Goal: Task Accomplishment & Management: Manage account settings

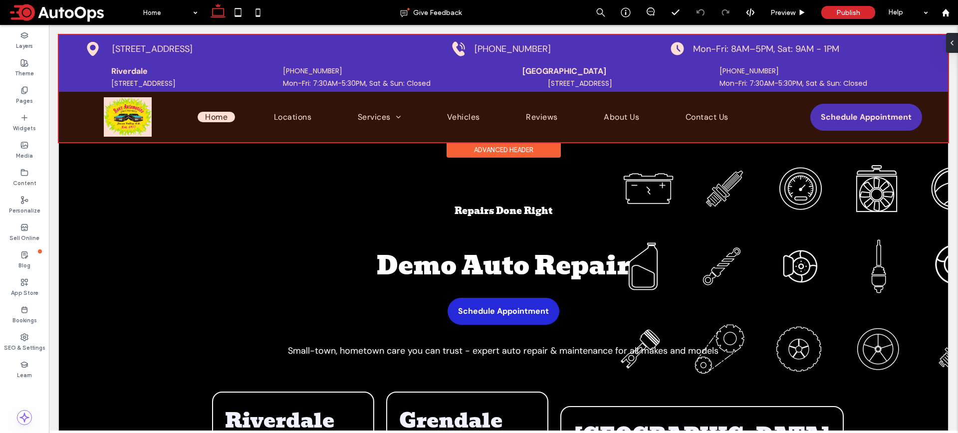
click at [124, 117] on div at bounding box center [503, 88] width 889 height 107
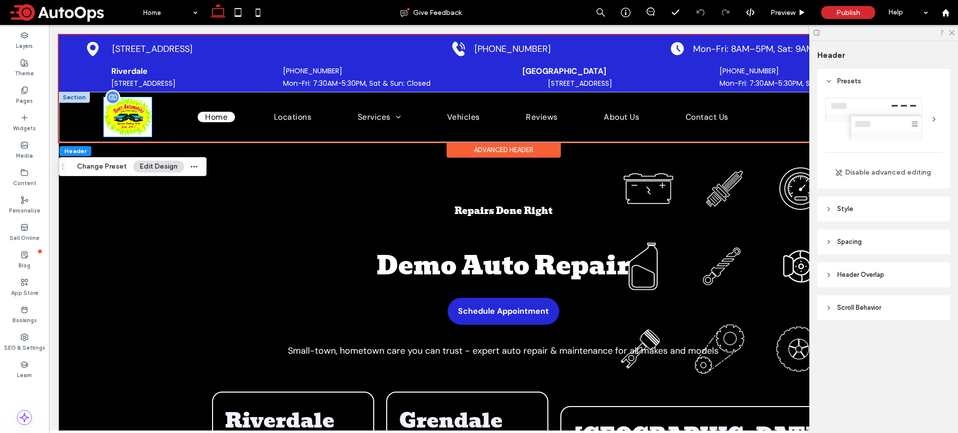
click at [125, 110] on img at bounding box center [128, 116] width 48 height 39
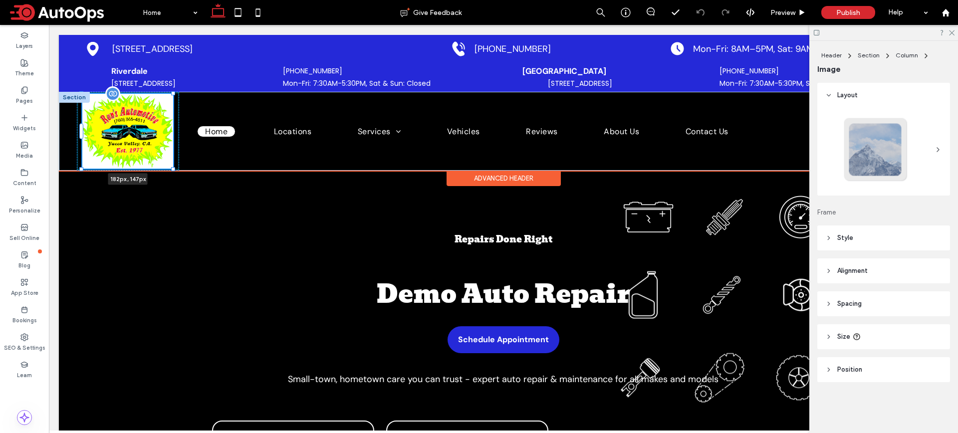
drag, startPoint x: 151, startPoint y: 136, endPoint x: 170, endPoint y: 158, distance: 29.1
click at [170, 158] on div "182px , 147px Home Locations Services Brake Service Oil Change Battery Service …" at bounding box center [503, 131] width 889 height 79
type input "***"
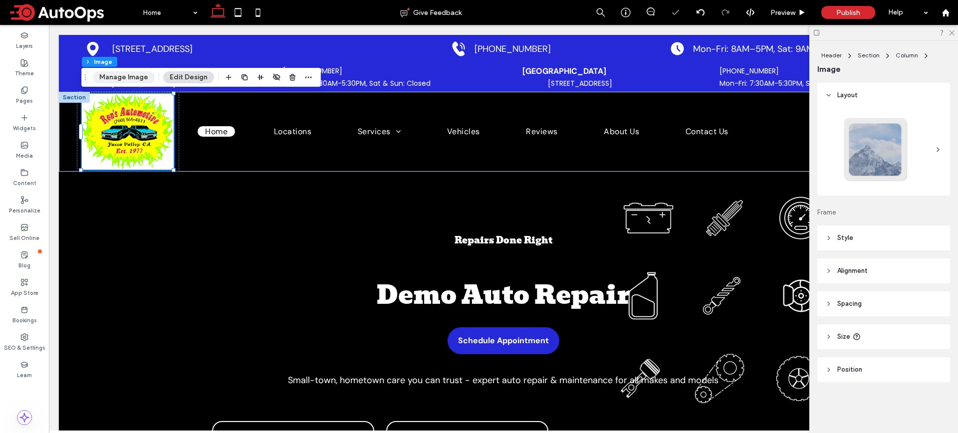
click at [132, 76] on button "Manage Image" at bounding box center [124, 77] width 62 height 12
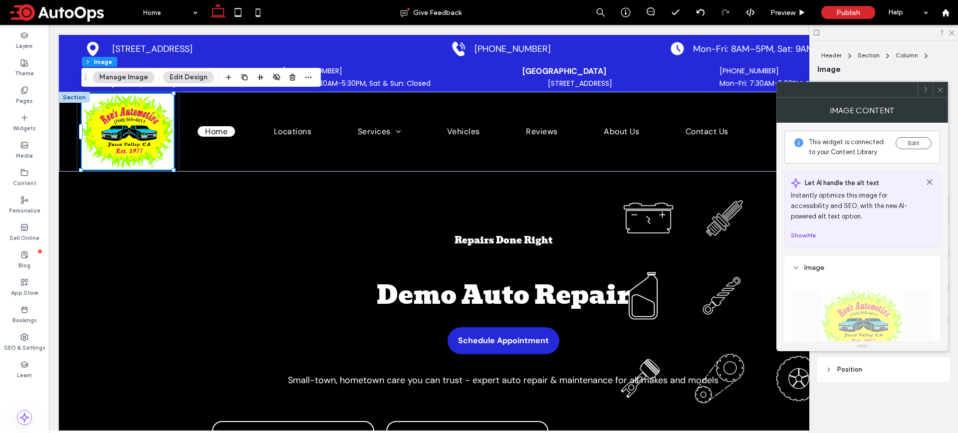
click at [807, 235] on button "Show Me" at bounding box center [802, 235] width 25 height 12
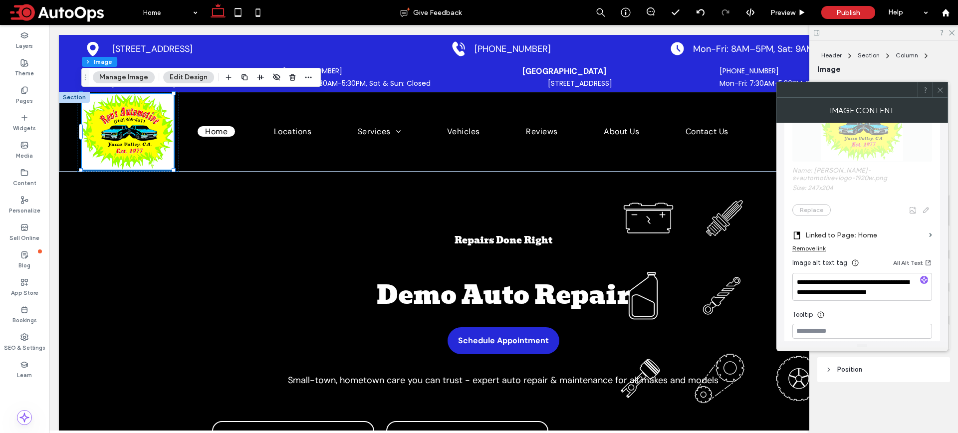
scroll to position [110, 0]
click at [881, 283] on textarea "**********" at bounding box center [862, 289] width 140 height 28
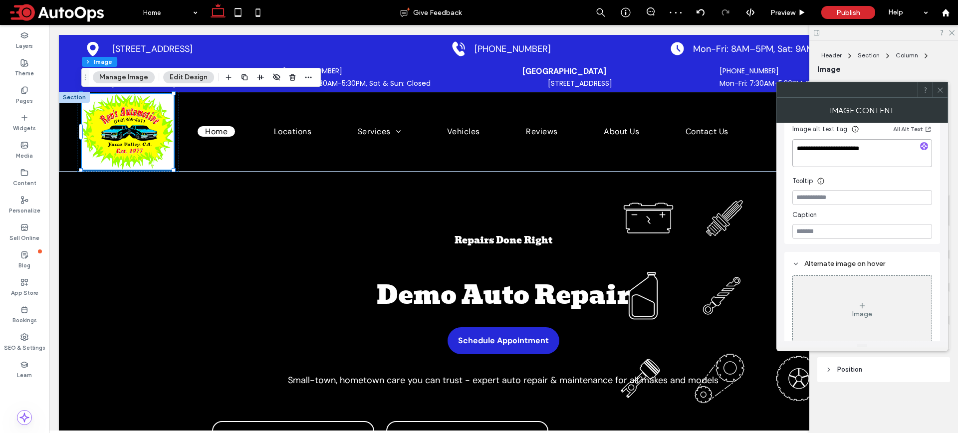
scroll to position [246, 0]
type textarea "**********"
click at [141, 78] on button "Manage Image" at bounding box center [124, 77] width 62 height 12
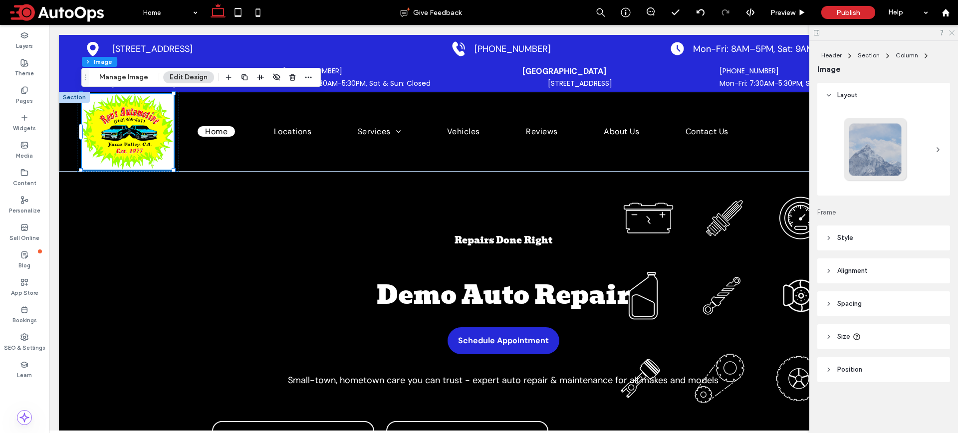
click at [952, 34] on icon at bounding box center [951, 32] width 6 height 6
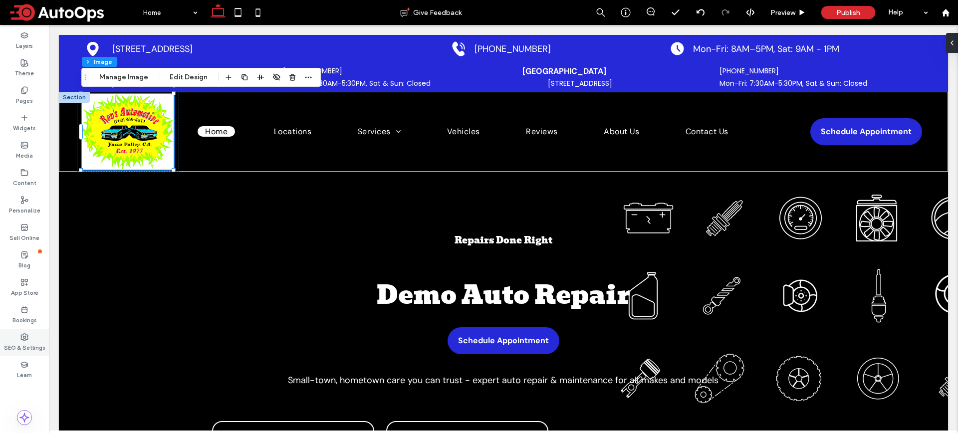
click at [27, 343] on label "SEO & Settings" at bounding box center [24, 346] width 41 height 11
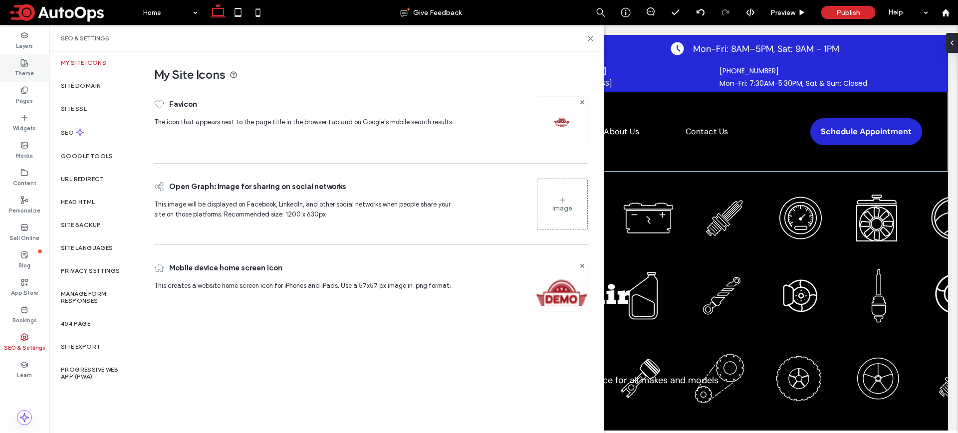
click at [30, 74] on label "Theme" at bounding box center [24, 72] width 19 height 11
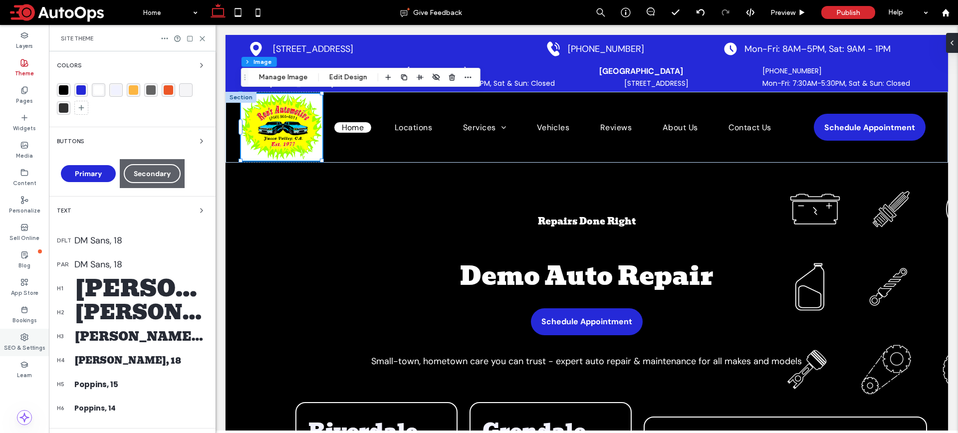
click at [19, 345] on label "SEO & Settings" at bounding box center [24, 346] width 41 height 11
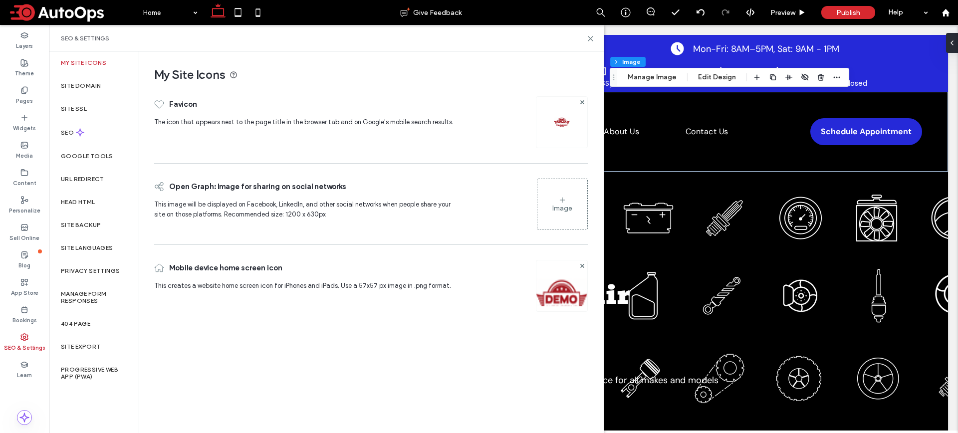
scroll to position [16, 0]
click at [68, 125] on div "SEO" at bounding box center [94, 132] width 90 height 24
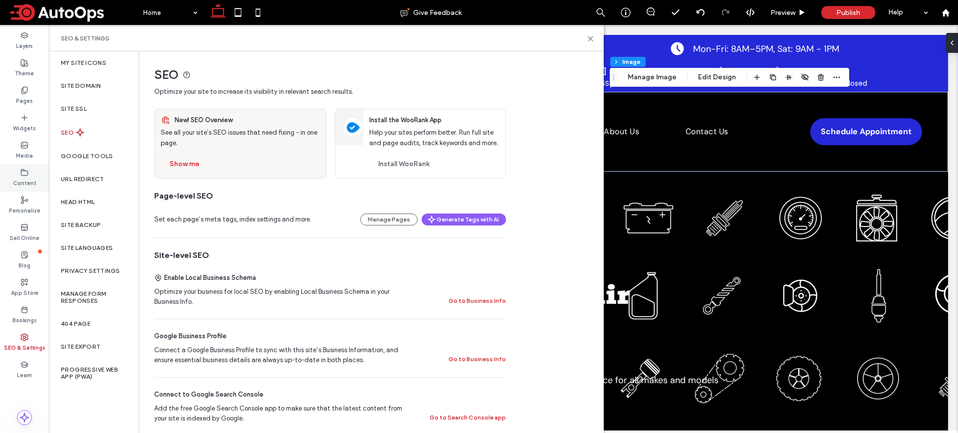
click at [11, 181] on div "Content" at bounding box center [24, 177] width 49 height 27
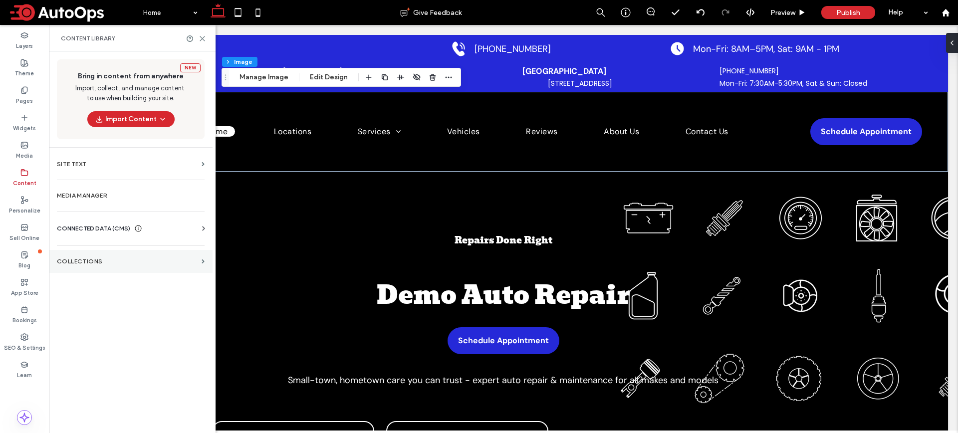
click at [80, 266] on section "Collections" at bounding box center [131, 261] width 164 height 23
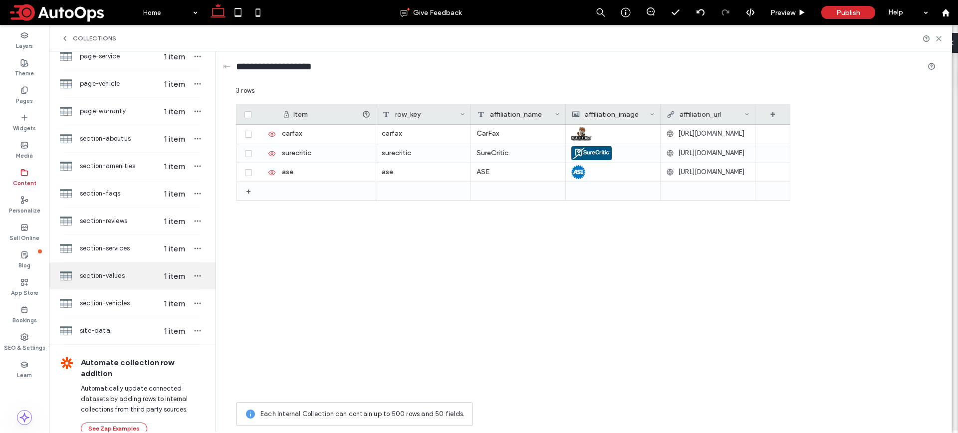
scroll to position [672, 0]
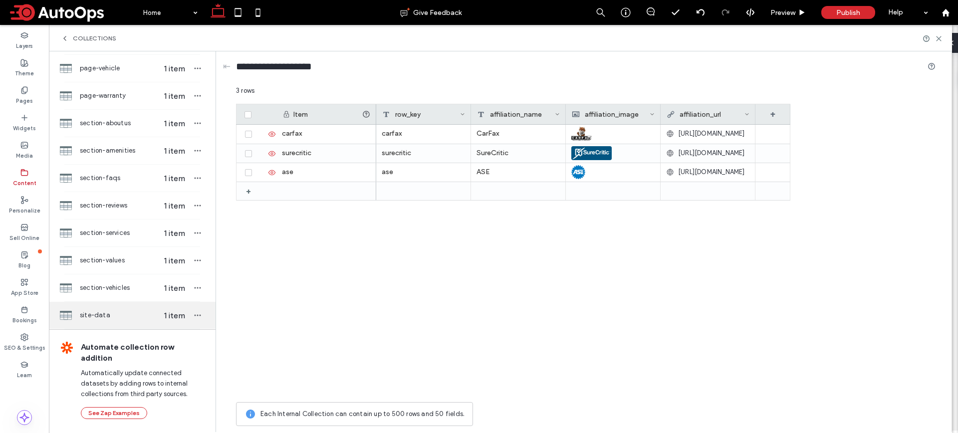
click at [118, 312] on span "site-data" at bounding box center [118, 315] width 77 height 10
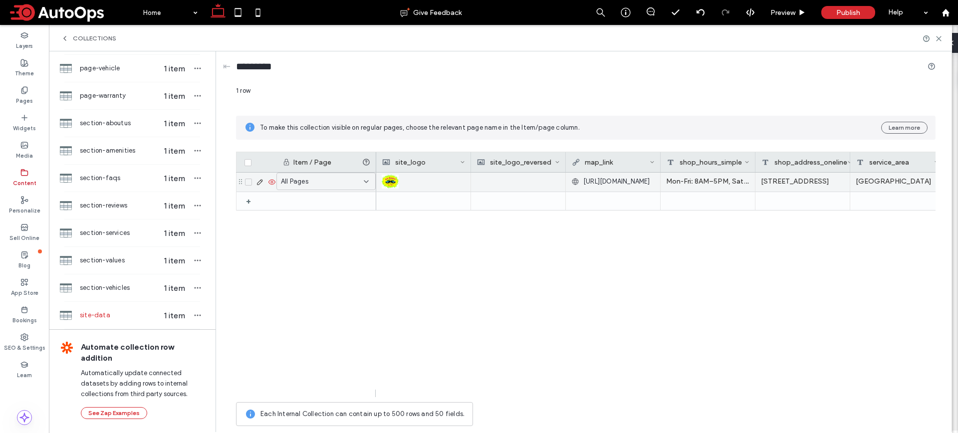
click at [260, 178] on icon at bounding box center [260, 182] width 8 height 8
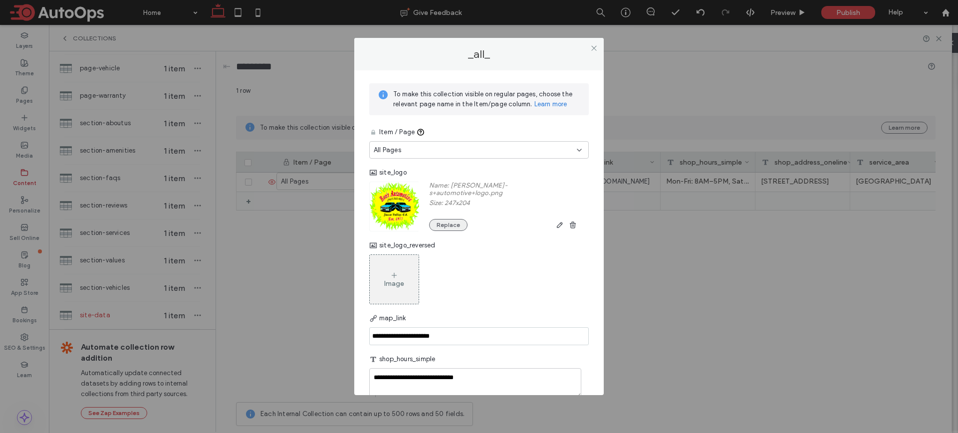
click at [454, 219] on button "Replace" at bounding box center [448, 225] width 38 height 12
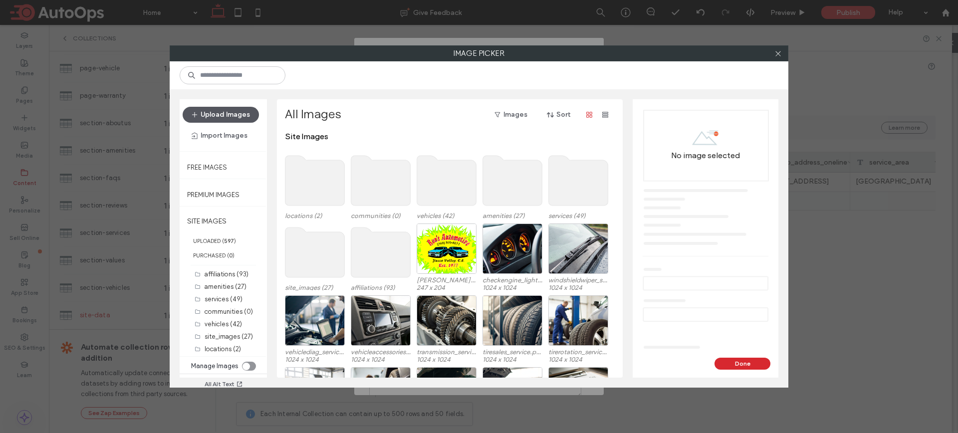
click at [230, 113] on button "Upload Images" at bounding box center [221, 115] width 76 height 16
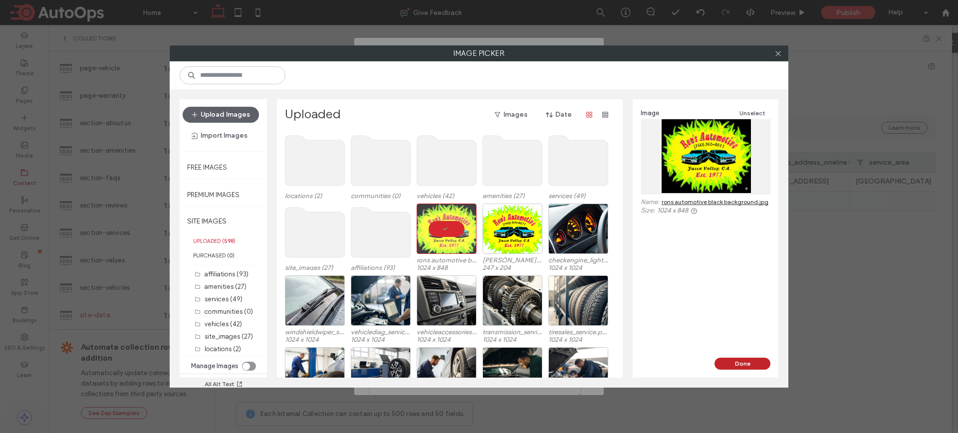
click at [732, 361] on button "Done" at bounding box center [742, 364] width 56 height 12
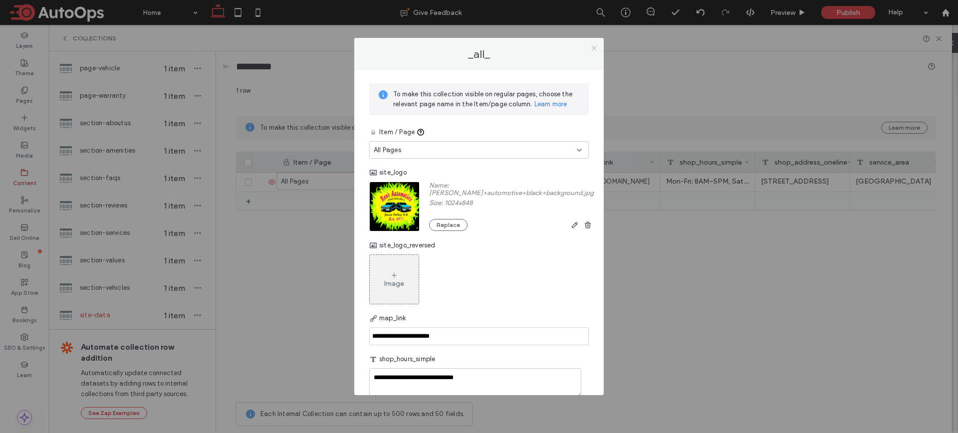
click at [592, 51] on icon at bounding box center [593, 47] width 7 height 7
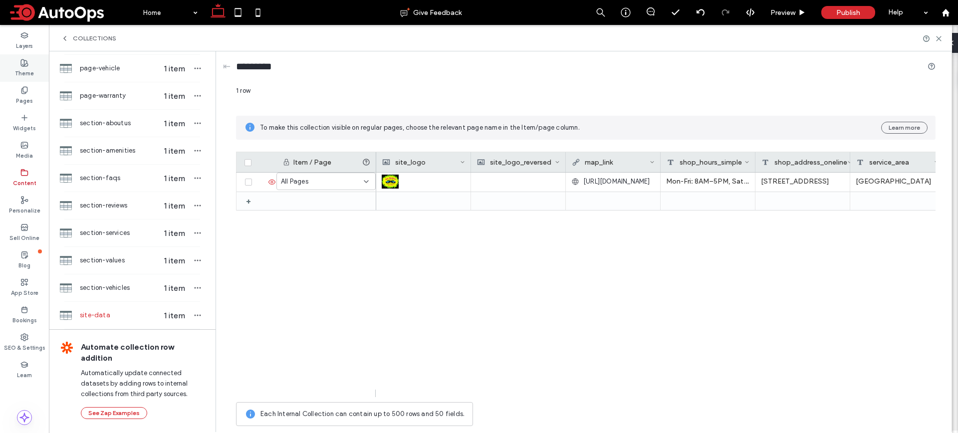
click at [25, 61] on icon at bounding box center [24, 63] width 8 height 8
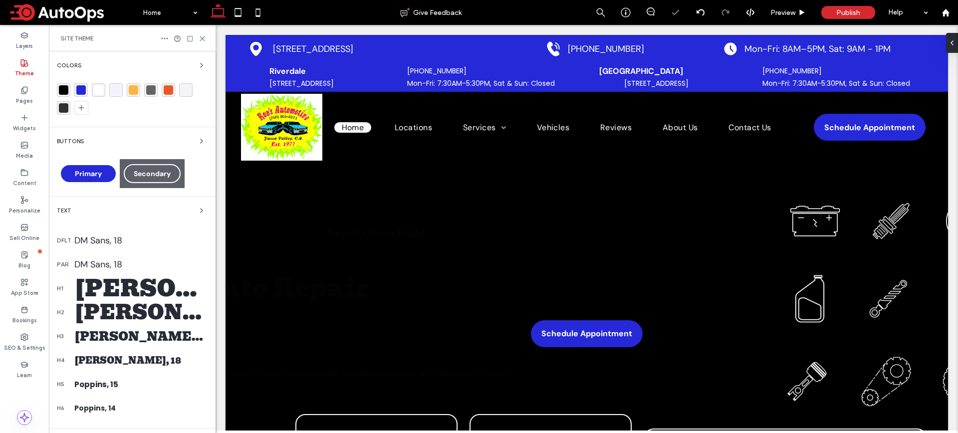
scroll to position [0, 0]
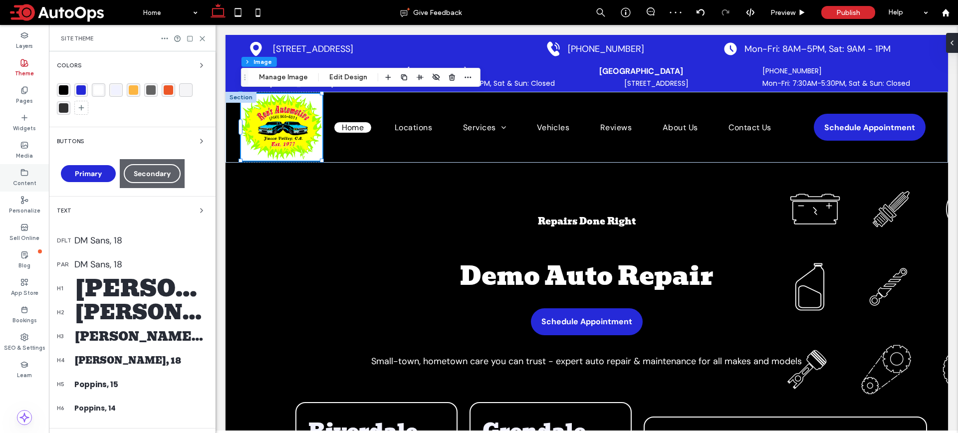
click at [19, 186] on label "Content" at bounding box center [24, 182] width 23 height 11
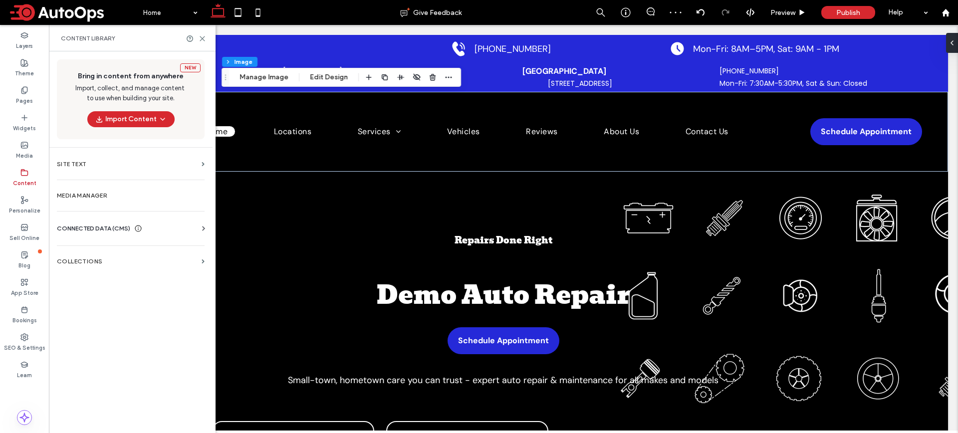
click at [198, 231] on icon at bounding box center [203, 228] width 10 height 10
click at [104, 295] on label "Business Images" at bounding box center [133, 298] width 136 height 7
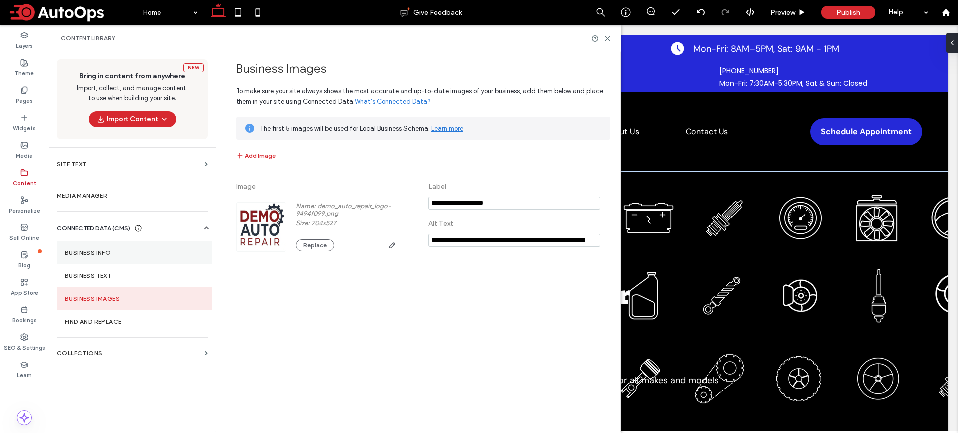
click at [130, 253] on label "Business Info" at bounding box center [134, 252] width 139 height 7
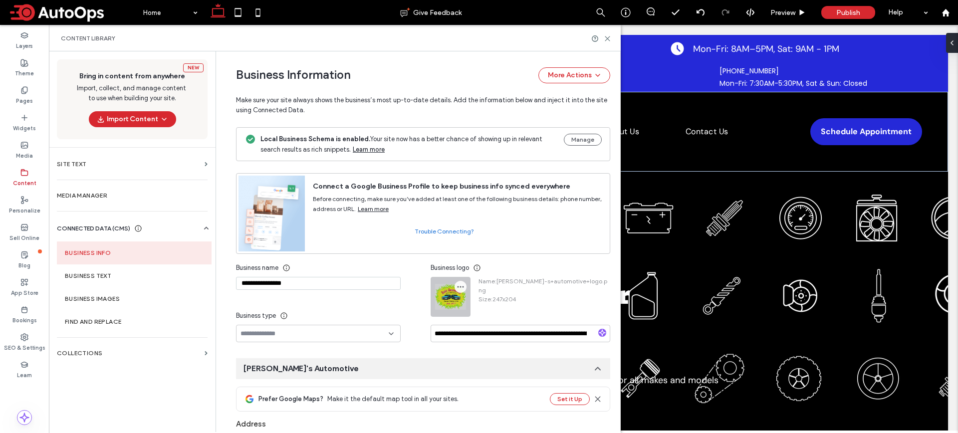
click at [457, 288] on icon "button" at bounding box center [460, 287] width 8 height 8
click at [474, 304] on div "Replace Image" at bounding box center [495, 310] width 89 height 19
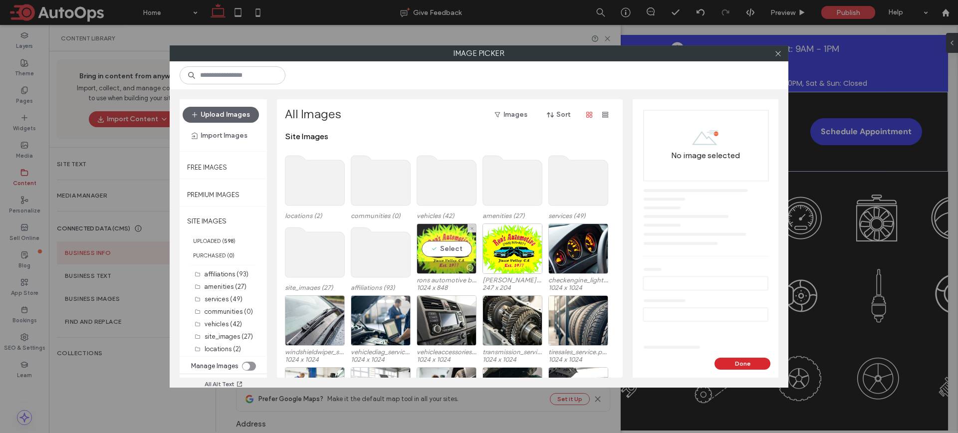
click at [451, 253] on div "Select" at bounding box center [446, 248] width 60 height 50
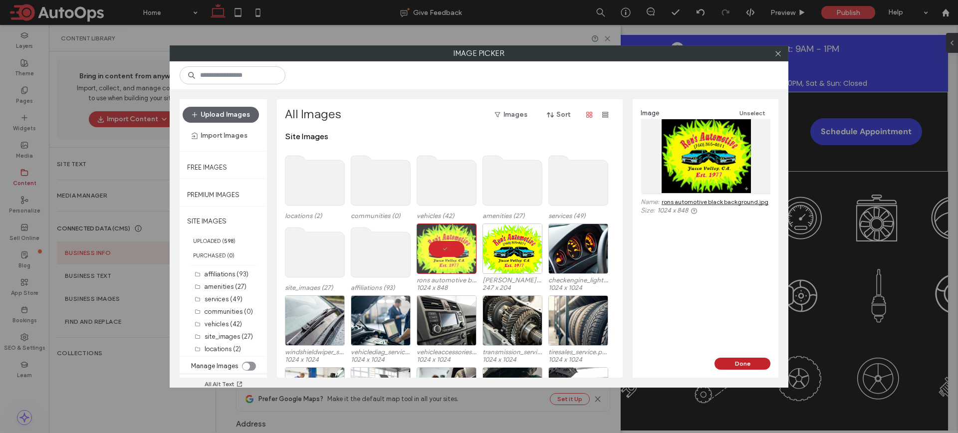
click at [759, 359] on button "Done" at bounding box center [742, 364] width 56 height 12
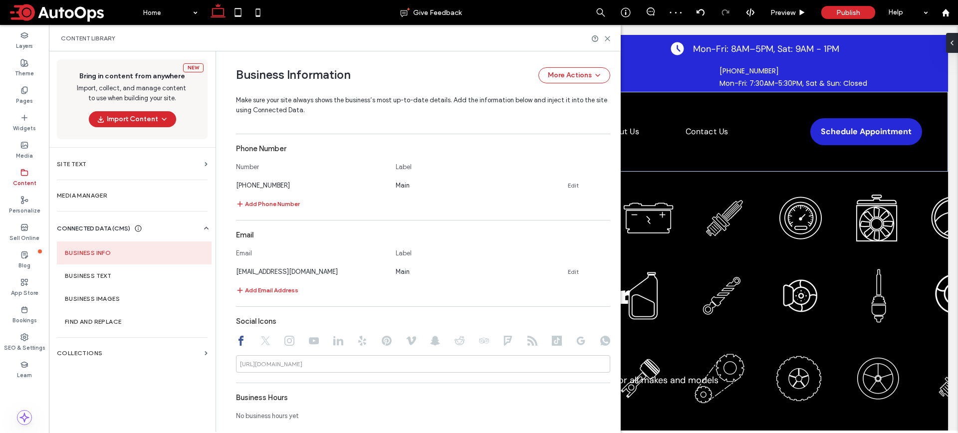
scroll to position [524, 0]
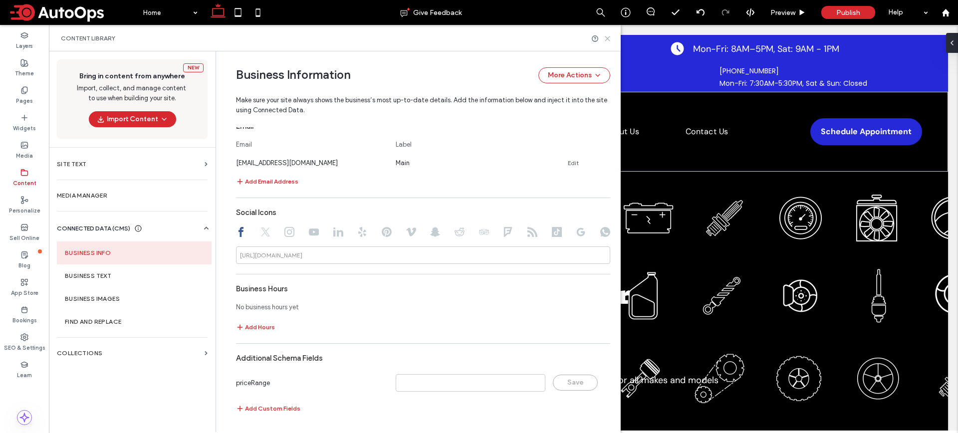
click at [607, 38] on use at bounding box center [607, 38] width 4 height 4
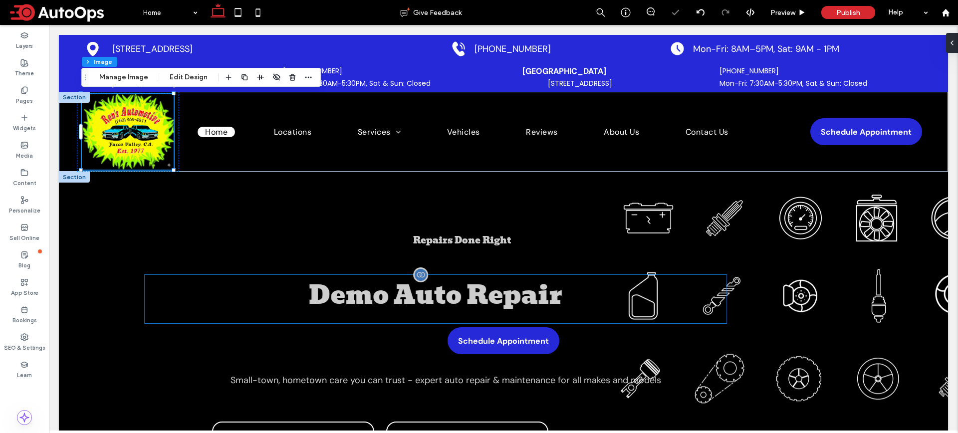
scroll to position [0, 0]
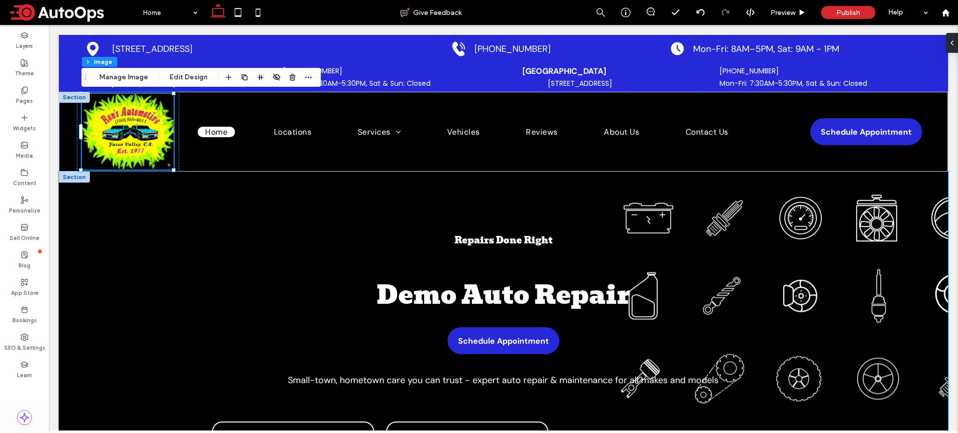
click at [161, 235] on div "Repairs Done Right Demo Auto Repair Schedule Appointment Small-town, hometown c…" at bounding box center [503, 411] width 889 height 479
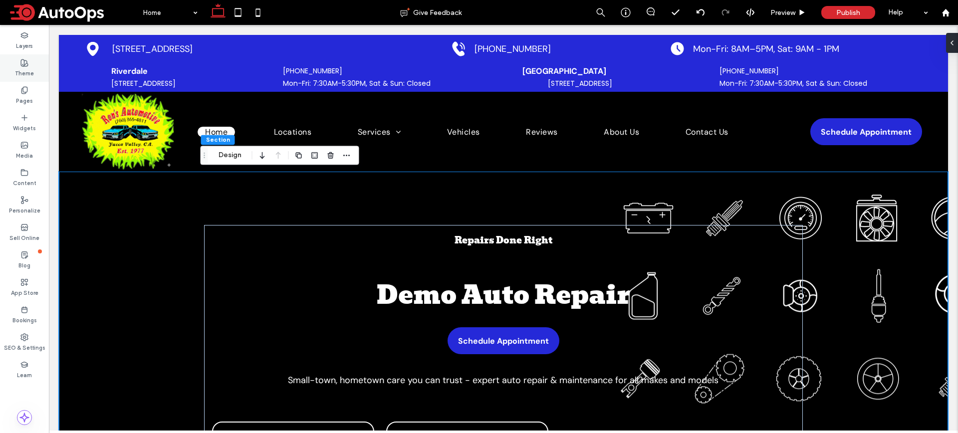
click at [33, 61] on div "Theme" at bounding box center [24, 67] width 49 height 27
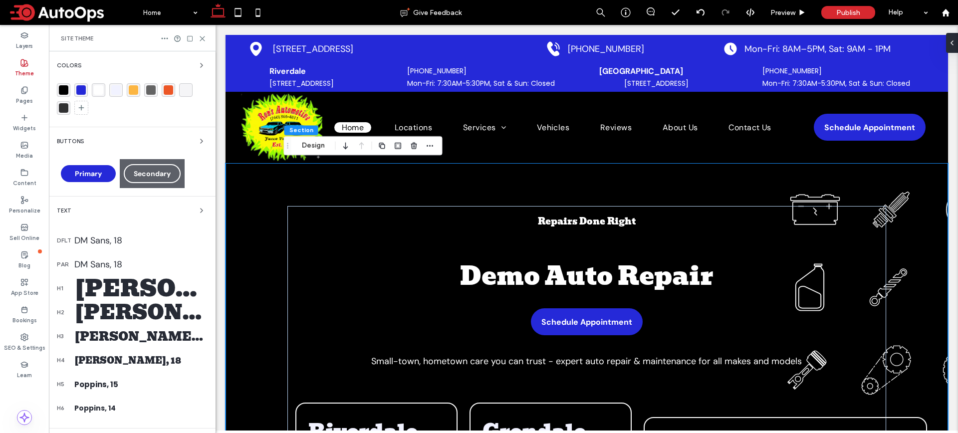
click at [79, 87] on div "rgba(37, 41, 216, 1)" at bounding box center [80, 89] width 9 height 9
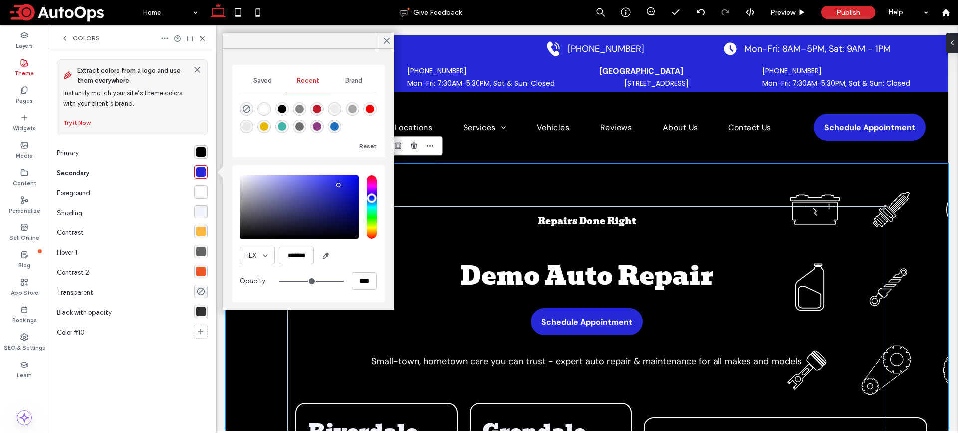
click at [358, 82] on span "Brand" at bounding box center [353, 81] width 17 height 8
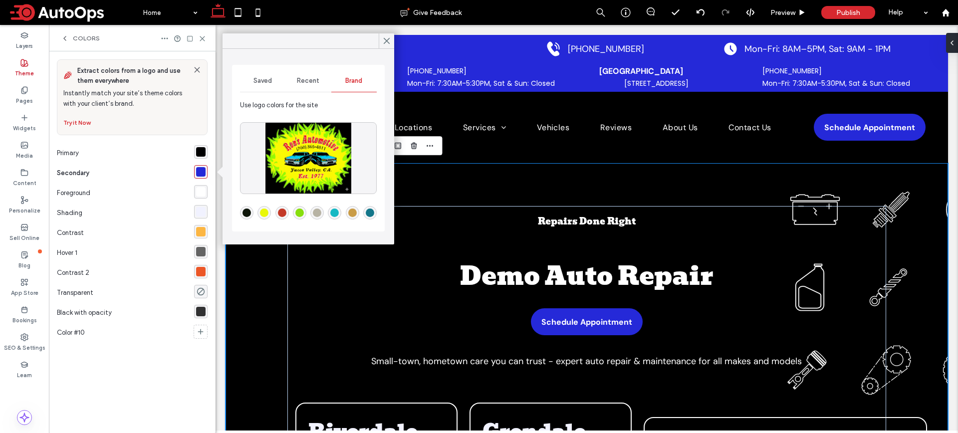
click at [296, 214] on div "rgba(135,222,13,1)" at bounding box center [299, 212] width 8 height 8
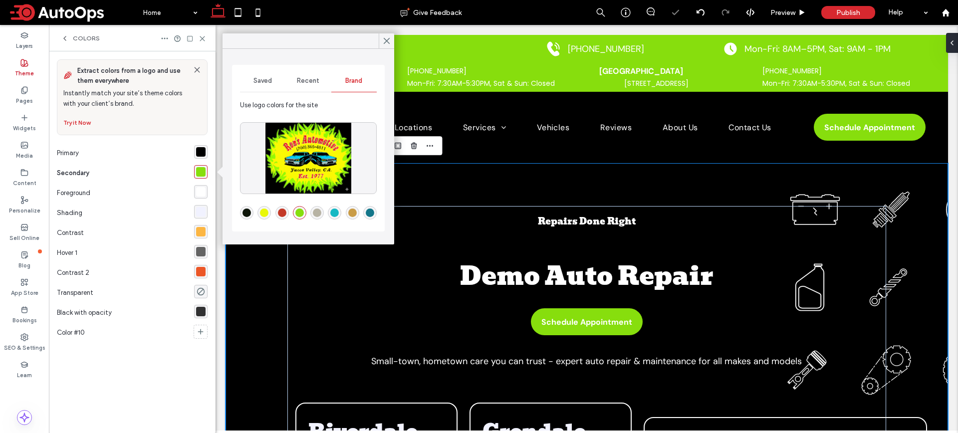
click at [286, 214] on div "rgba(195,57,40,1)" at bounding box center [281, 212] width 13 height 13
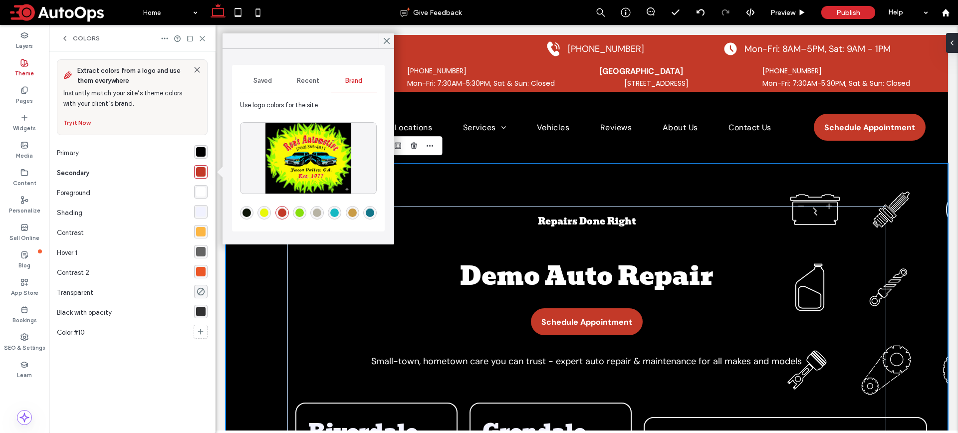
click at [333, 212] on div "rgba(21,184,195,1)" at bounding box center [334, 212] width 8 height 8
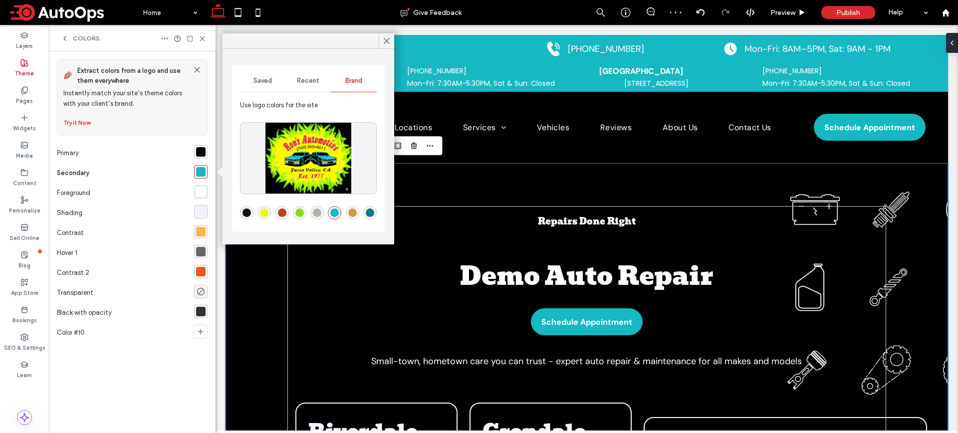
click at [316, 212] on div "rgba(183,179,164,1)" at bounding box center [317, 212] width 8 height 8
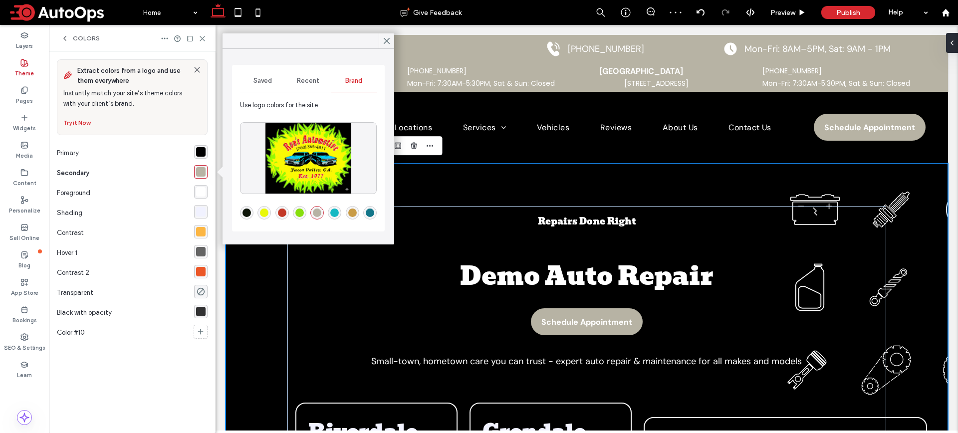
click at [301, 212] on div "rgba(135,222,13,1)" at bounding box center [299, 212] width 8 height 8
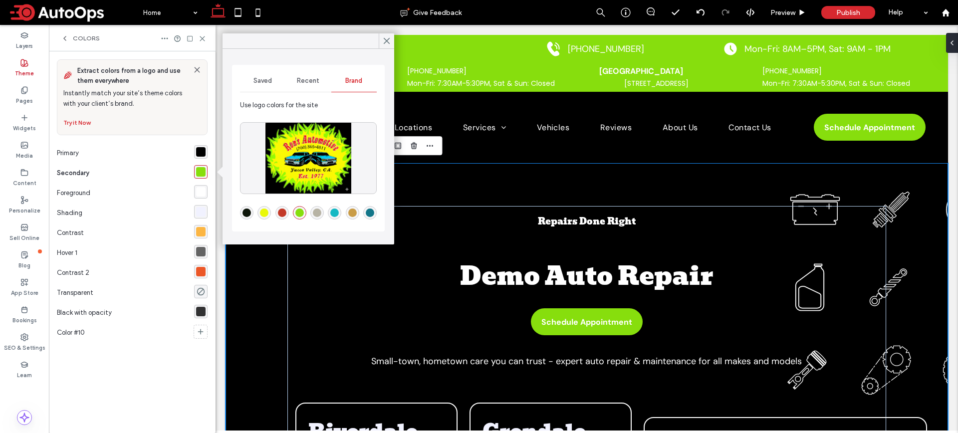
click at [370, 216] on div "rgba(19,118,137,1)" at bounding box center [370, 212] width 8 height 8
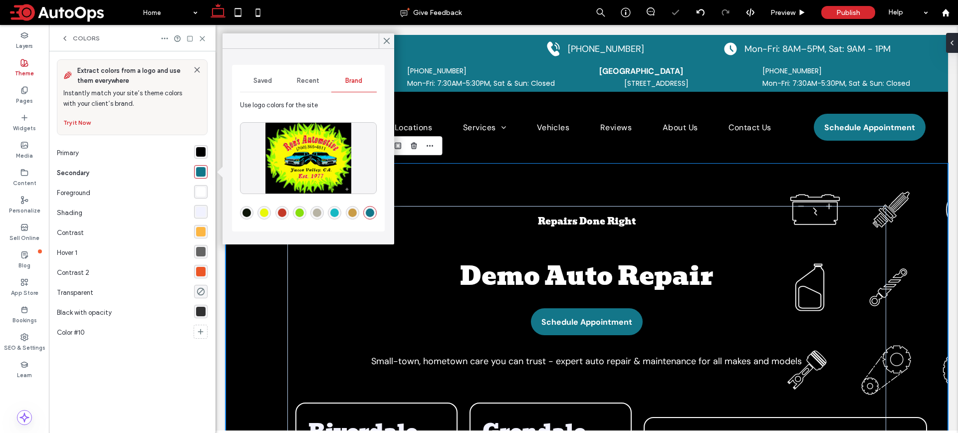
click at [356, 215] on div "rgba(201,156,71,1)" at bounding box center [352, 212] width 8 height 8
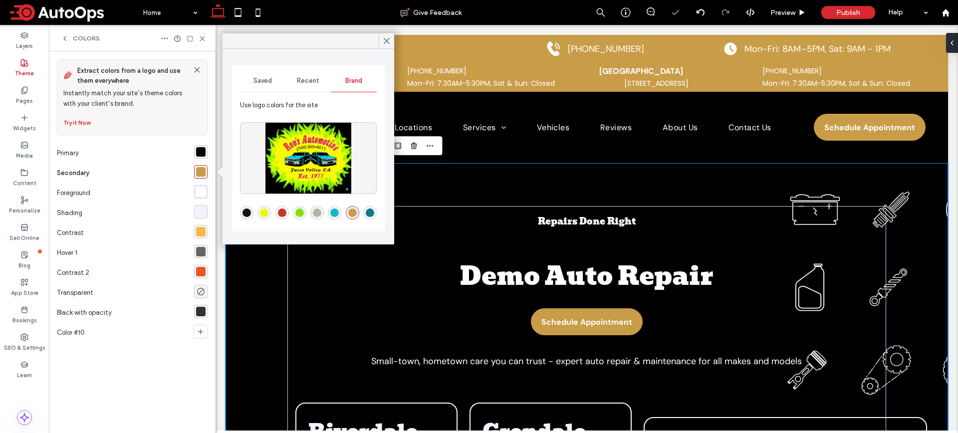
click at [334, 214] on div "rgba(21,184,195,1)" at bounding box center [334, 212] width 8 height 8
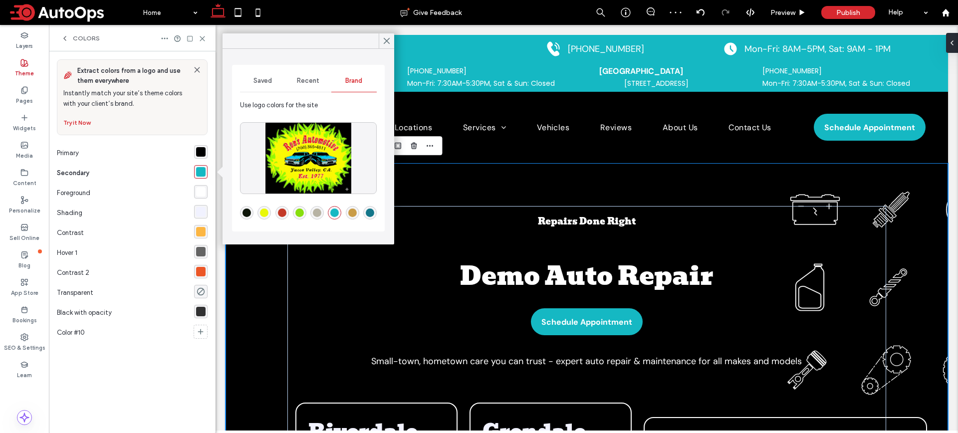
click at [286, 214] on div "rgba(195,57,40,1)" at bounding box center [281, 212] width 13 height 13
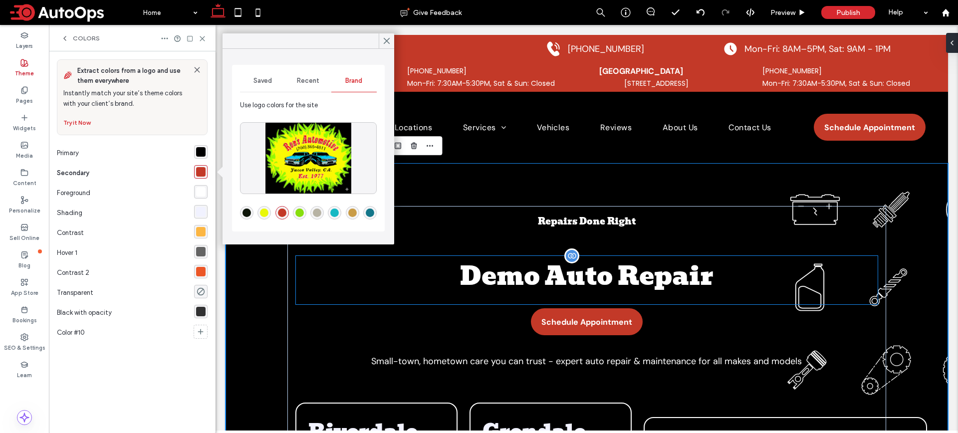
click at [460, 288] on span "Demo Auto Repair" at bounding box center [586, 276] width 253 height 40
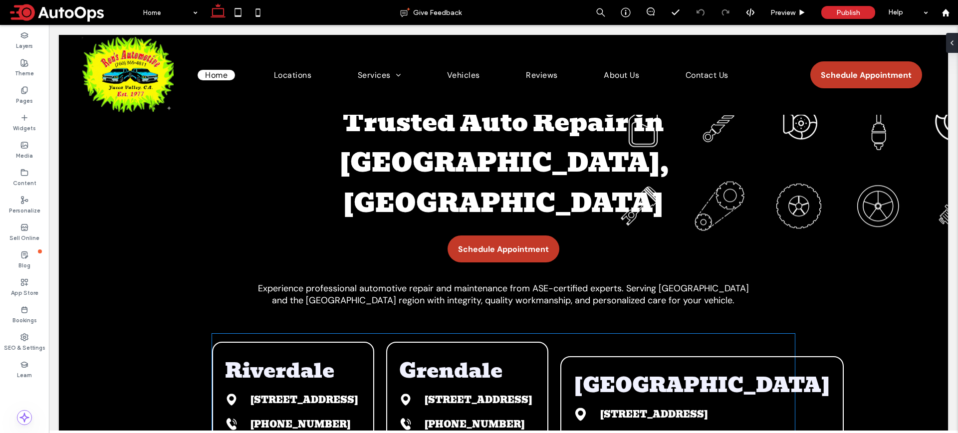
scroll to position [189, 0]
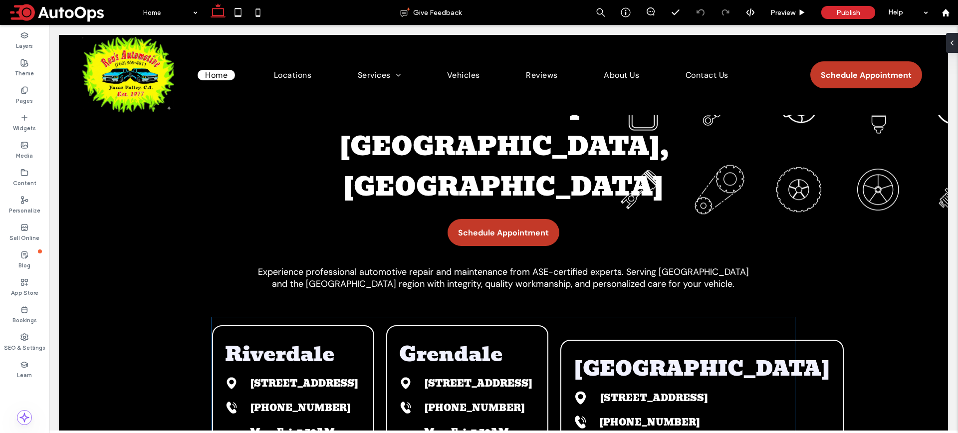
click at [424, 353] on div "Grendale 124 Main Street, Riverdale, IL 60423 +1 760-365-4811 Mon-Fri: 7:30AM-5…" at bounding box center [467, 405] width 162 height 160
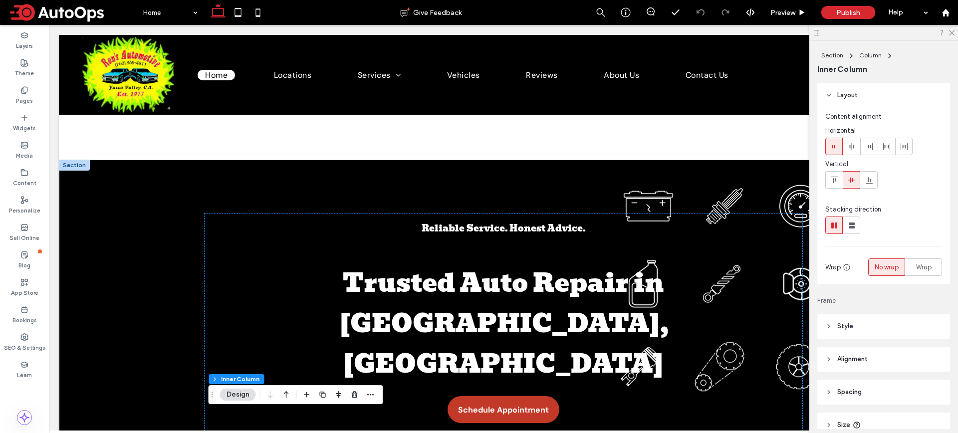
scroll to position [216, 0]
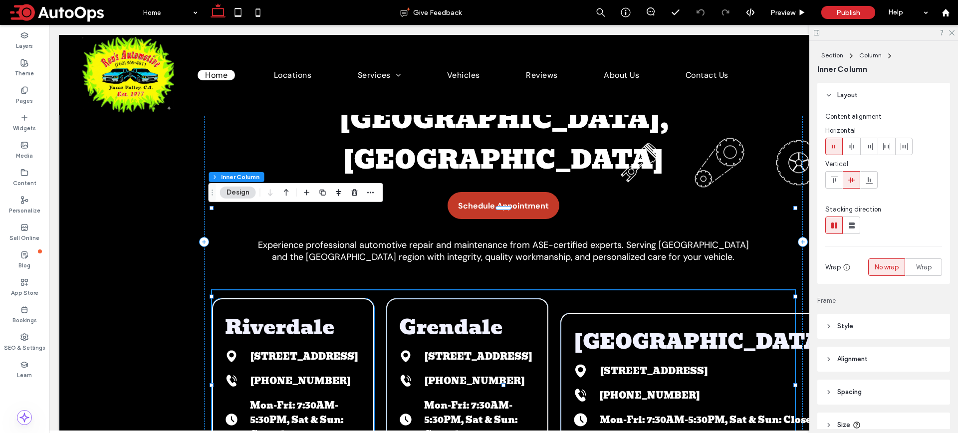
click at [327, 311] on span "Riverdale" at bounding box center [279, 327] width 109 height 32
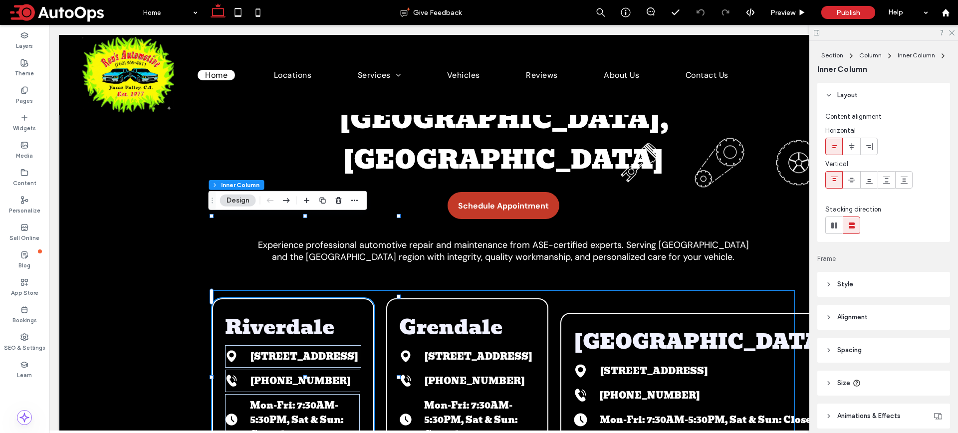
click at [602, 290] on div "Riverdale 124 Main Street, Riverdale, IL 60423 +1 760-365-4811 Mon-Fri: 7:30AM-…" at bounding box center [503, 378] width 583 height 176
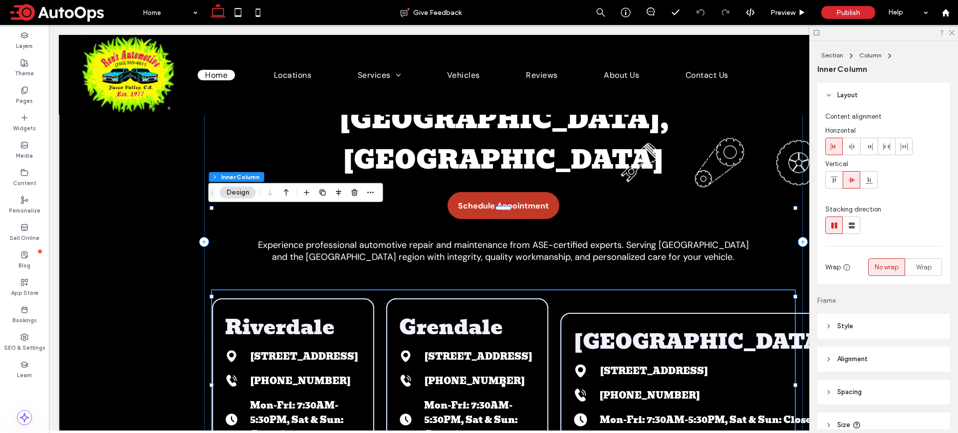
click at [601, 290] on div "Riverdale 124 Main Street, Riverdale, IL 60423 +1 760-365-4811 Mon-Fri: 7:30AM-…" at bounding box center [503, 378] width 583 height 176
click at [355, 193] on use "button" at bounding box center [354, 192] width 6 height 6
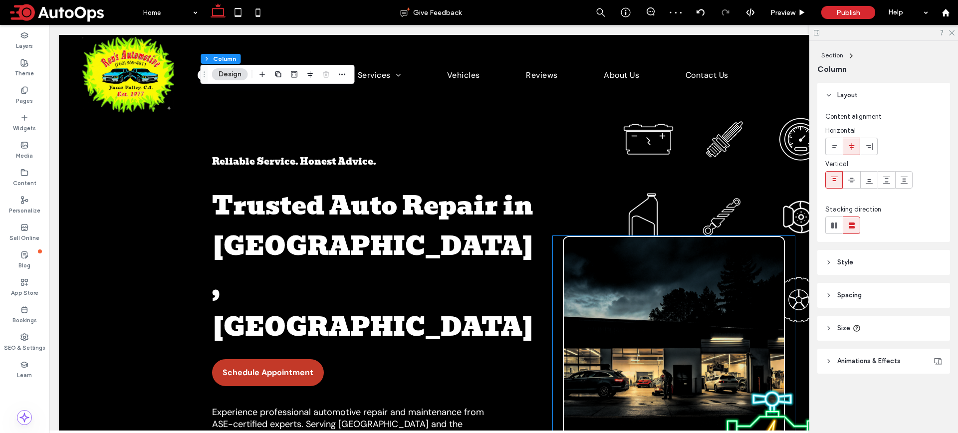
scroll to position [521, 0]
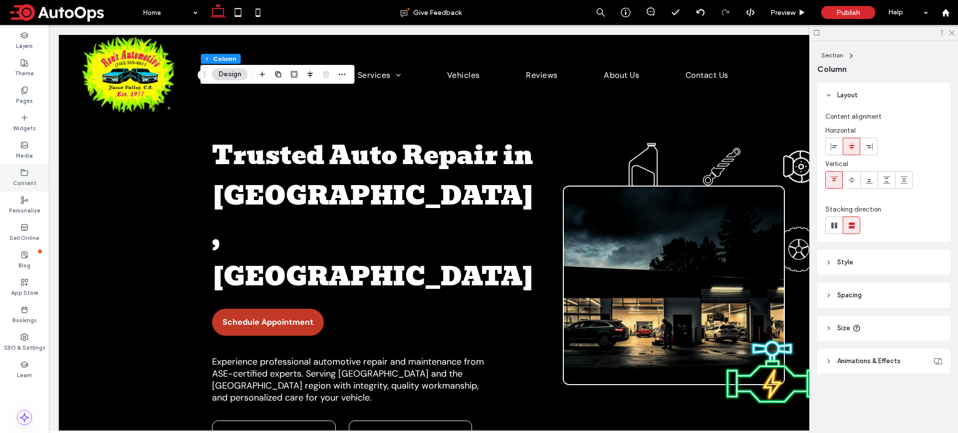
click at [27, 174] on icon at bounding box center [24, 173] width 8 height 8
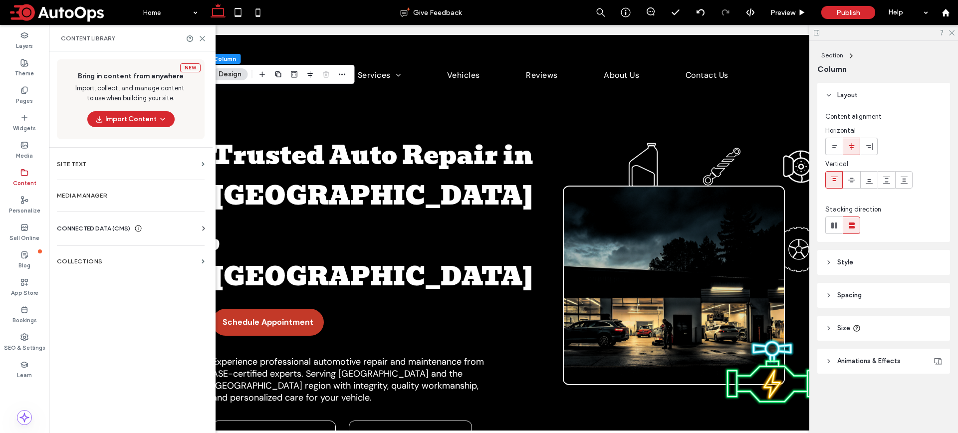
click at [162, 228] on div "CONNECTED DATA (CMS)" at bounding box center [133, 228] width 152 height 10
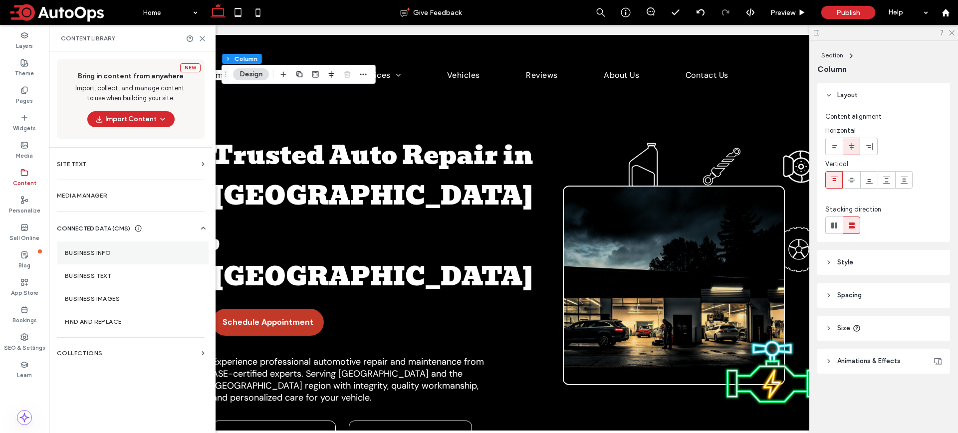
click at [139, 254] on label "Business Info" at bounding box center [133, 252] width 136 height 7
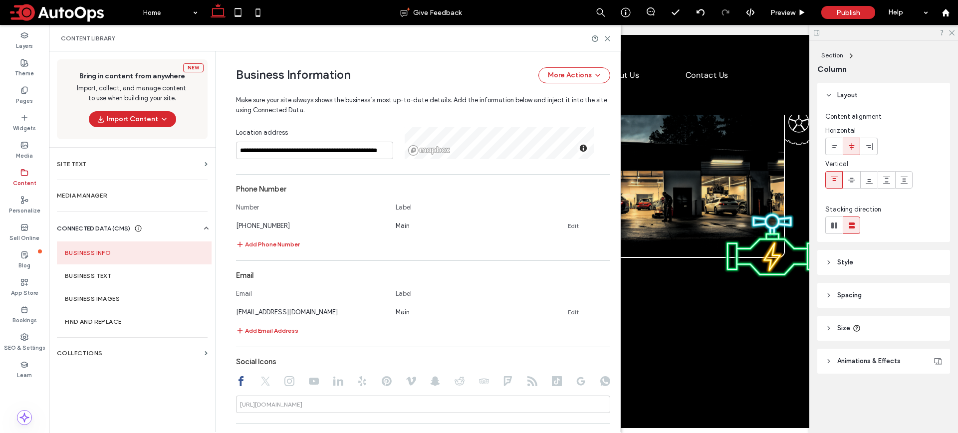
scroll to position [558, 0]
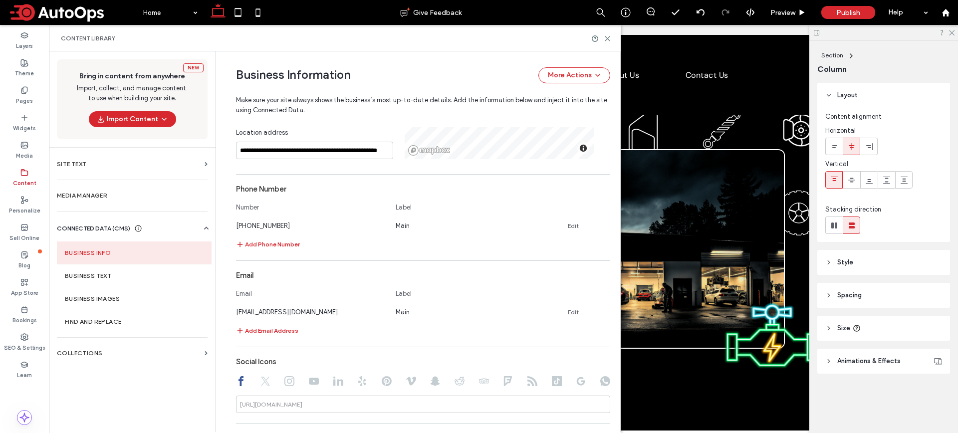
click at [670, 340] on div "Reliable Service. Honest Advice. Trusted Auto Repair in Yucca Valley, CA Schedu…" at bounding box center [503, 262] width 598 height 513
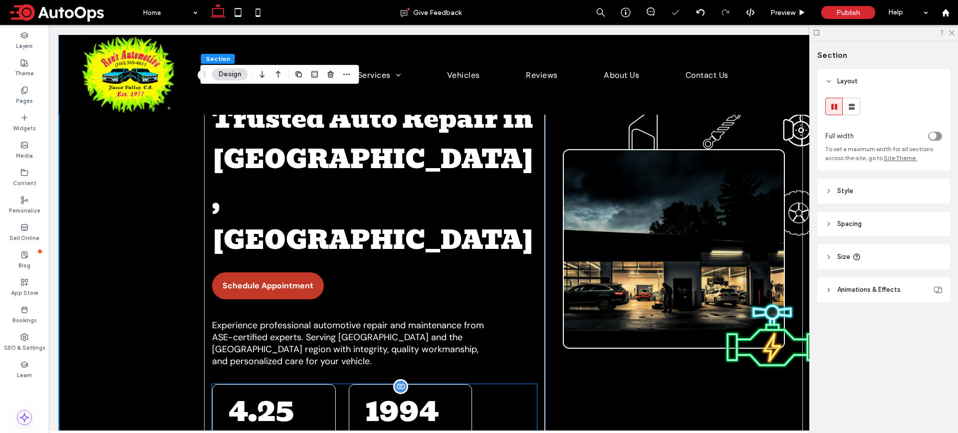
click at [391, 387] on span "1994" at bounding box center [401, 411] width 73 height 48
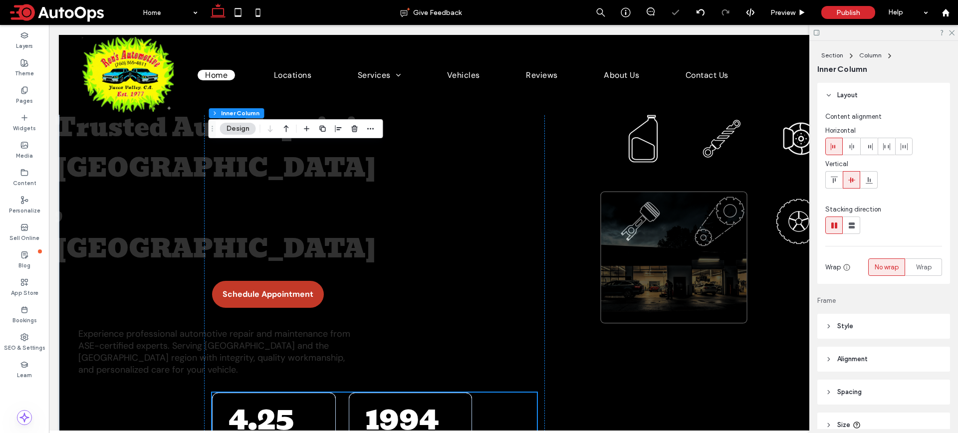
scroll to position [591, 0]
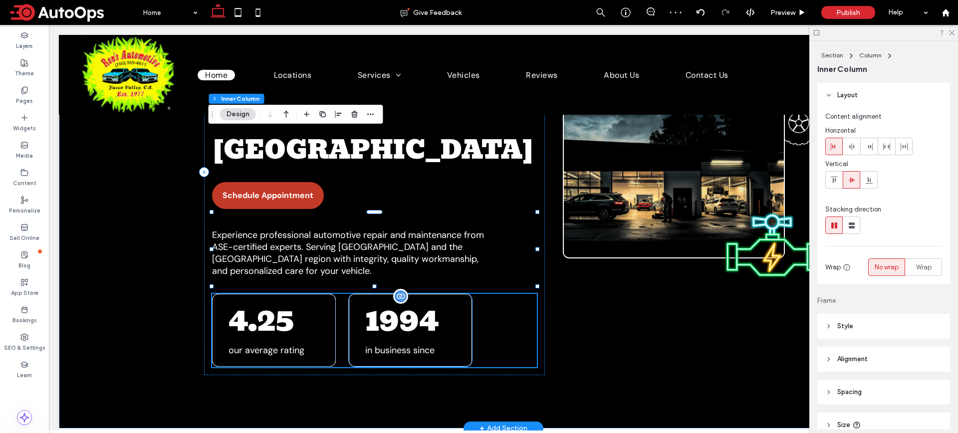
click at [398, 296] on span "1994" at bounding box center [401, 320] width 73 height 48
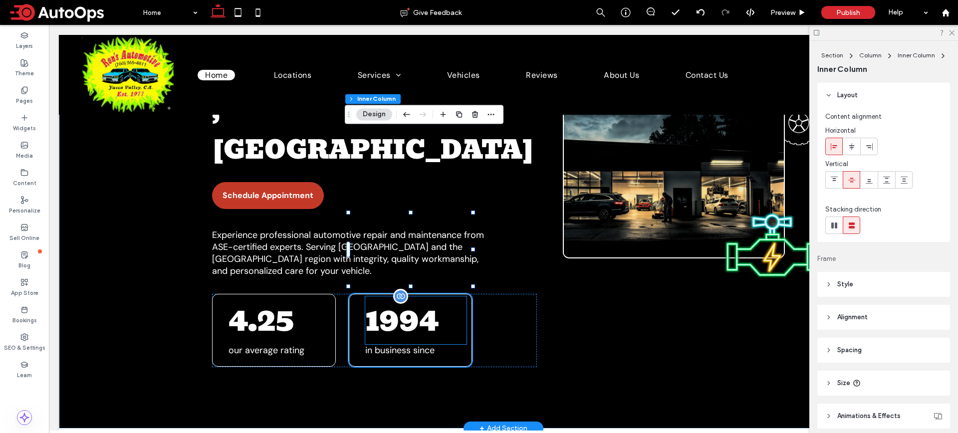
click at [397, 296] on span "1994" at bounding box center [401, 320] width 73 height 48
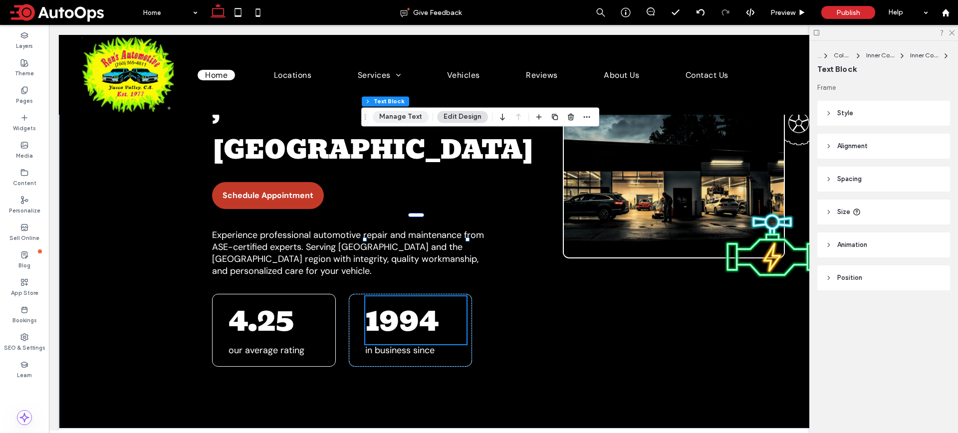
click at [407, 116] on button "Manage Text" at bounding box center [401, 117] width 56 height 12
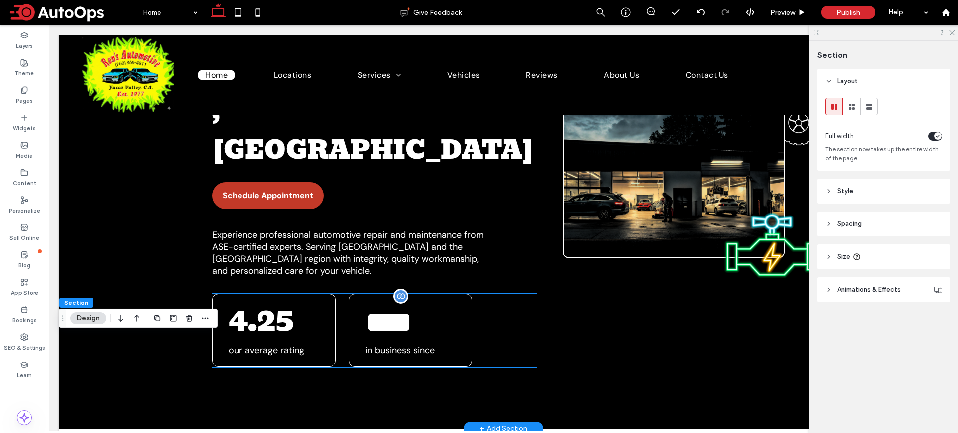
click at [412, 307] on span "****" at bounding box center [388, 322] width 47 height 30
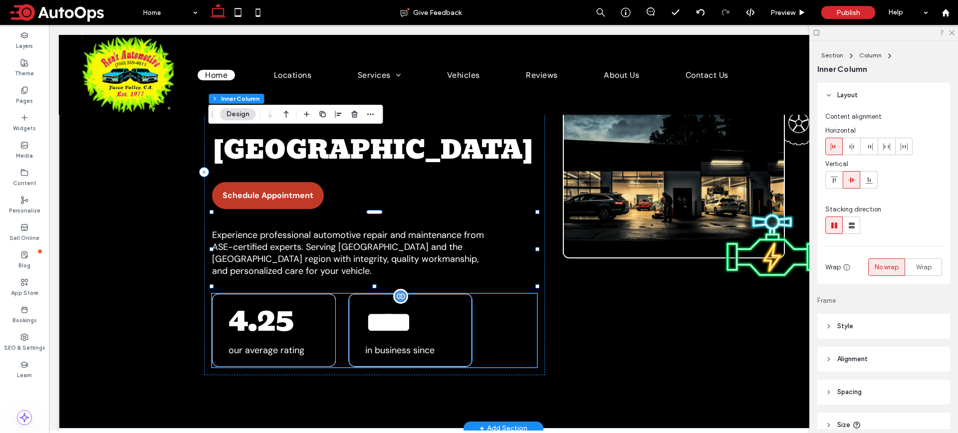
click at [395, 307] on span "﻿ **** ﻿" at bounding box center [388, 322] width 47 height 30
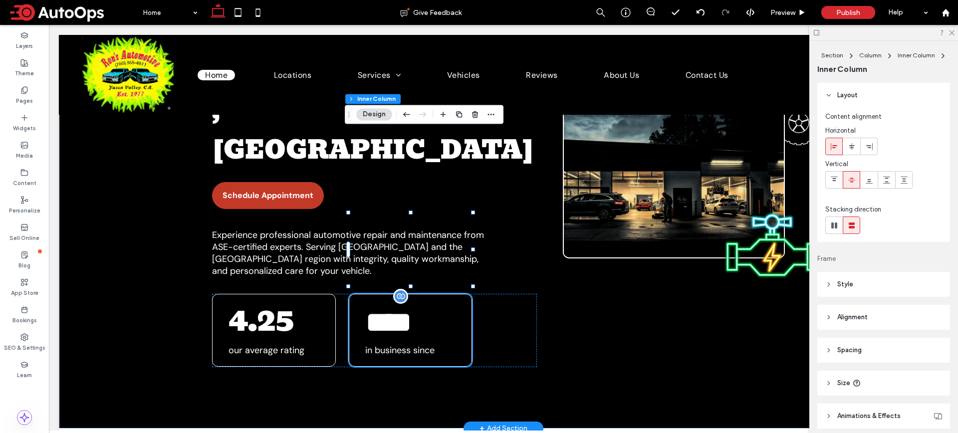
click at [395, 307] on span "﻿ **** ﻿" at bounding box center [388, 322] width 47 height 30
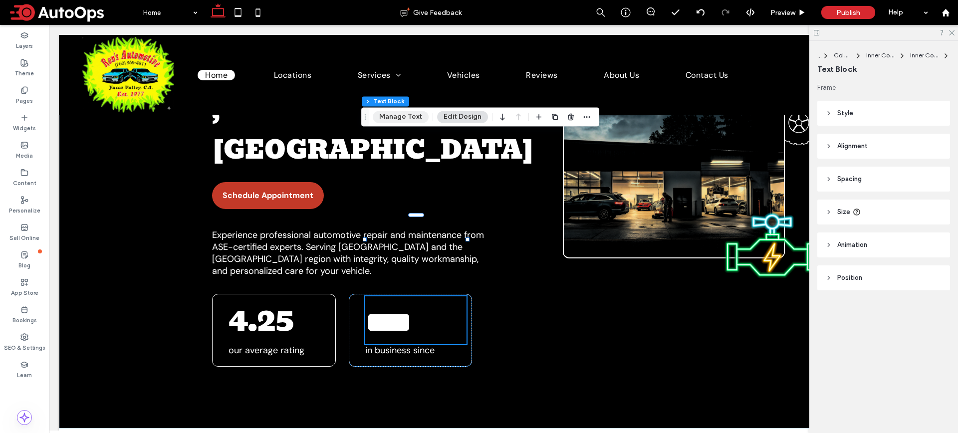
drag, startPoint x: 409, startPoint y: 121, endPoint x: 361, endPoint y: 96, distance: 54.9
click at [409, 121] on button "Manage Text" at bounding box center [401, 117] width 56 height 12
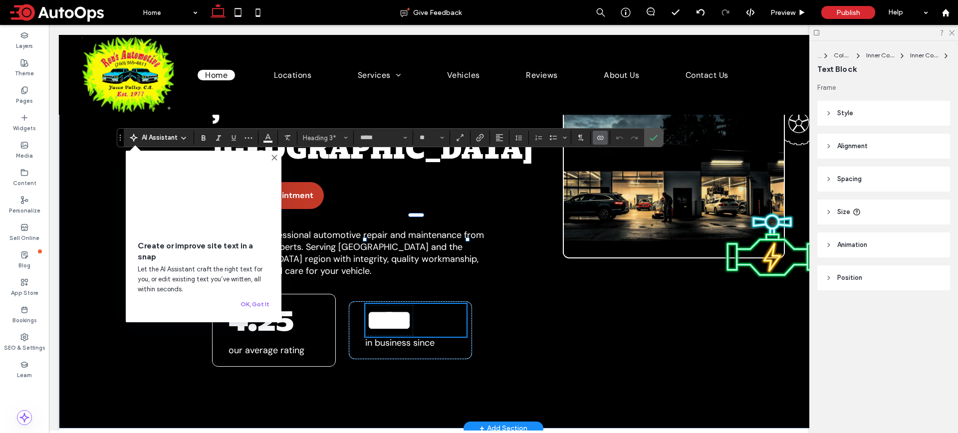
type input "**"
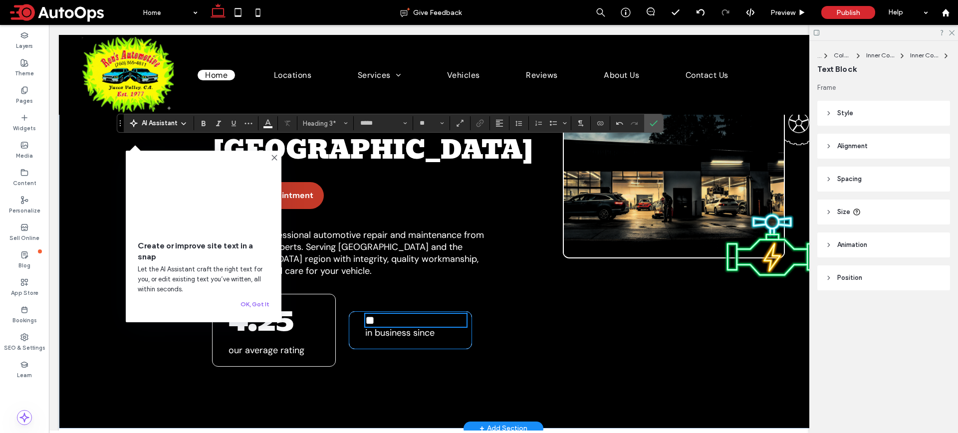
scroll to position [605, 0]
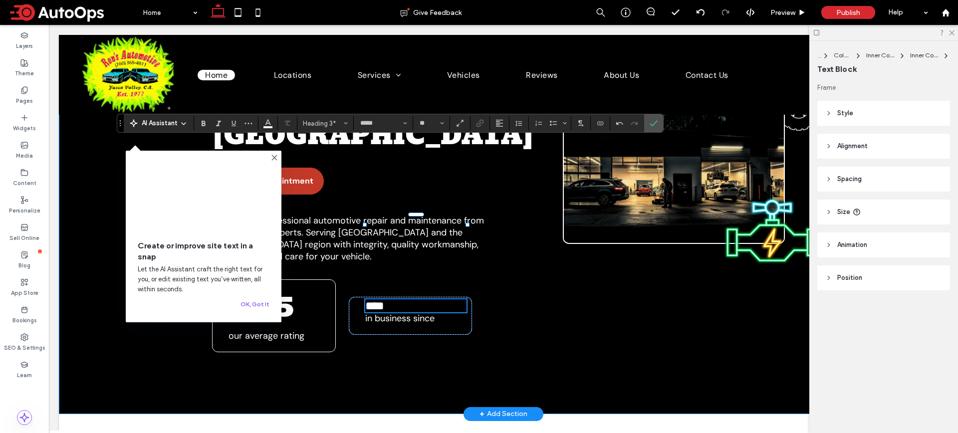
click at [561, 201] on div "Reliable Service. Honest Advice. Trusted Auto Repair in Yucca Valley, CA Schedu…" at bounding box center [503, 157] width 598 height 513
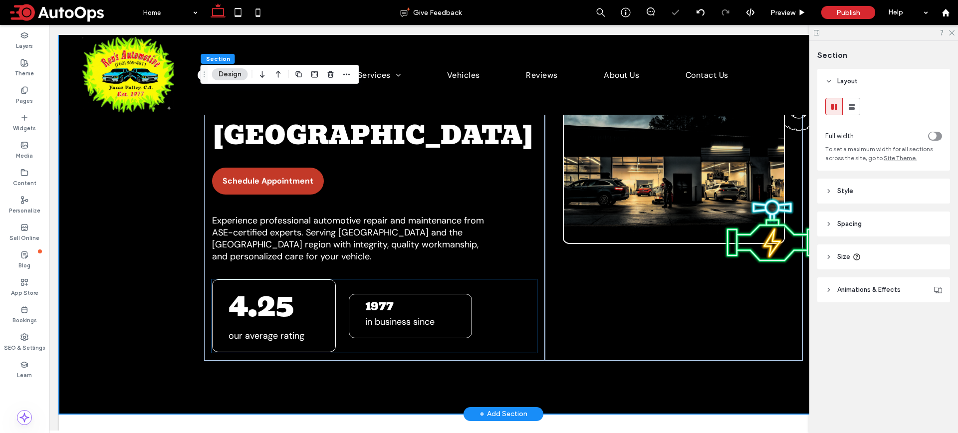
click at [418, 316] on span "in business since" at bounding box center [399, 322] width 69 height 12
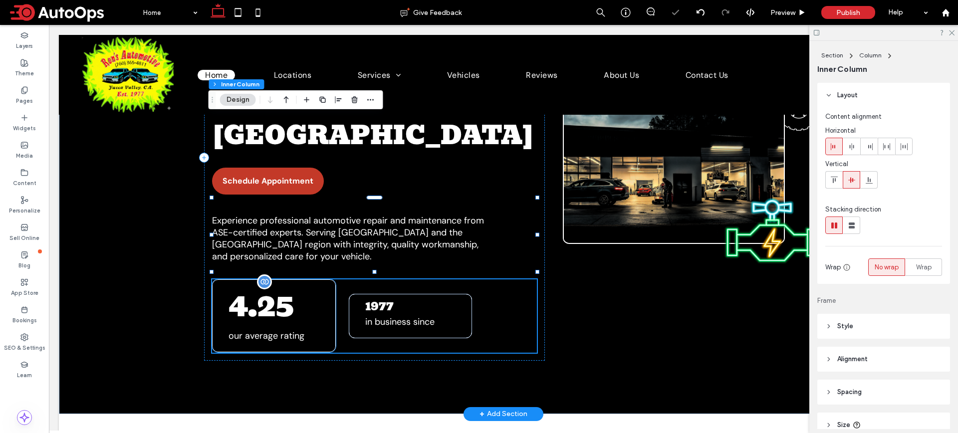
click at [265, 282] on span "4.25" at bounding box center [261, 306] width 66 height 48
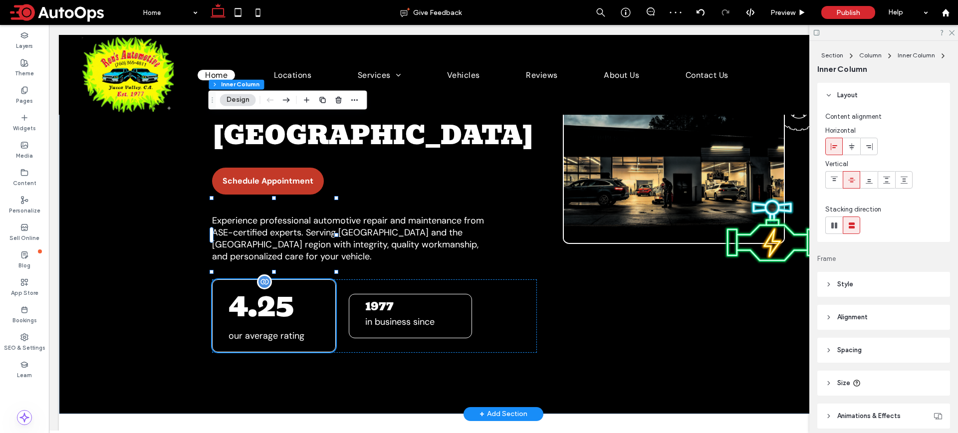
click at [253, 282] on span "4.25" at bounding box center [261, 306] width 66 height 48
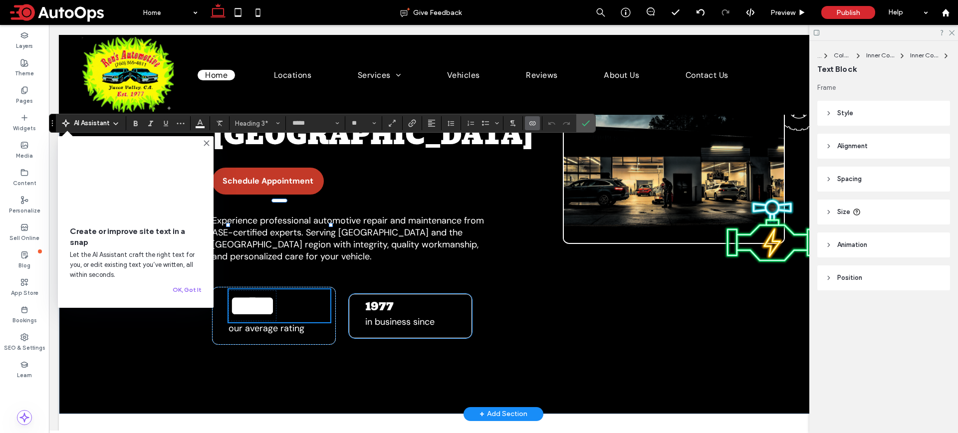
click at [390, 316] on span "in business since" at bounding box center [399, 322] width 69 height 12
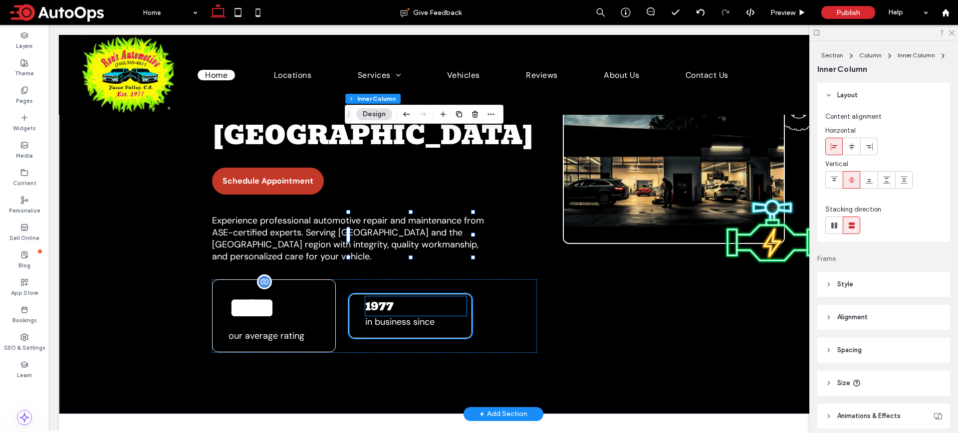
click at [388, 296] on font "1977" at bounding box center [379, 305] width 28 height 19
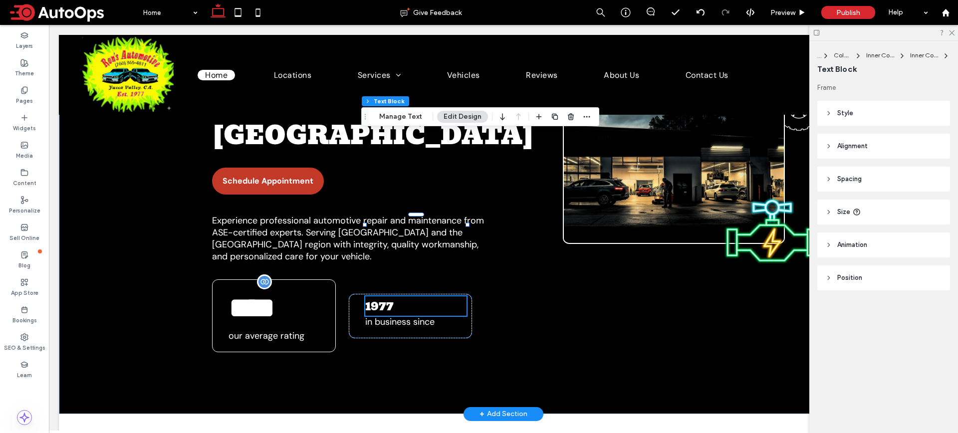
click at [388, 296] on font "1977" at bounding box center [379, 305] width 28 height 19
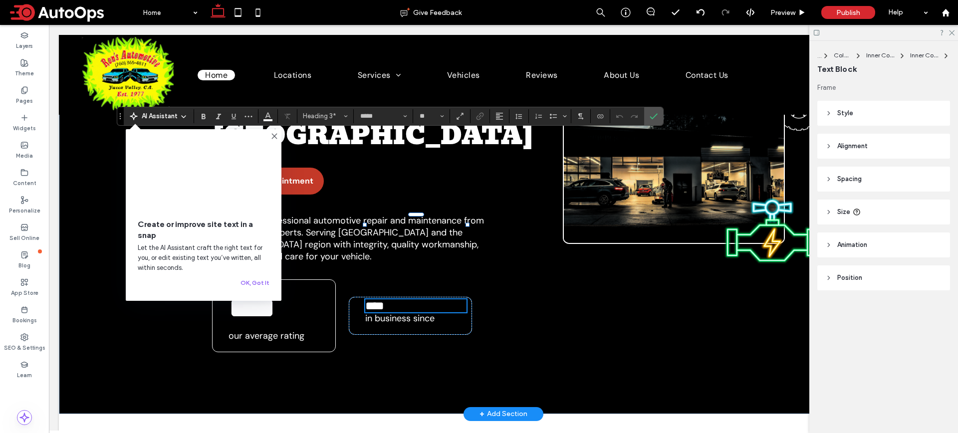
click at [382, 300] on span "****" at bounding box center [374, 306] width 19 height 12
click at [441, 117] on icon "Size" at bounding box center [442, 116] width 4 height 4
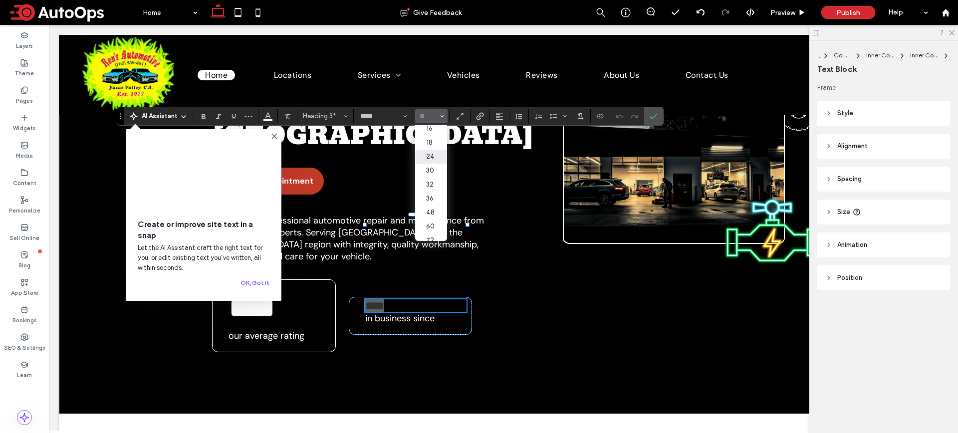
scroll to position [115, 0]
click at [431, 227] on label "96" at bounding box center [431, 234] width 32 height 14
type input "**"
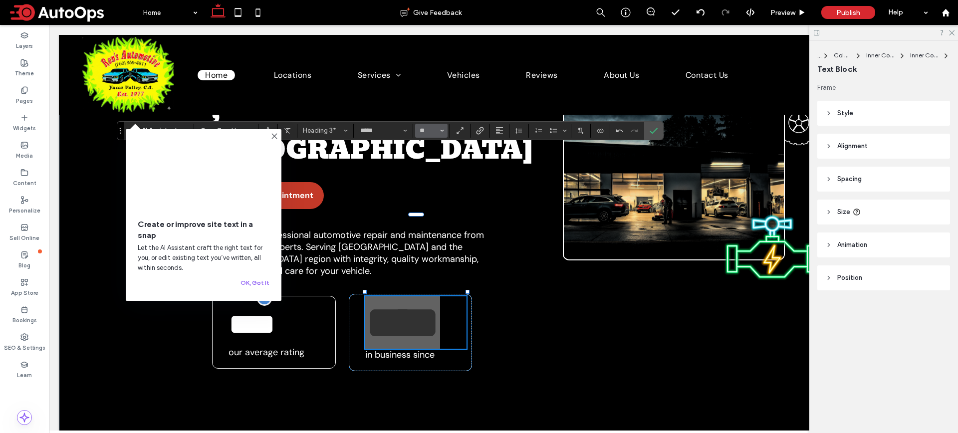
click at [442, 131] on icon "Size" at bounding box center [442, 131] width 4 height 4
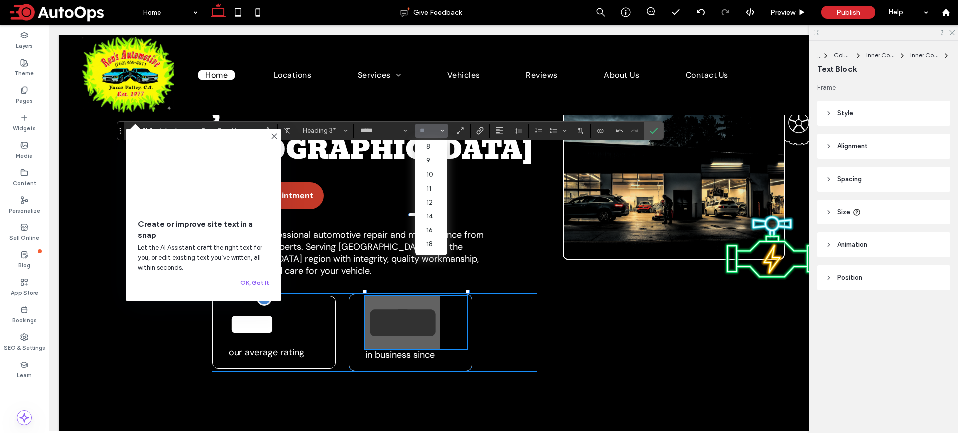
click at [319, 298] on h3 "﻿ **** ﻿" at bounding box center [279, 322] width 102 height 48
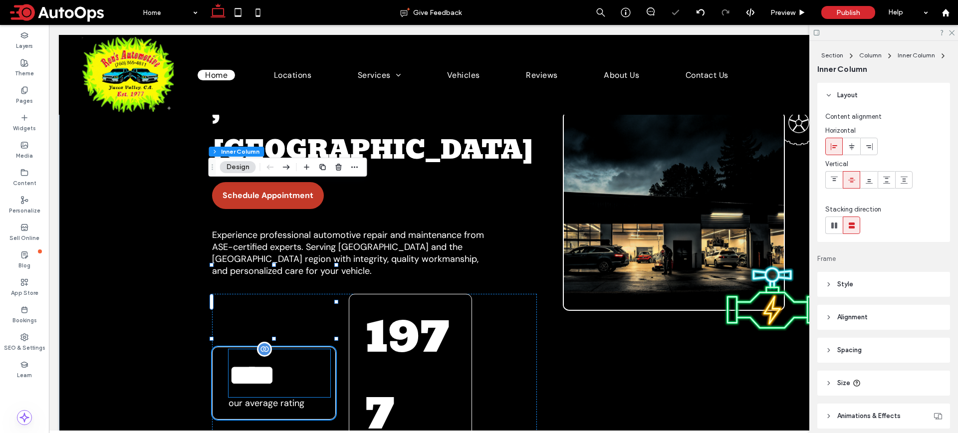
click at [275, 360] on span "****" at bounding box center [251, 375] width 47 height 30
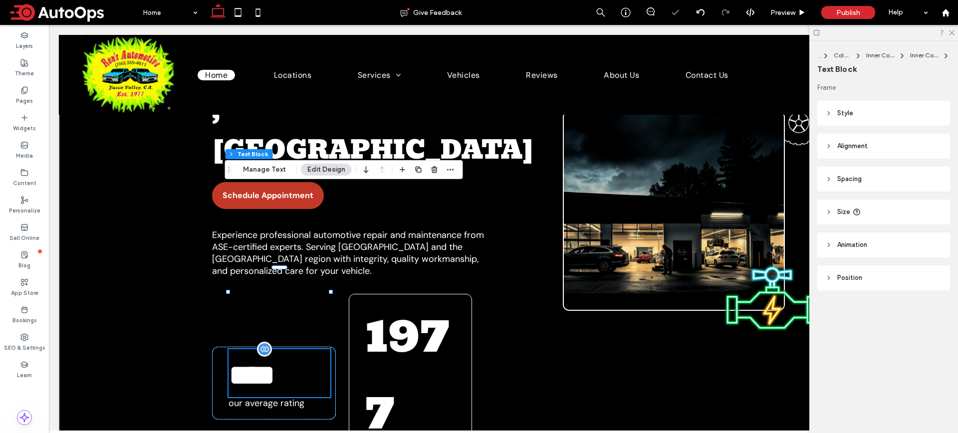
click at [271, 360] on span "****" at bounding box center [251, 375] width 47 height 30
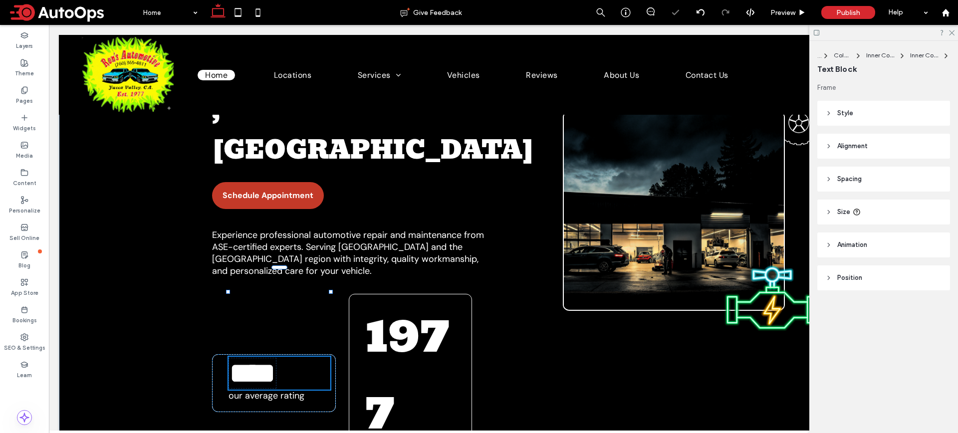
type input "*****"
type input "**"
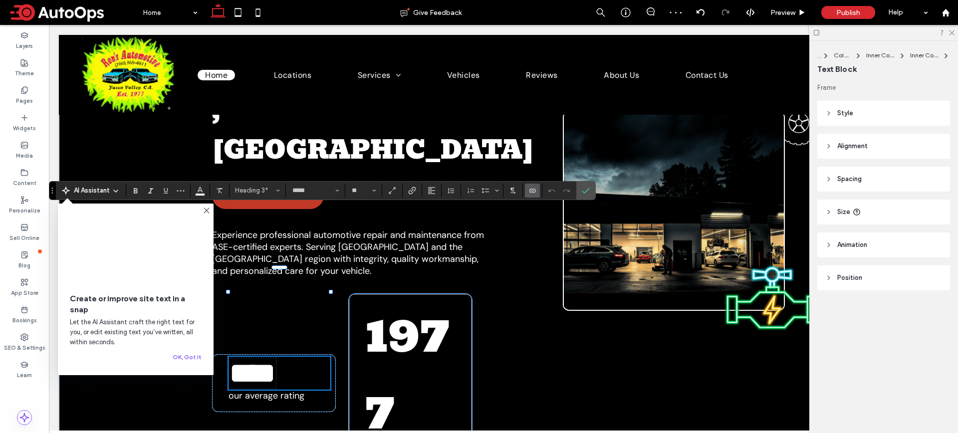
click at [451, 296] on h3 "1977" at bounding box center [416, 373] width 102 height 154
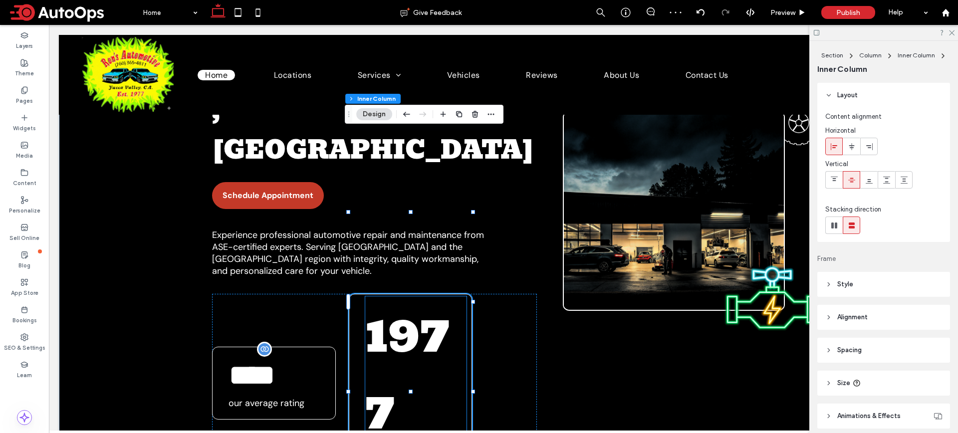
click at [383, 296] on span "1977" at bounding box center [407, 373] width 84 height 154
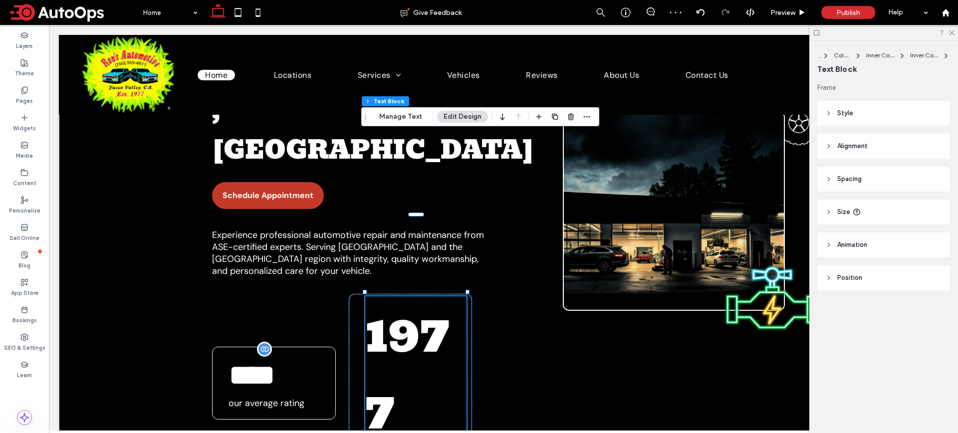
click at [383, 296] on span "1977" at bounding box center [407, 373] width 84 height 154
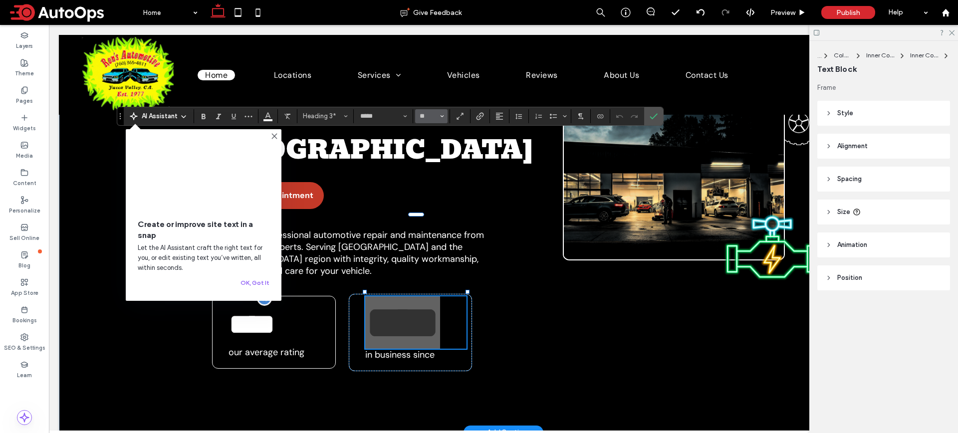
click at [443, 119] on span "Size" at bounding box center [442, 116] width 4 height 13
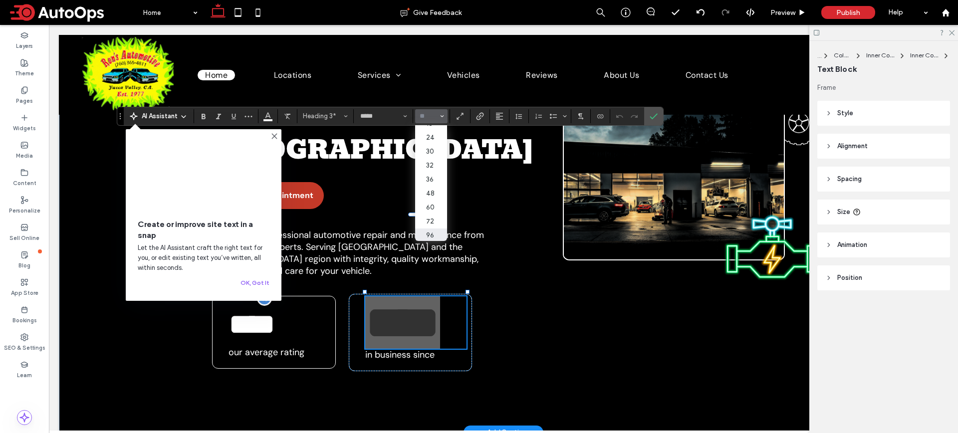
scroll to position [115, 0]
click at [437, 199] on label "60" at bounding box center [431, 206] width 32 height 14
type input "**"
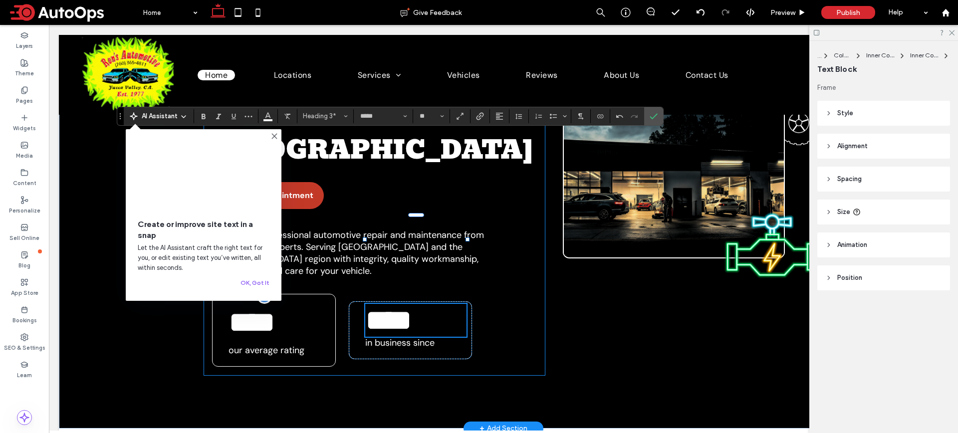
click at [538, 208] on div "Reliable Service. Honest Advice. Trusted Auto Repair in Yucca Valley, CA Schedu…" at bounding box center [374, 172] width 341 height 406
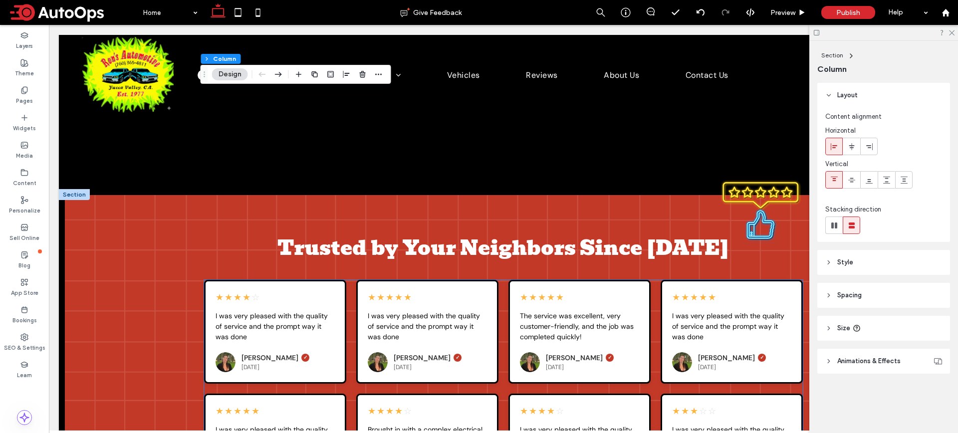
scroll to position [2232, 0]
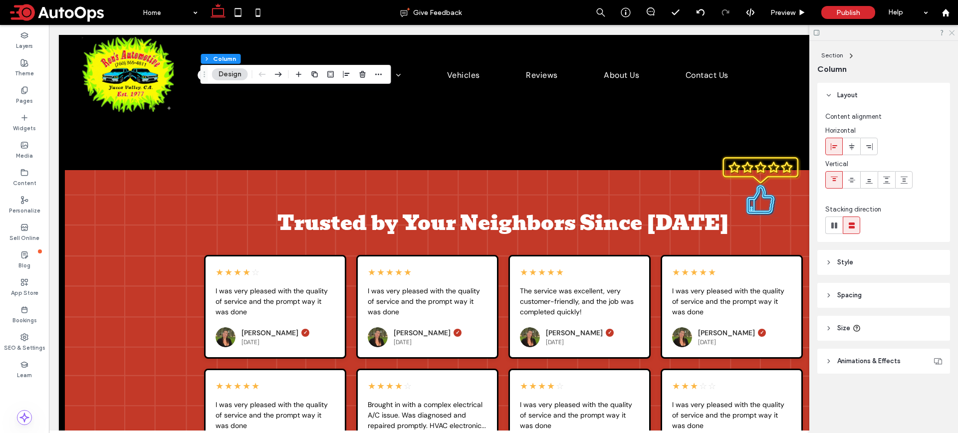
drag, startPoint x: 952, startPoint y: 32, endPoint x: 903, endPoint y: 7, distance: 54.9
click at [952, 32] on use at bounding box center [951, 32] width 5 height 5
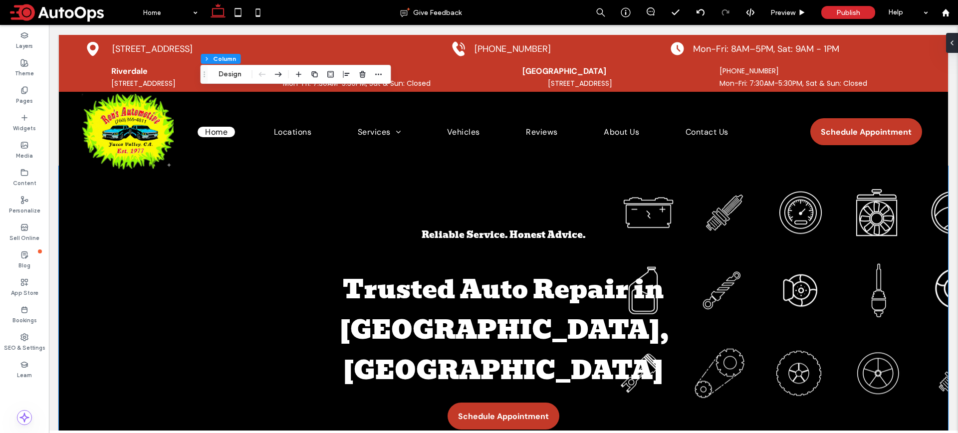
scroll to position [0, 0]
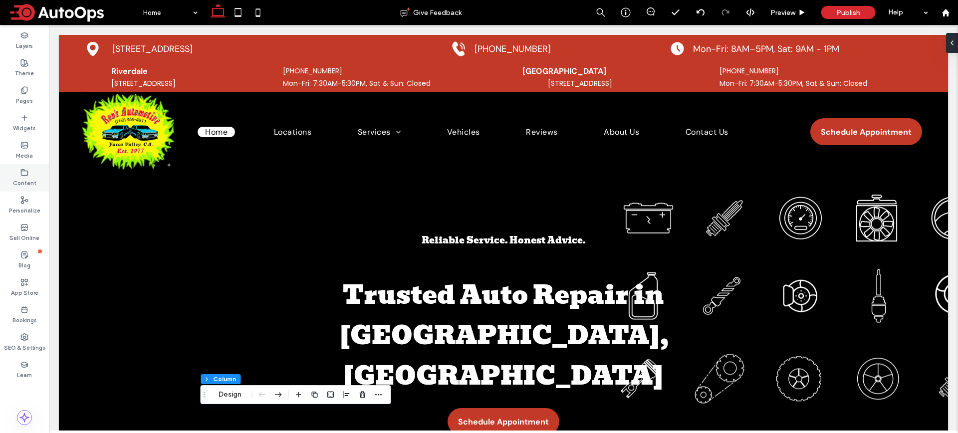
click at [22, 185] on label "Content" at bounding box center [24, 182] width 23 height 11
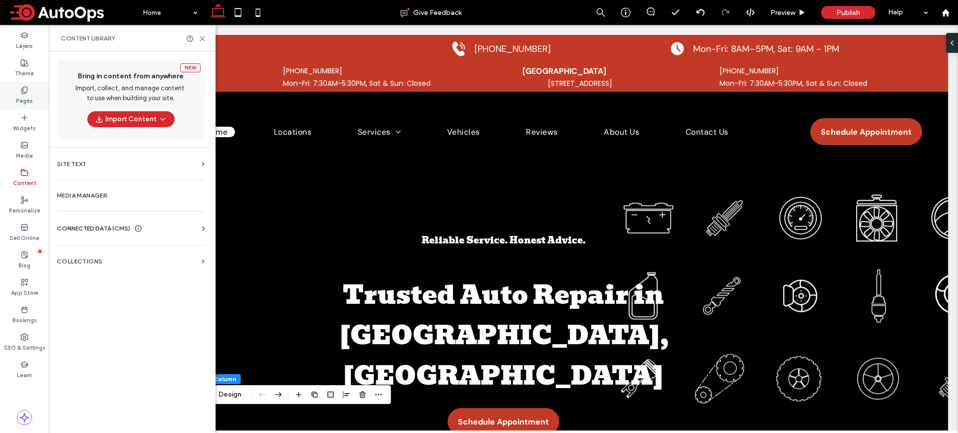
click at [28, 97] on label "Pages" at bounding box center [24, 99] width 17 height 11
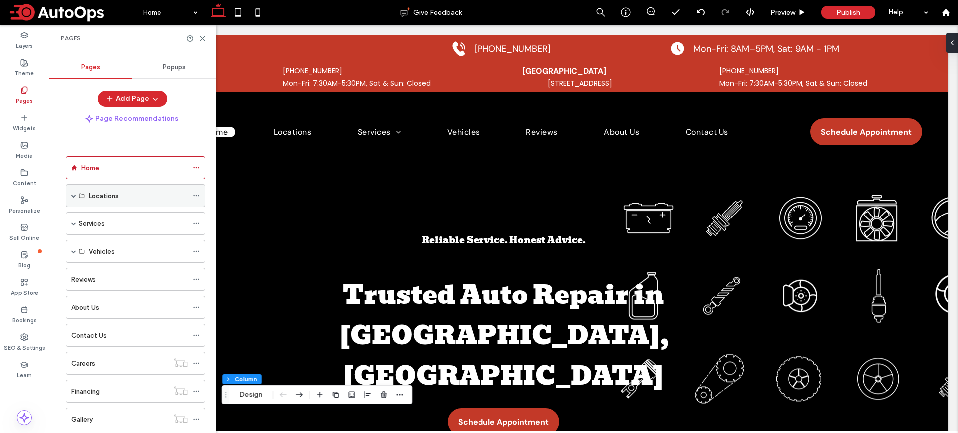
click at [196, 193] on icon at bounding box center [196, 195] width 7 height 7
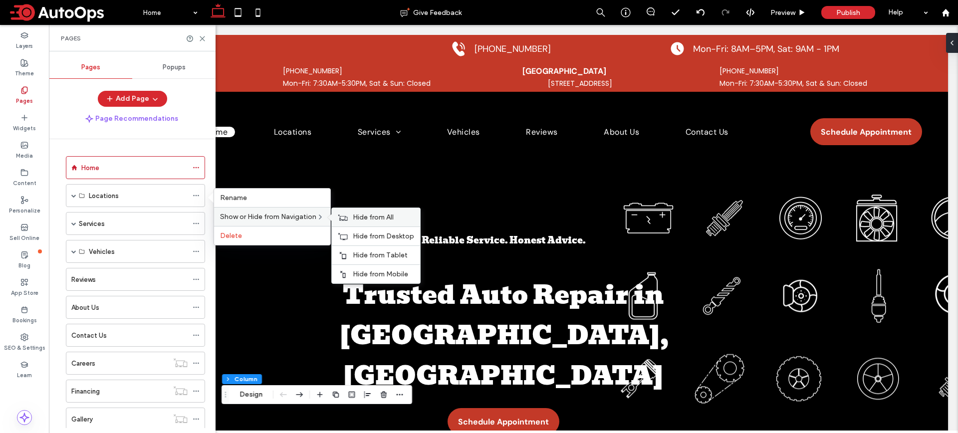
click at [358, 218] on span "Hide from All" at bounding box center [373, 217] width 41 height 8
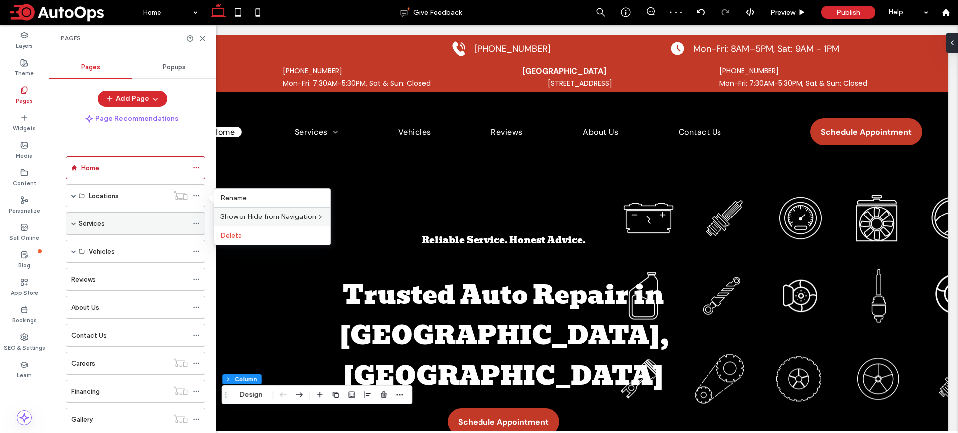
click at [159, 226] on div "Services" at bounding box center [133, 223] width 109 height 10
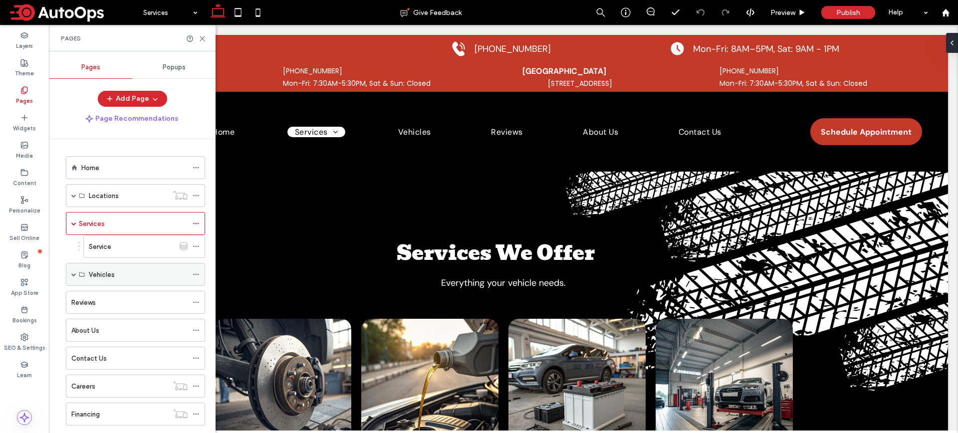
click at [139, 268] on div "Vehicles" at bounding box center [138, 274] width 99 height 22
click at [142, 303] on div "Reviews" at bounding box center [129, 302] width 116 height 10
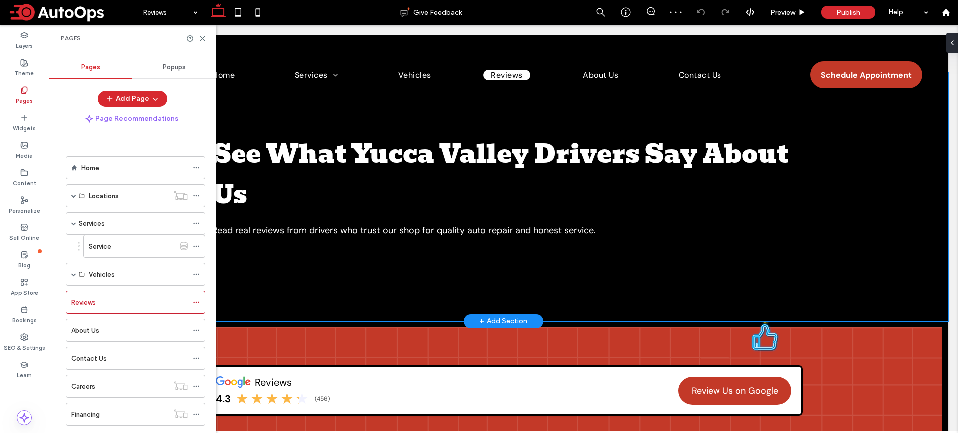
scroll to position [98, 0]
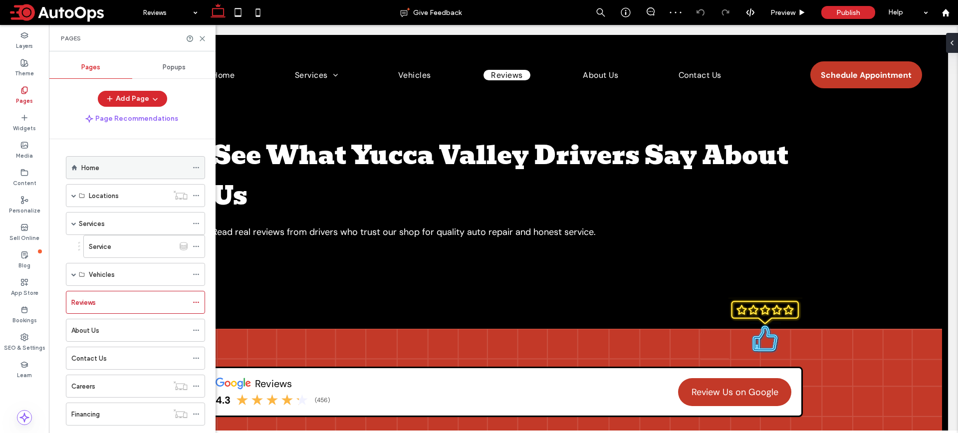
click at [152, 171] on div "Home" at bounding box center [134, 168] width 106 height 10
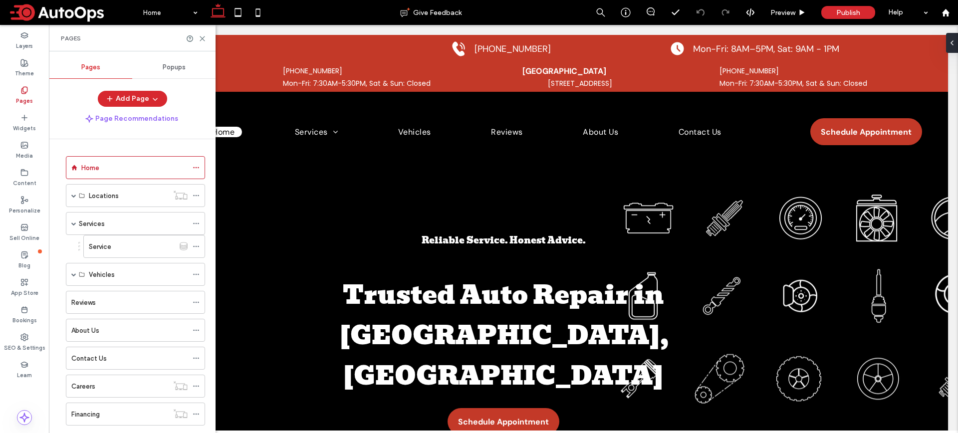
click at [203, 43] on div "Pages" at bounding box center [132, 38] width 167 height 26
click at [203, 41] on icon at bounding box center [201, 38] width 7 height 7
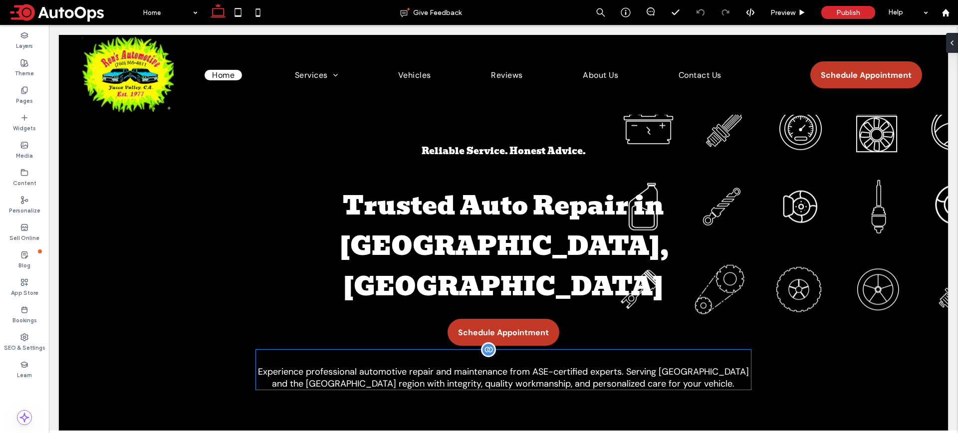
scroll to position [93, 0]
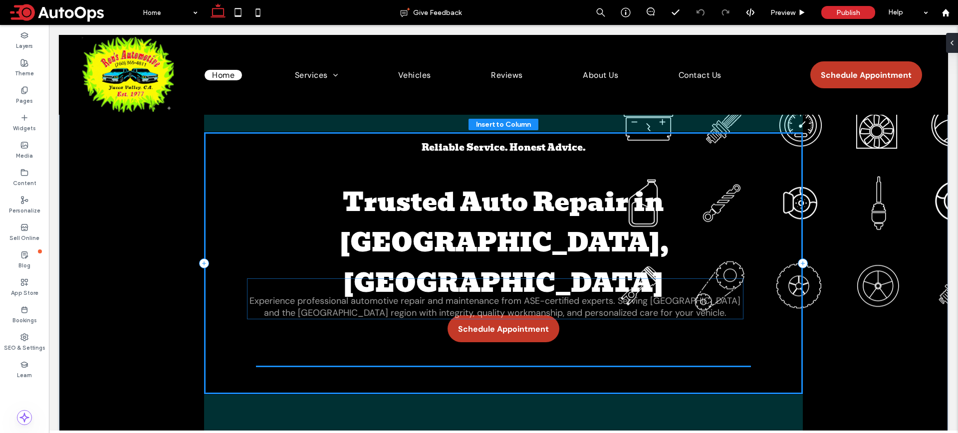
drag, startPoint x: 592, startPoint y: 293, endPoint x: 590, endPoint y: 304, distance: 10.8
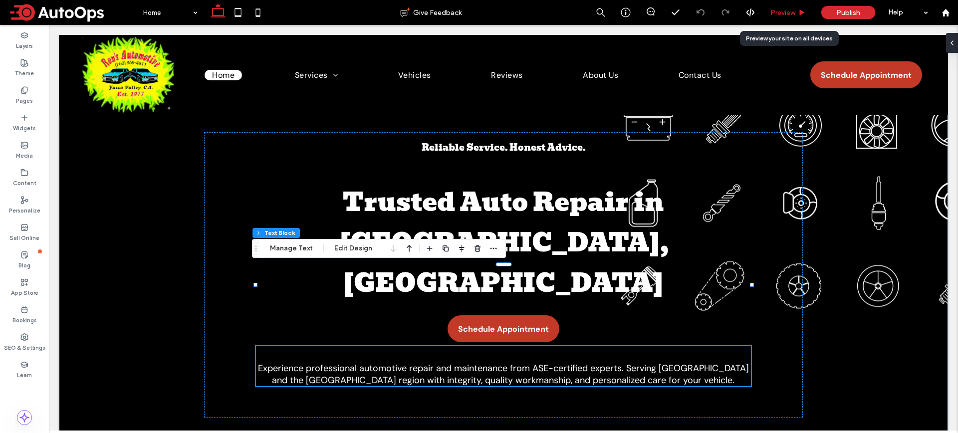
click at [793, 11] on span "Preview" at bounding box center [782, 12] width 25 height 8
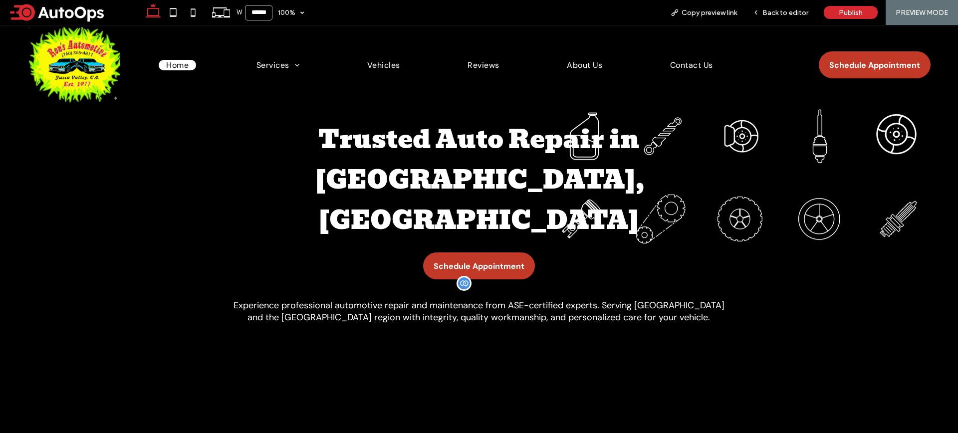
scroll to position [83, 0]
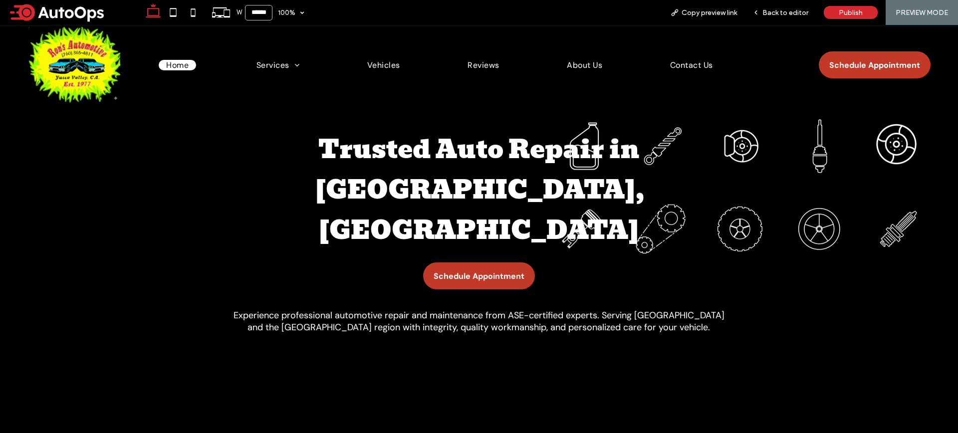
click at [183, 65] on span "Home" at bounding box center [177, 65] width 22 height 10
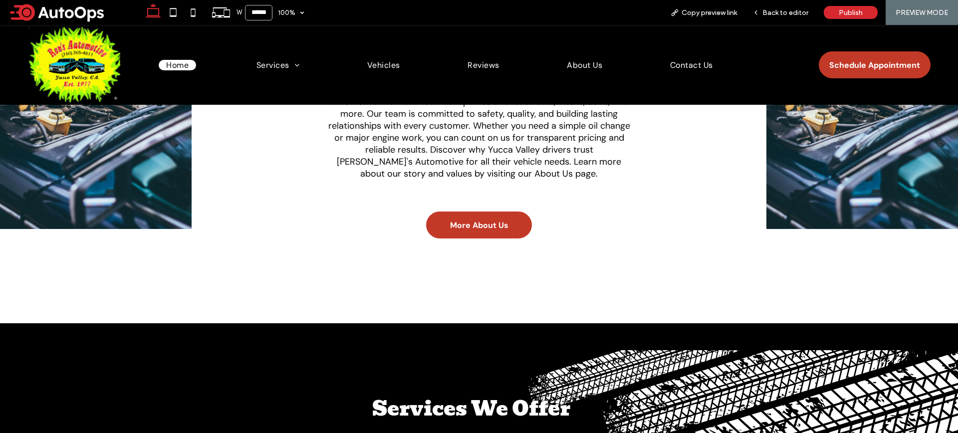
scroll to position [1172, 0]
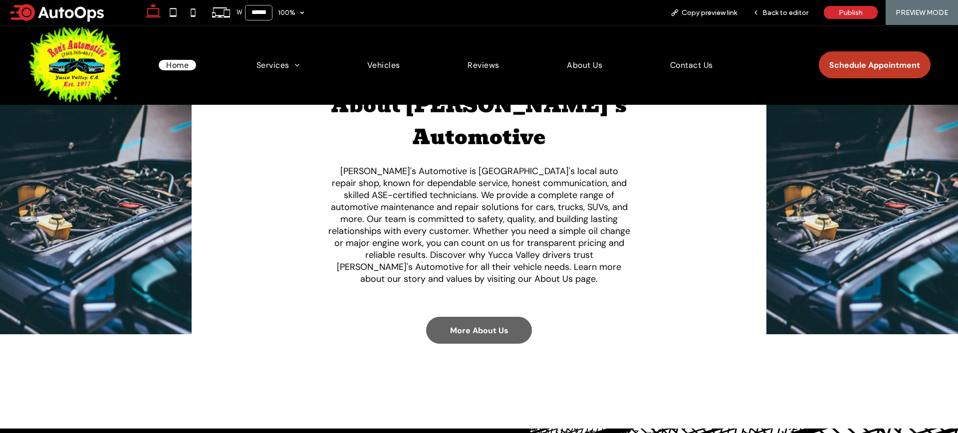
click at [475, 325] on span "More About Us" at bounding box center [479, 330] width 58 height 10
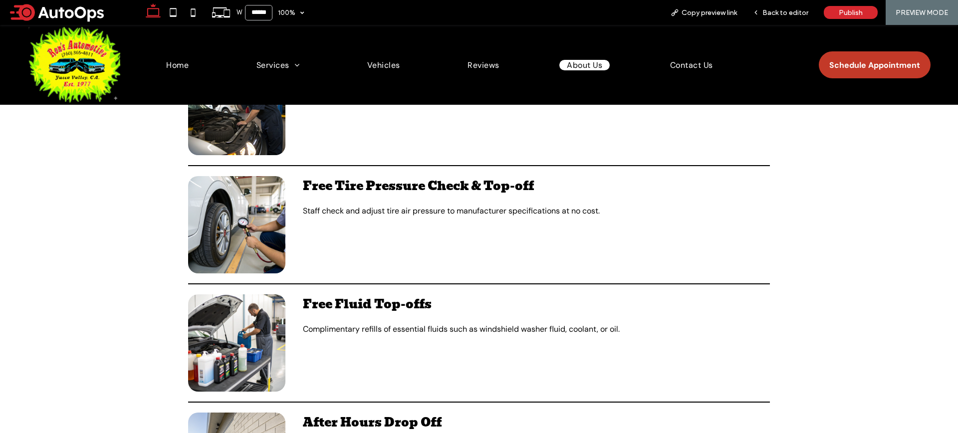
scroll to position [950, 0]
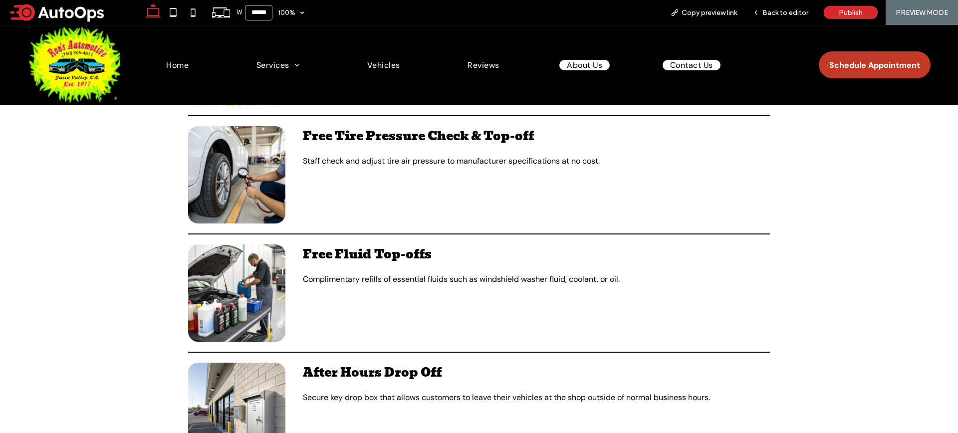
click at [687, 61] on span "Contact Us" at bounding box center [691, 65] width 43 height 10
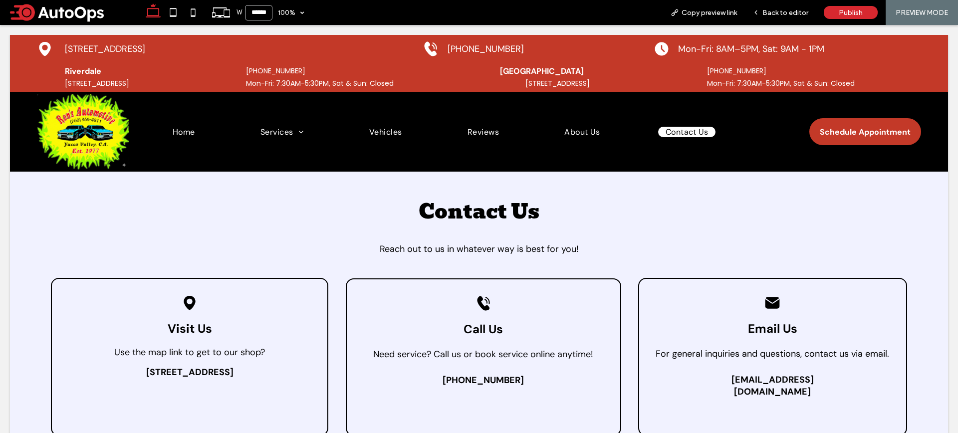
scroll to position [0, 0]
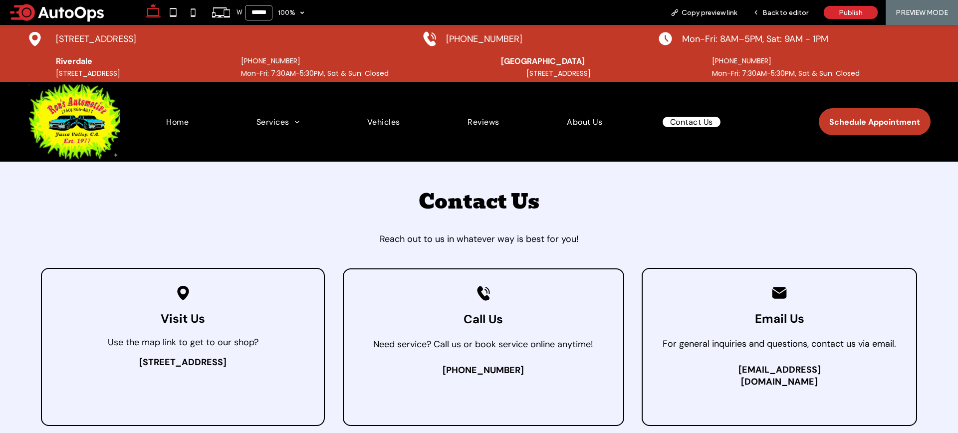
click at [252, 352] on div "Black location pin icon. Visit Us Use the map link to get to our shop? 51 Goods…" at bounding box center [183, 347] width 284 height 158
click at [201, 352] on div "Black location pin icon. Visit Us Use the map link to get to our shop? 51 Goods…" at bounding box center [183, 347] width 284 height 158
click at [182, 344] on span "Use the map link to get to our shop?" at bounding box center [183, 342] width 151 height 12
click at [770, 10] on span "Back to editor" at bounding box center [785, 12] width 46 height 8
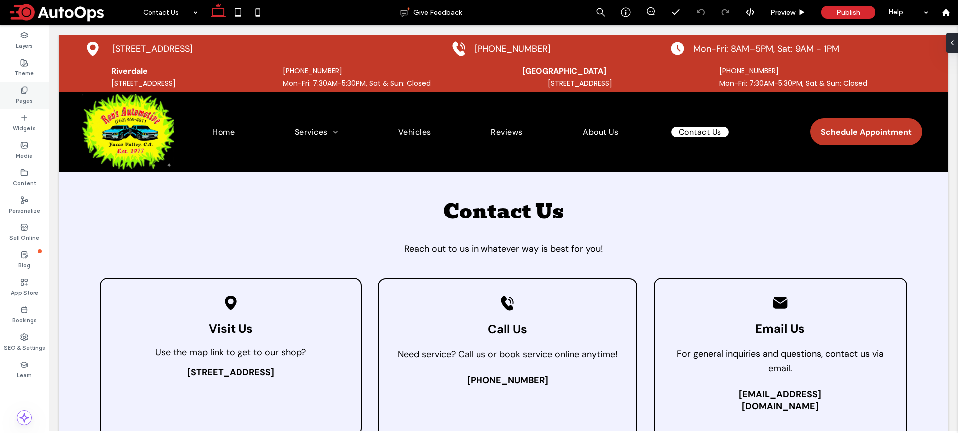
click at [30, 96] on label "Pages" at bounding box center [24, 99] width 17 height 11
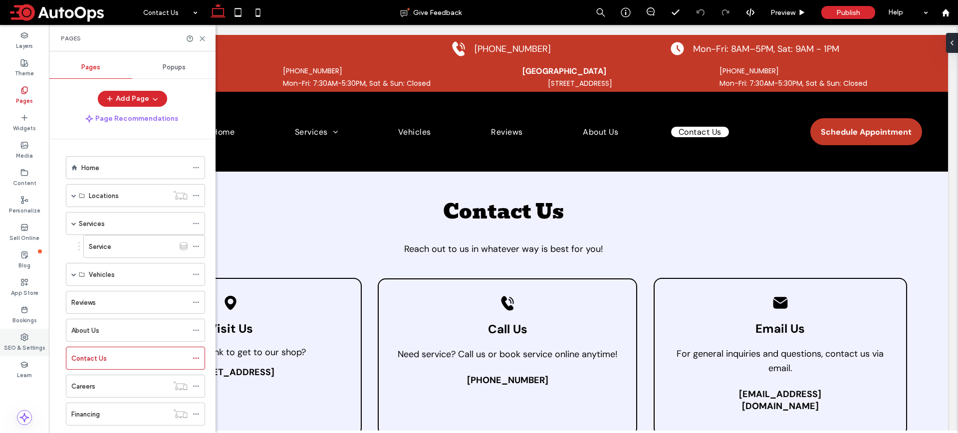
click at [25, 342] on label "SEO & Settings" at bounding box center [24, 346] width 41 height 11
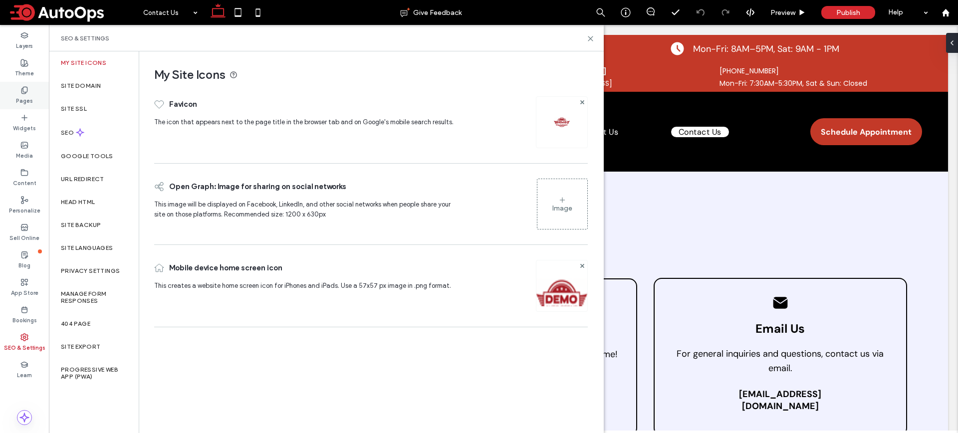
click at [20, 94] on label "Pages" at bounding box center [24, 99] width 17 height 11
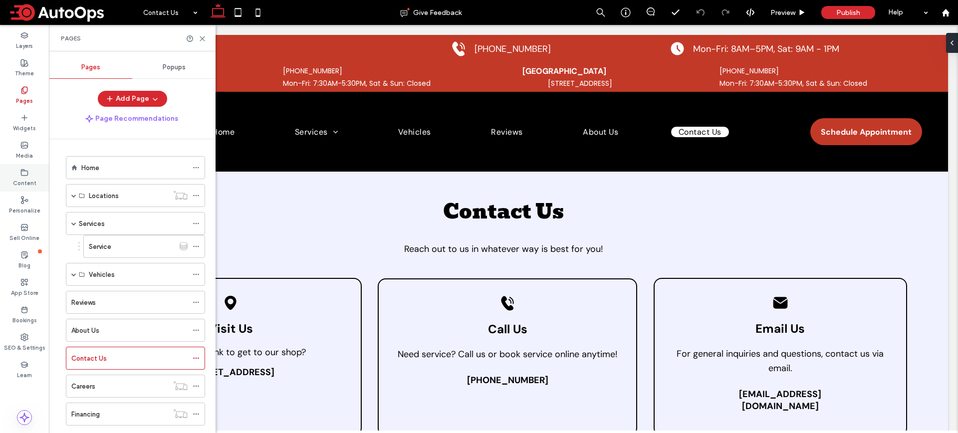
click at [25, 181] on label "Content" at bounding box center [24, 182] width 23 height 11
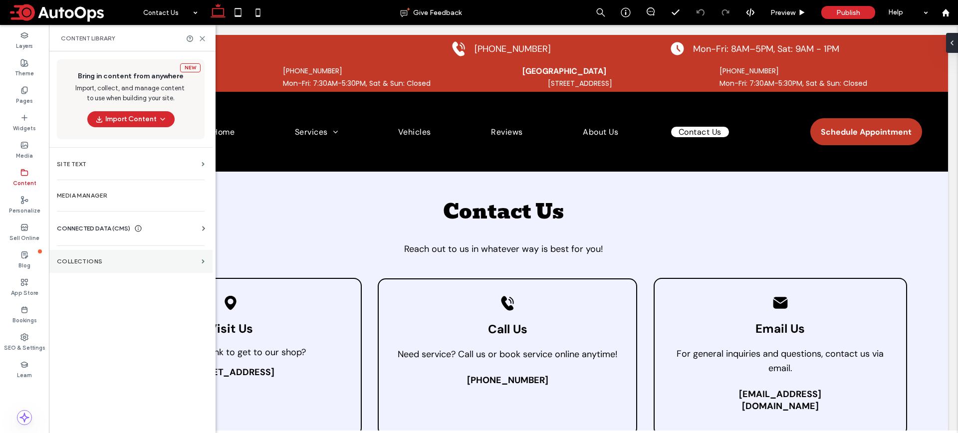
click at [110, 257] on section "Collections" at bounding box center [131, 261] width 164 height 23
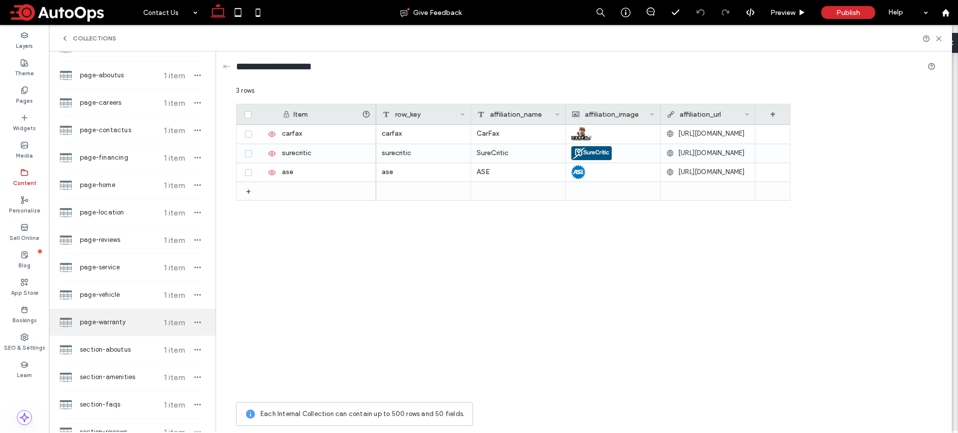
scroll to position [433, 0]
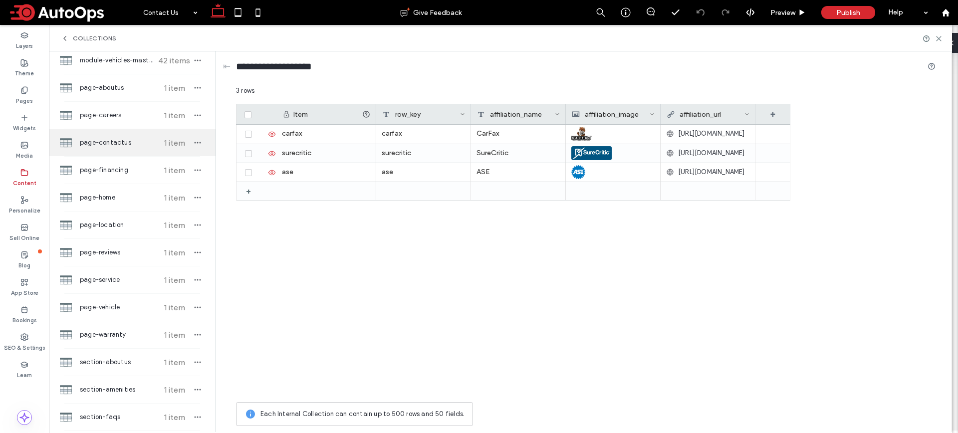
click at [119, 146] on span "page-contactus" at bounding box center [117, 143] width 74 height 10
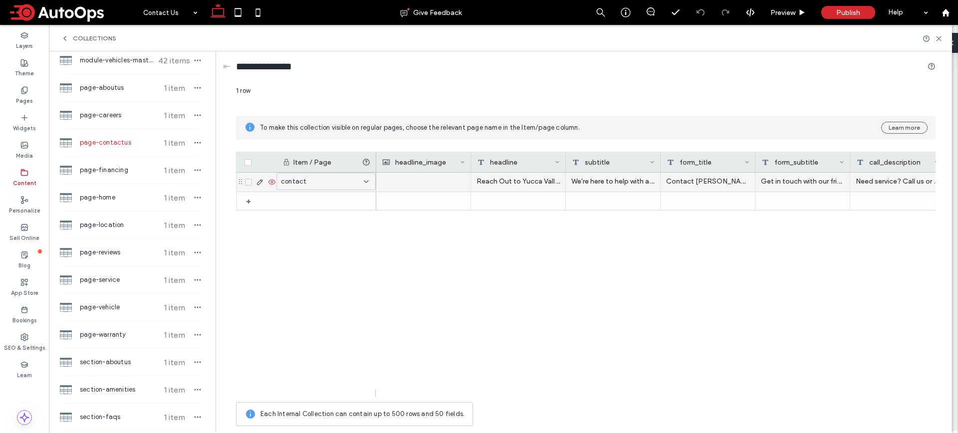
click at [261, 180] on icon at bounding box center [260, 182] width 8 height 8
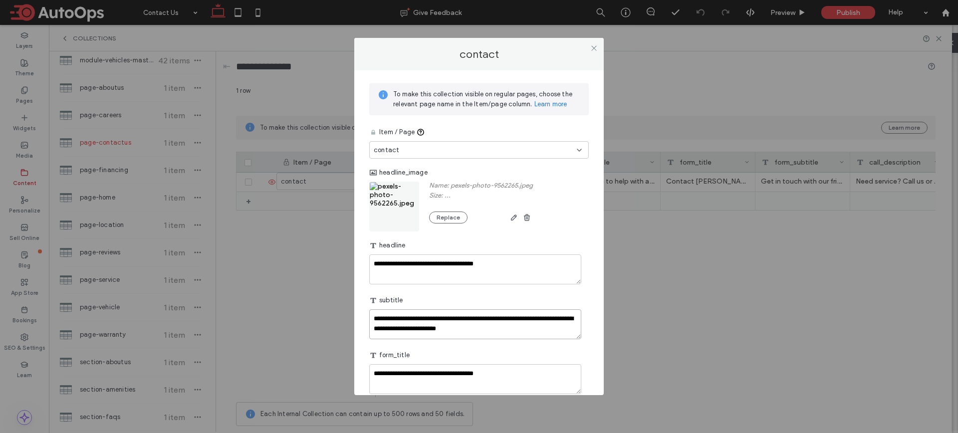
click at [533, 331] on textarea "**********" at bounding box center [475, 324] width 212 height 30
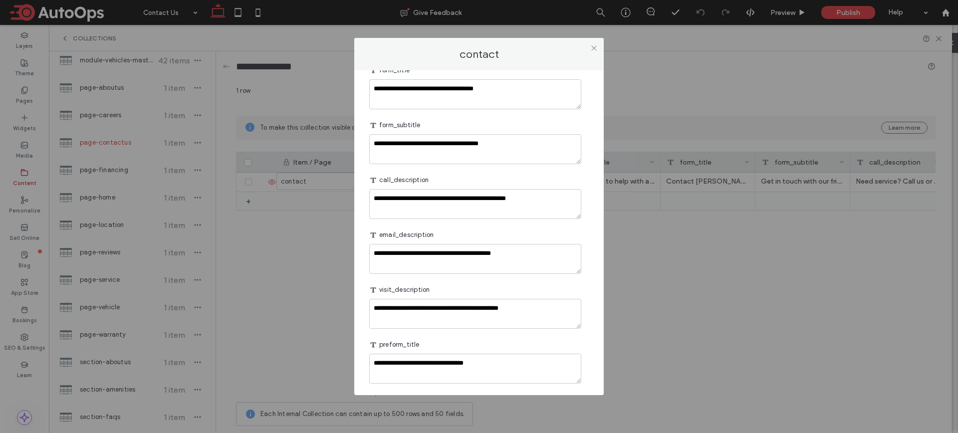
scroll to position [290, 0]
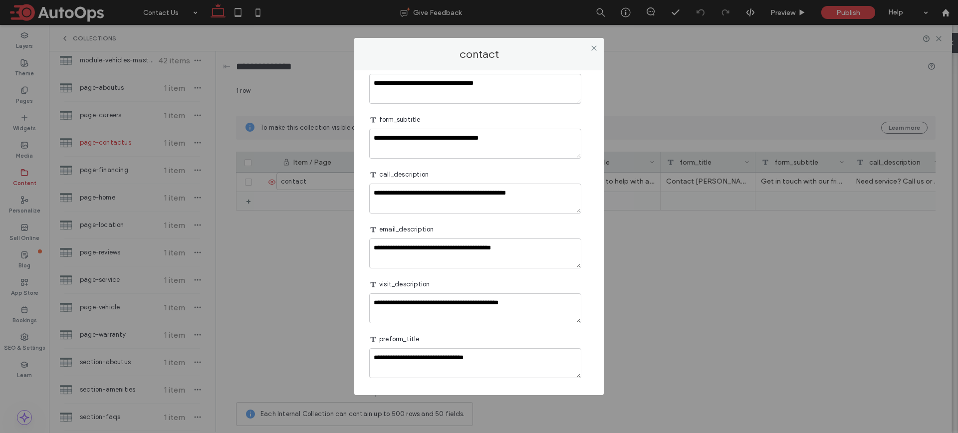
click at [685, 328] on div "**********" at bounding box center [479, 216] width 958 height 433
click at [591, 47] on icon at bounding box center [593, 47] width 7 height 7
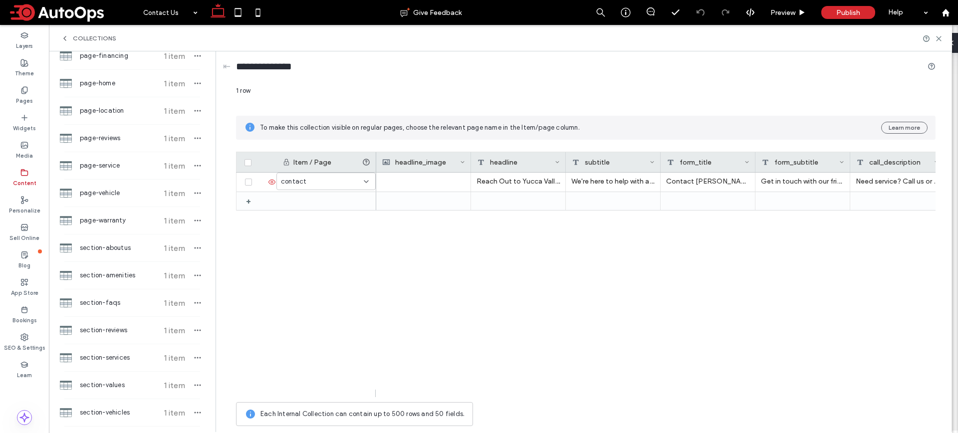
scroll to position [0, 0]
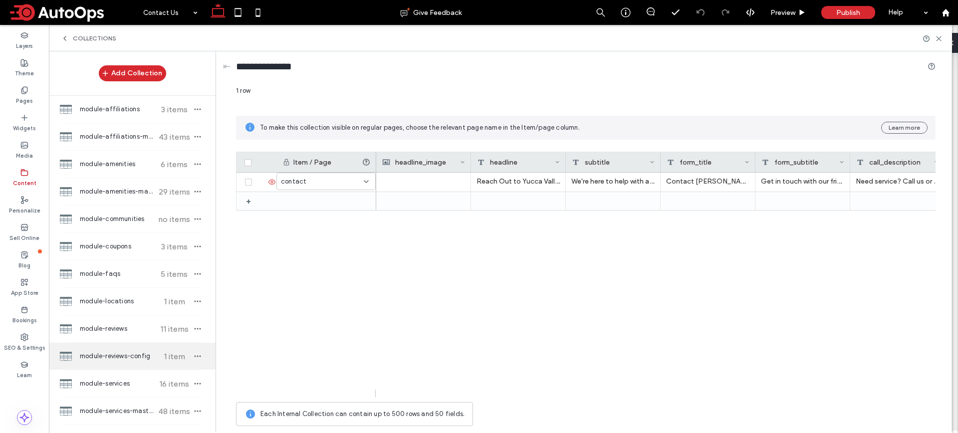
click at [132, 357] on span "module-reviews-config" at bounding box center [117, 356] width 74 height 10
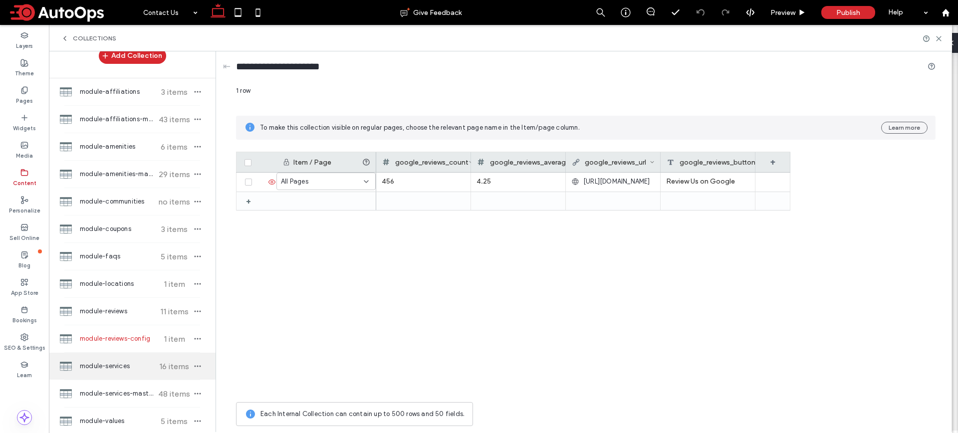
scroll to position [29, 0]
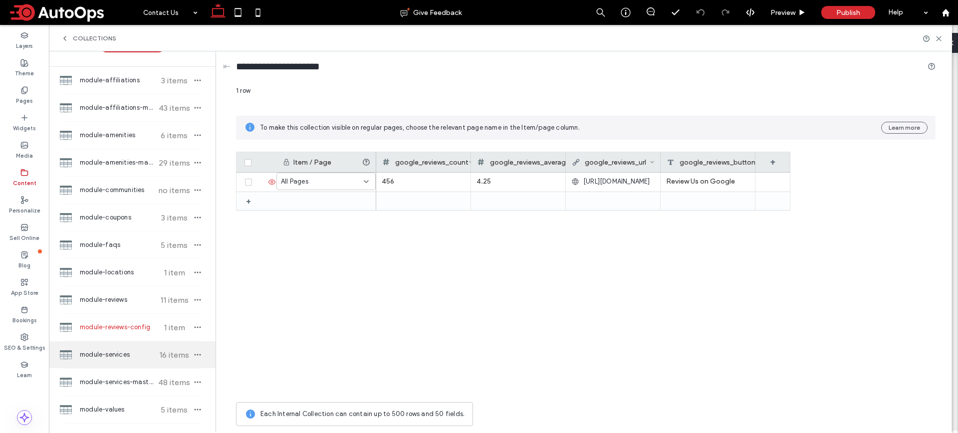
click at [132, 359] on span "module-services" at bounding box center [117, 355] width 74 height 10
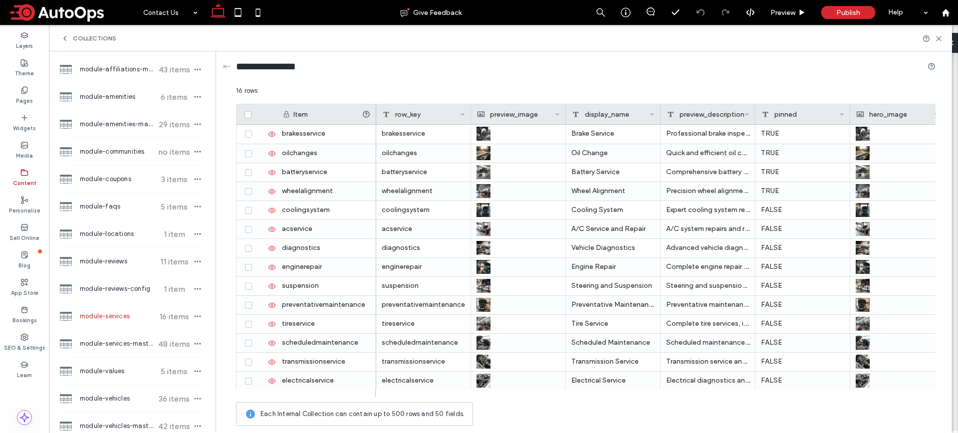
scroll to position [76, 0]
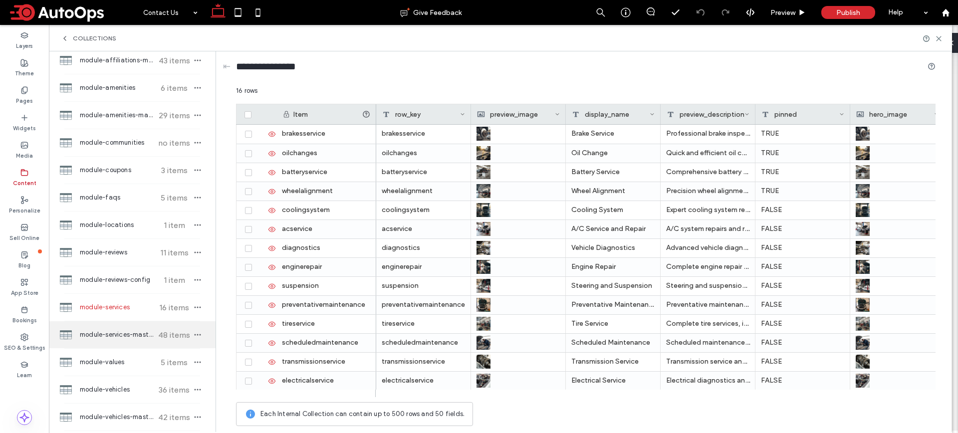
click at [130, 340] on div "module-services-master 48 items" at bounding box center [132, 334] width 167 height 27
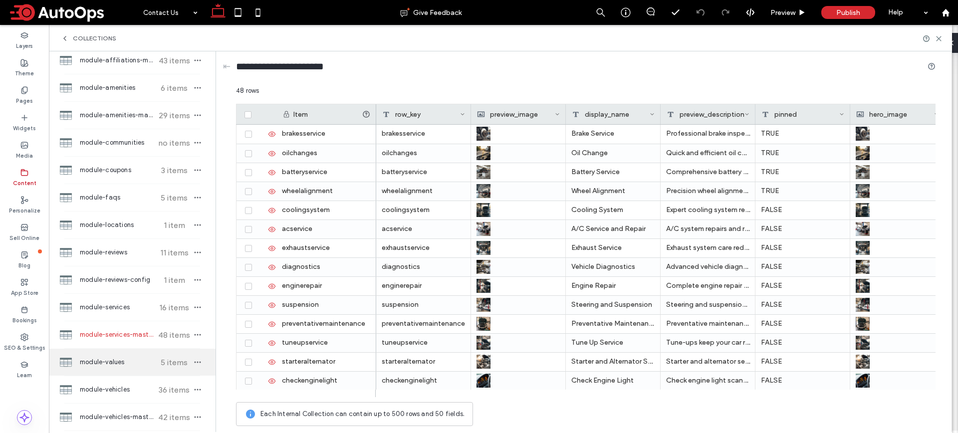
click at [113, 367] on span "module-values" at bounding box center [117, 362] width 74 height 10
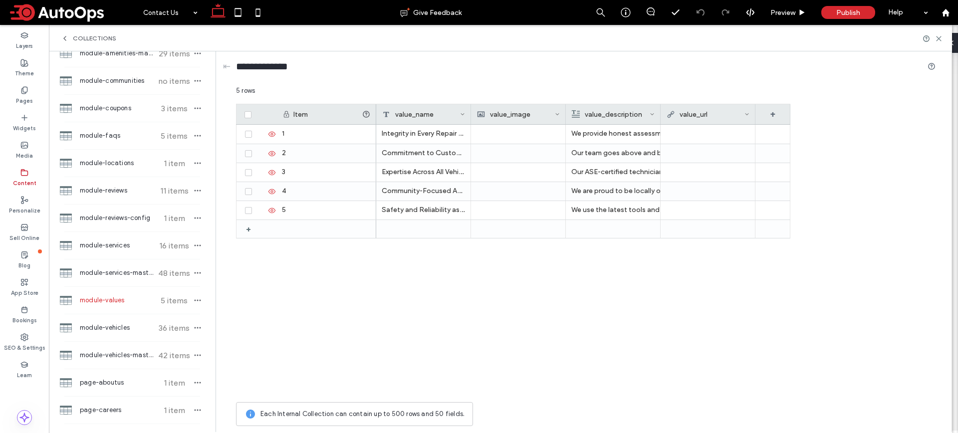
scroll to position [256, 0]
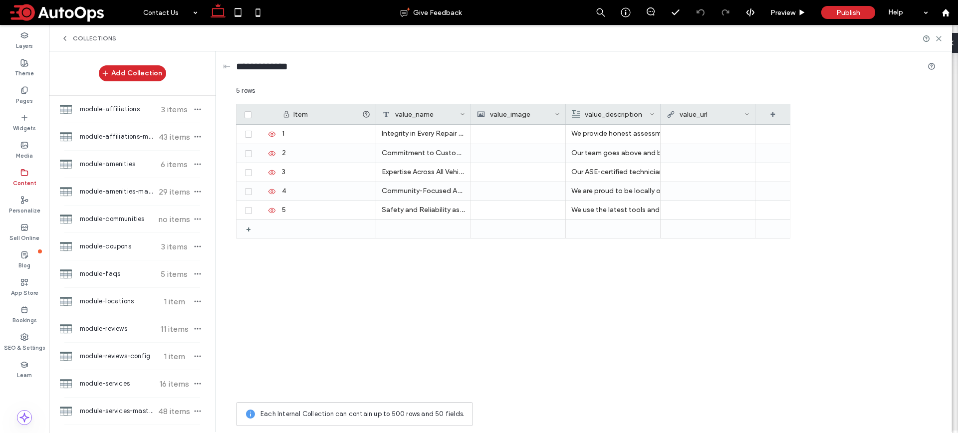
scroll to position [256, 0]
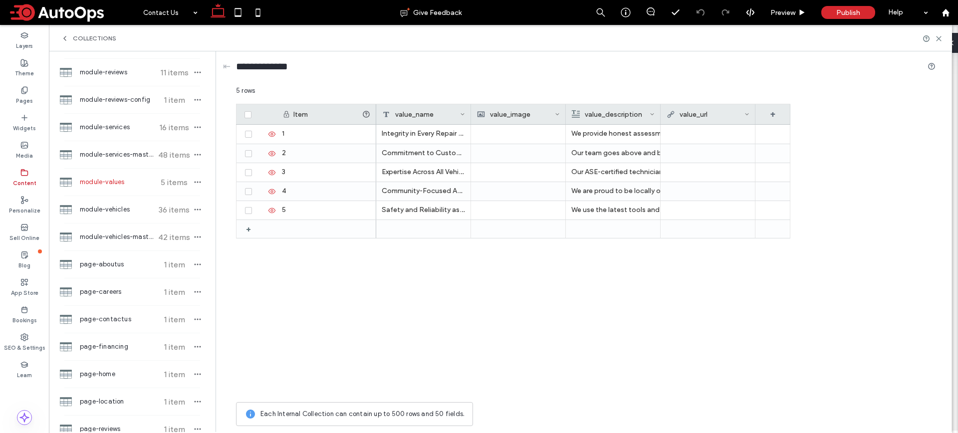
click at [126, 210] on span "module-vehicles" at bounding box center [117, 209] width 74 height 10
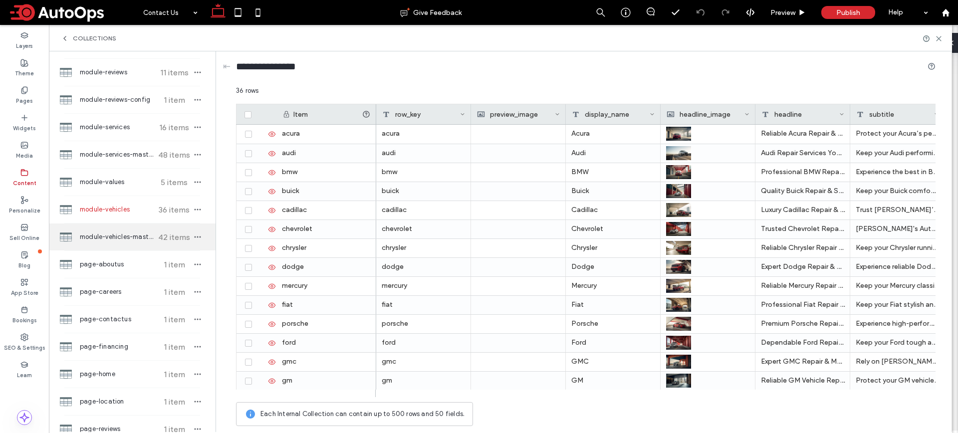
click at [124, 238] on span "module-vehicles-master" at bounding box center [117, 237] width 74 height 10
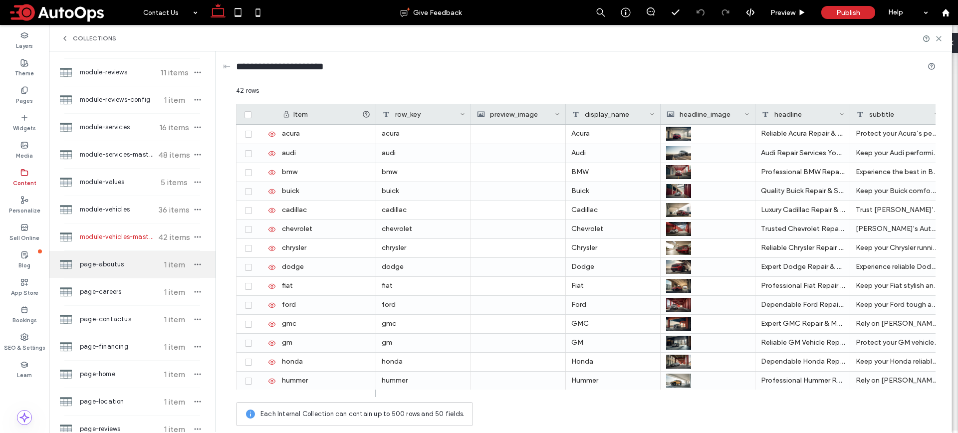
click at [120, 263] on span "page-aboutus" at bounding box center [117, 264] width 74 height 10
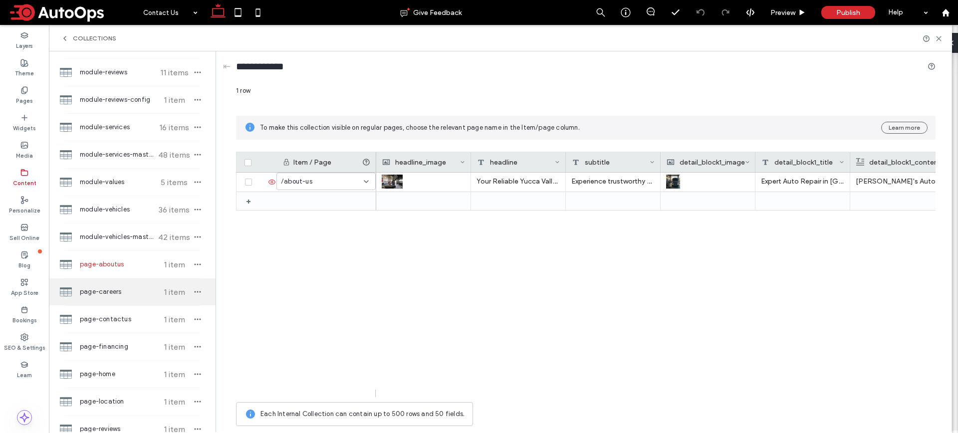
click at [118, 287] on span "page-careers" at bounding box center [117, 292] width 74 height 10
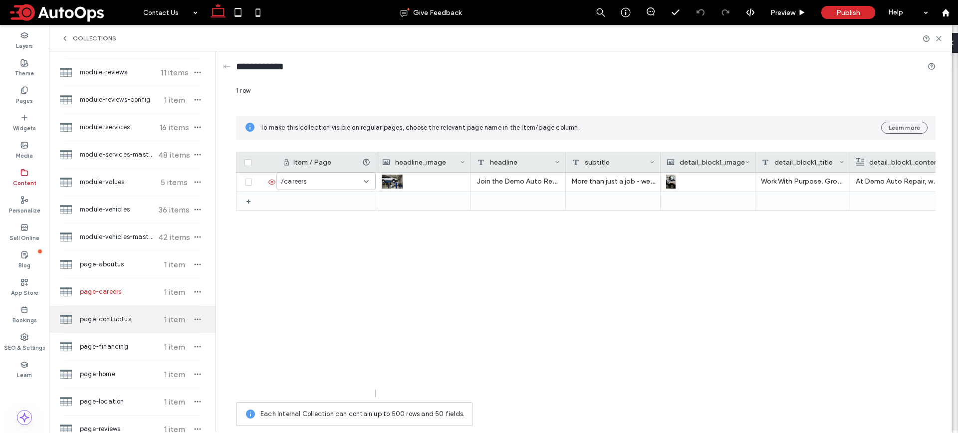
click at [117, 319] on span "page-contactus" at bounding box center [117, 319] width 74 height 10
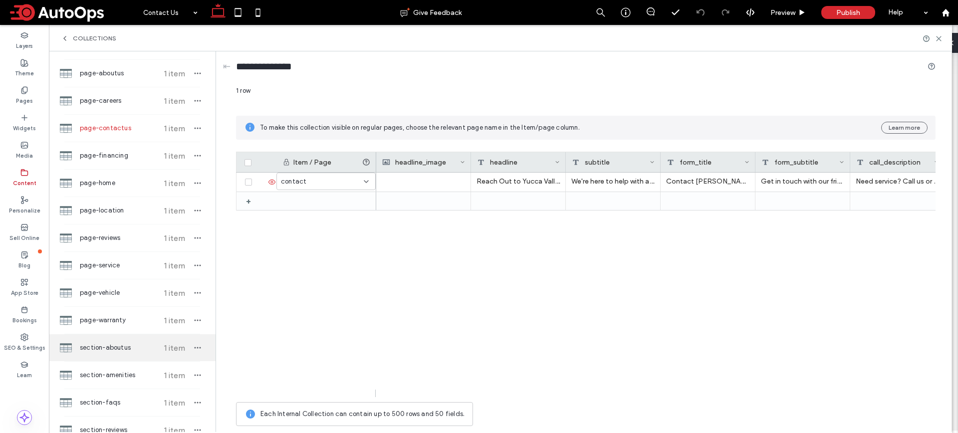
scroll to position [457, 0]
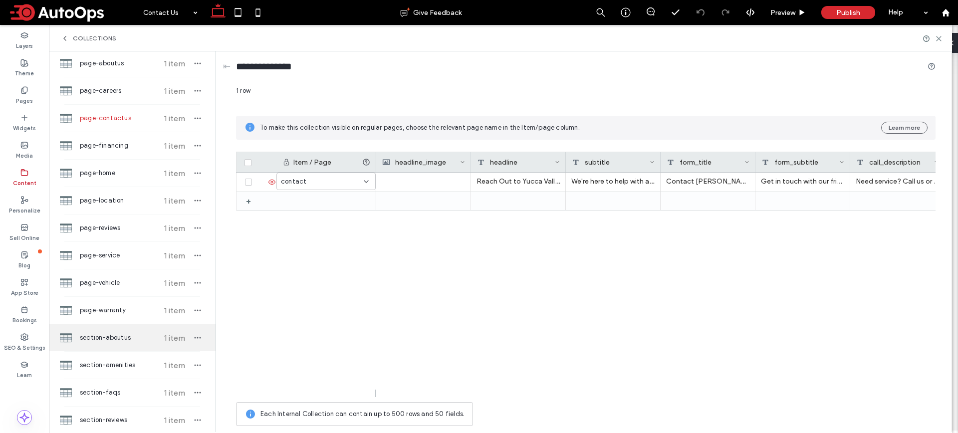
click at [120, 341] on span "section-aboutus" at bounding box center [117, 338] width 74 height 10
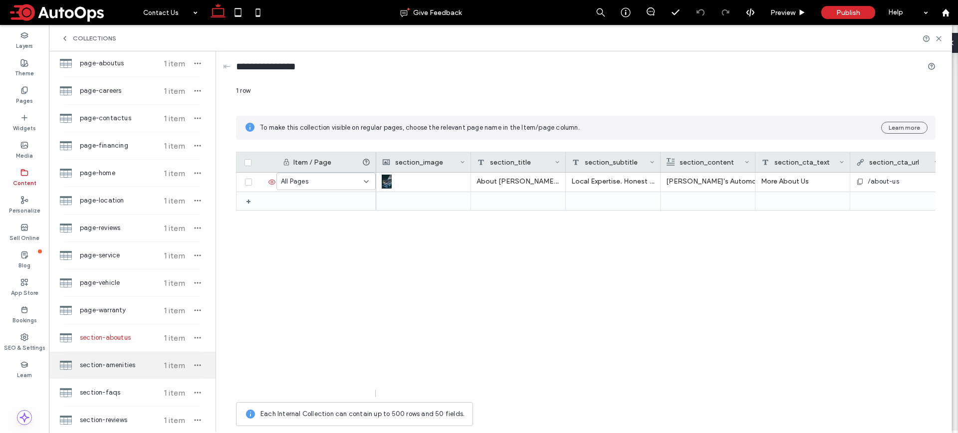
click at [121, 363] on span "section-amenities" at bounding box center [117, 365] width 74 height 10
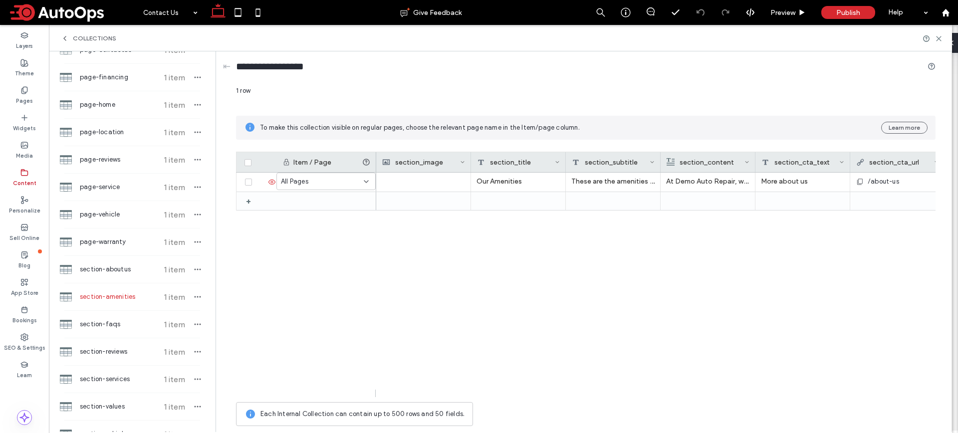
scroll to position [527, 0]
click at [128, 325] on span "section-faqs" at bounding box center [117, 323] width 74 height 10
click at [124, 356] on div "section-reviews 1 item" at bounding box center [132, 350] width 167 height 27
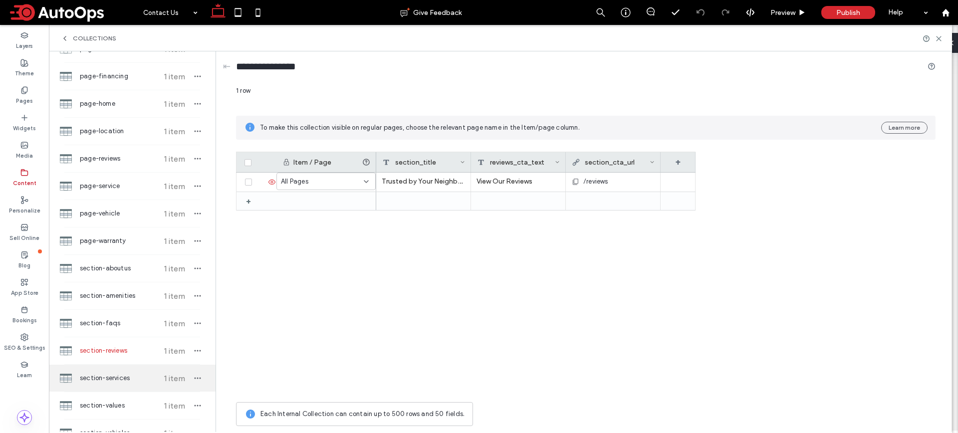
click at [123, 378] on span "section-services" at bounding box center [117, 378] width 74 height 10
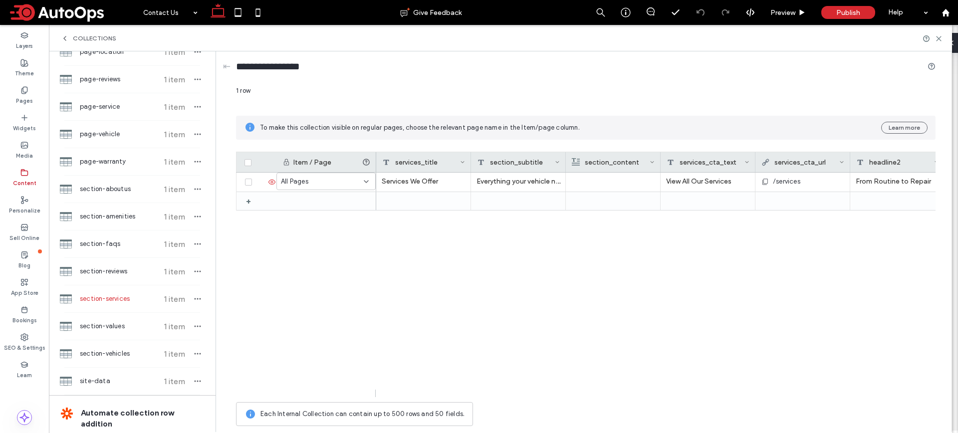
scroll to position [609, 0]
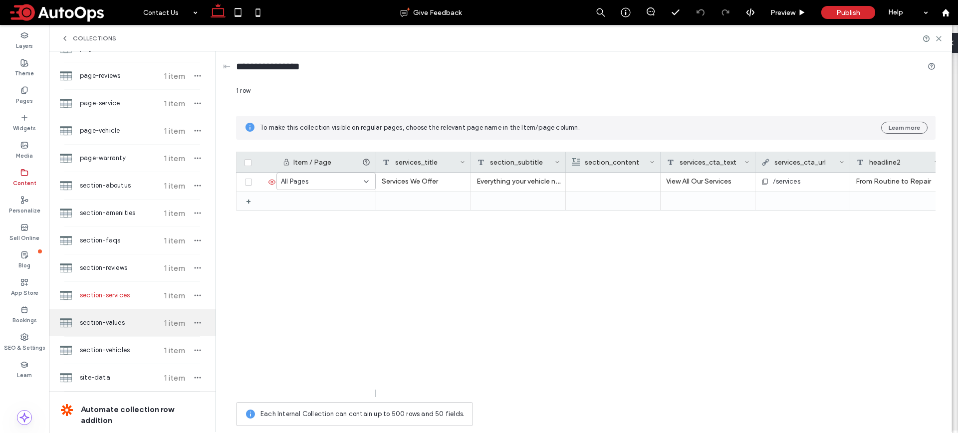
click at [133, 332] on div "section-values 1 item" at bounding box center [132, 322] width 167 height 27
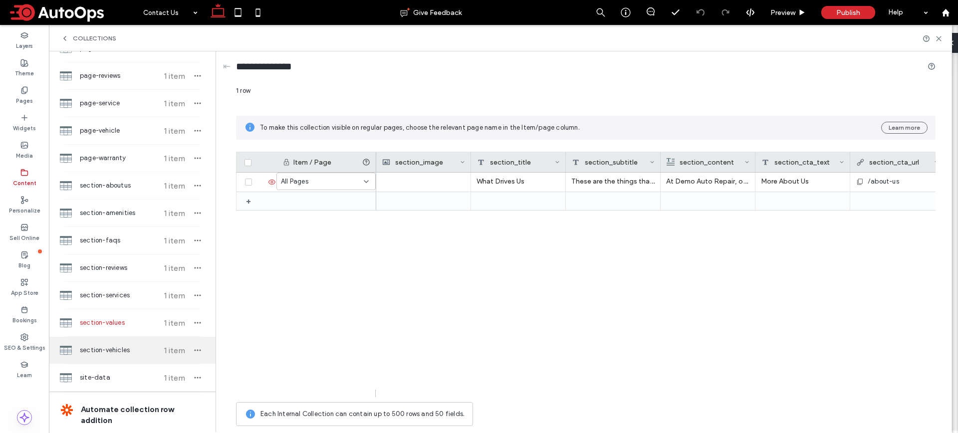
click at [129, 361] on div "section-vehicles 1 item" at bounding box center [132, 350] width 167 height 27
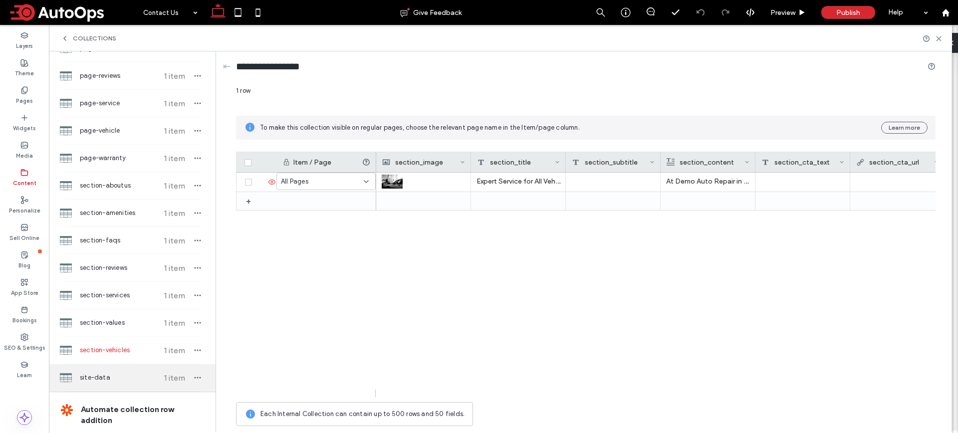
click at [126, 380] on span "site-data" at bounding box center [117, 378] width 74 height 10
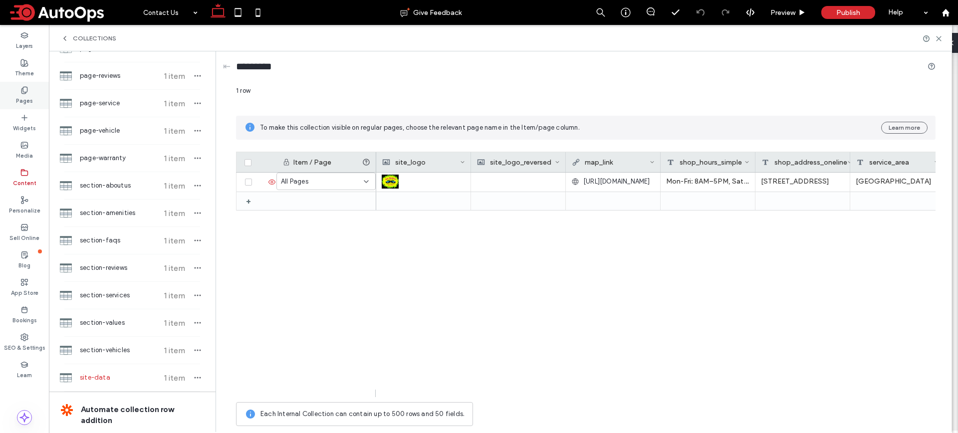
click at [34, 93] on div "Pages" at bounding box center [24, 95] width 49 height 27
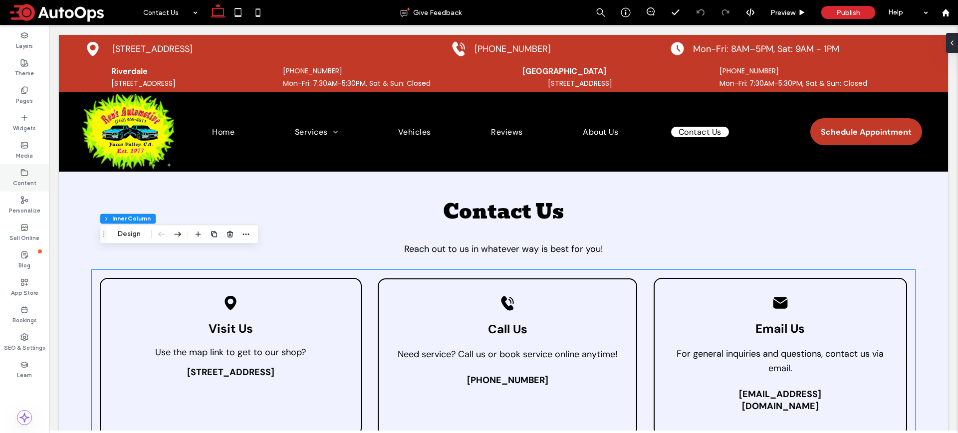
click at [22, 184] on label "Content" at bounding box center [24, 182] width 23 height 11
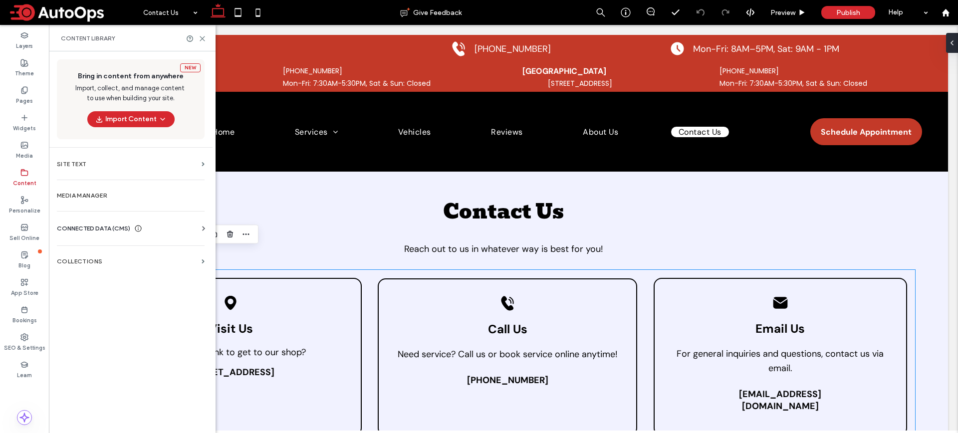
click at [194, 231] on div "CONNECTED DATA (CMS)" at bounding box center [133, 228] width 152 height 10
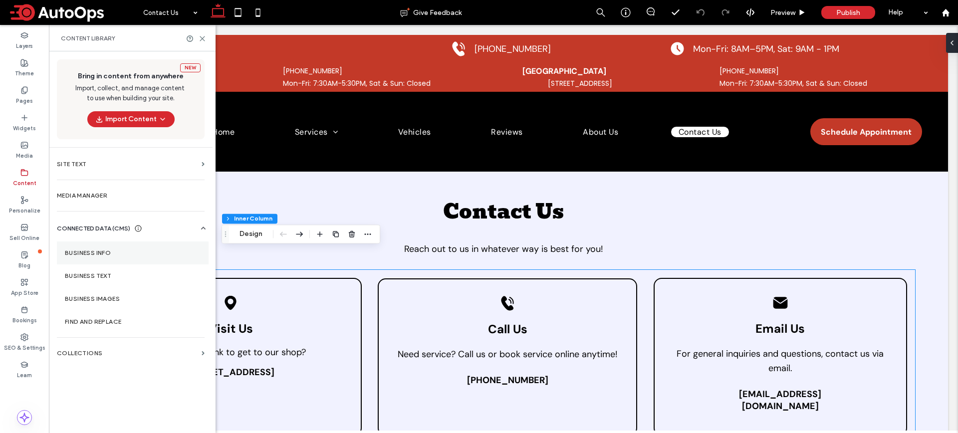
click at [155, 257] on section "Business Info" at bounding box center [133, 252] width 152 height 23
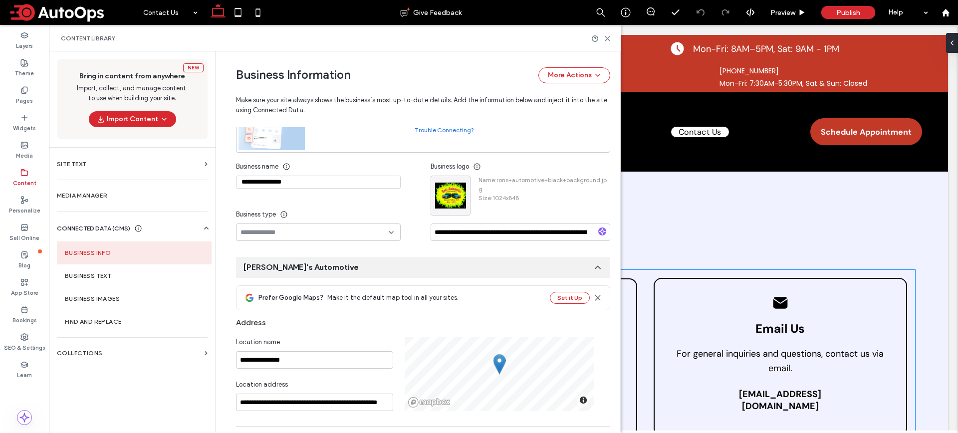
scroll to position [115, 0]
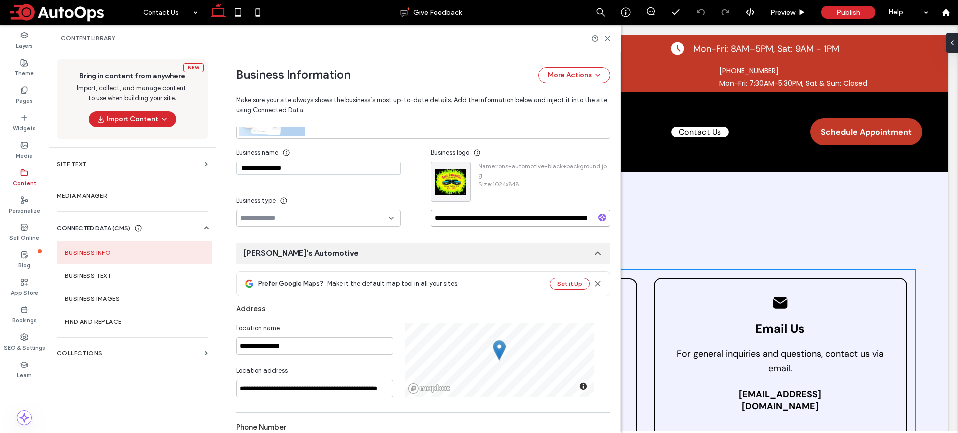
click at [526, 224] on input "**********" at bounding box center [520, 217] width 180 height 17
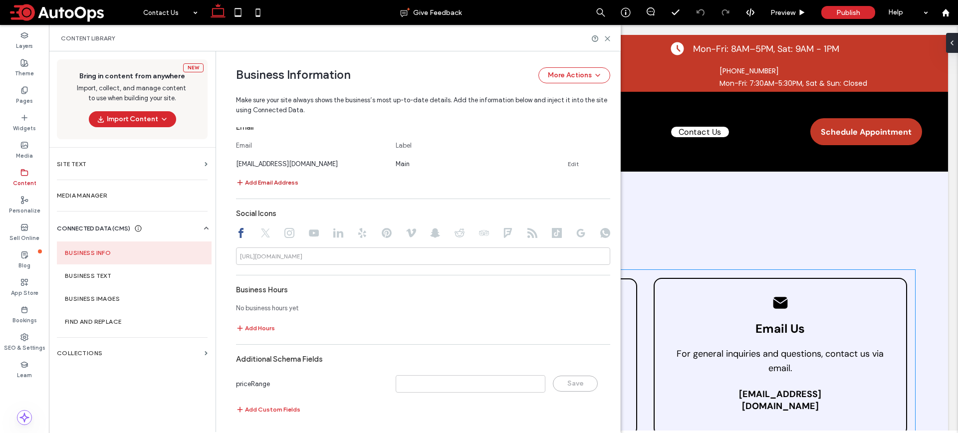
scroll to position [502, 0]
type input "**********"
click at [449, 381] on input at bounding box center [470, 382] width 150 height 17
type input "******"
click at [588, 380] on button "Save" at bounding box center [575, 383] width 45 height 16
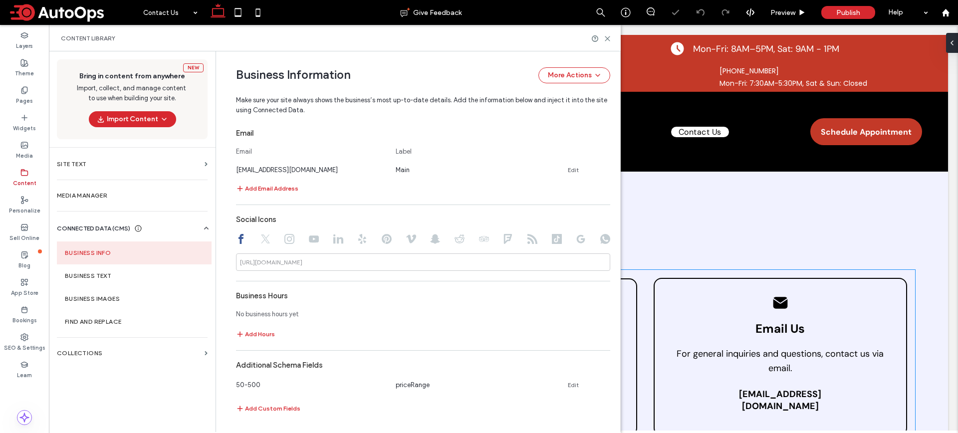
scroll to position [495, 0]
click at [251, 330] on button "Add Hours" at bounding box center [255, 334] width 39 height 12
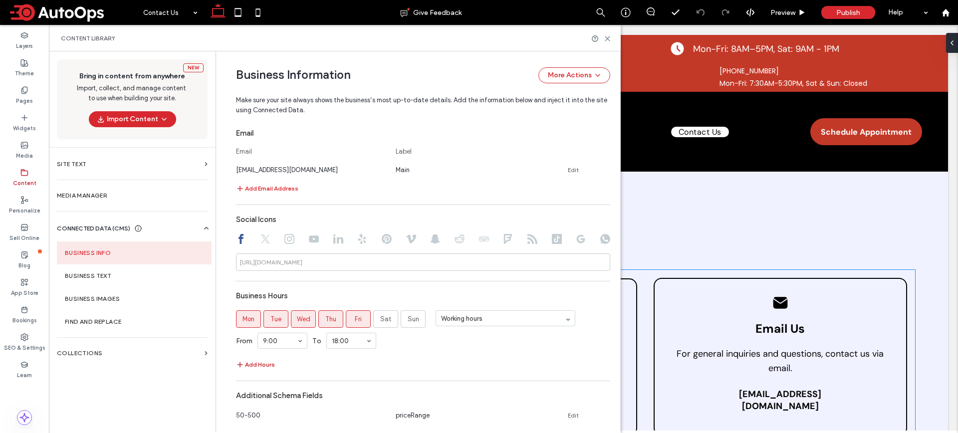
click at [255, 361] on button "Add Hours" at bounding box center [255, 365] width 39 height 12
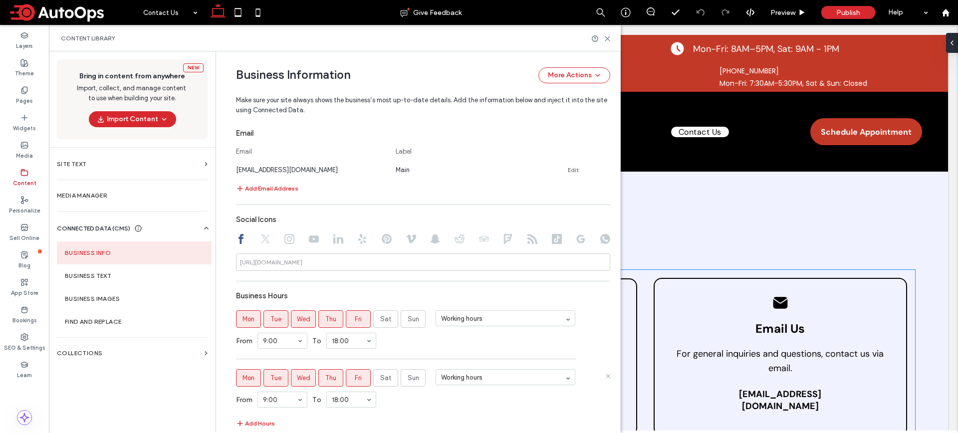
click at [355, 378] on span "Fri" at bounding box center [358, 378] width 7 height 10
click at [332, 376] on span "Thu" at bounding box center [330, 378] width 11 height 10
click at [297, 377] on span "Wed" at bounding box center [303, 378] width 13 height 10
click at [278, 377] on label "Tue" at bounding box center [275, 377] width 25 height 17
click at [242, 378] on span "Mon" at bounding box center [248, 378] width 12 height 10
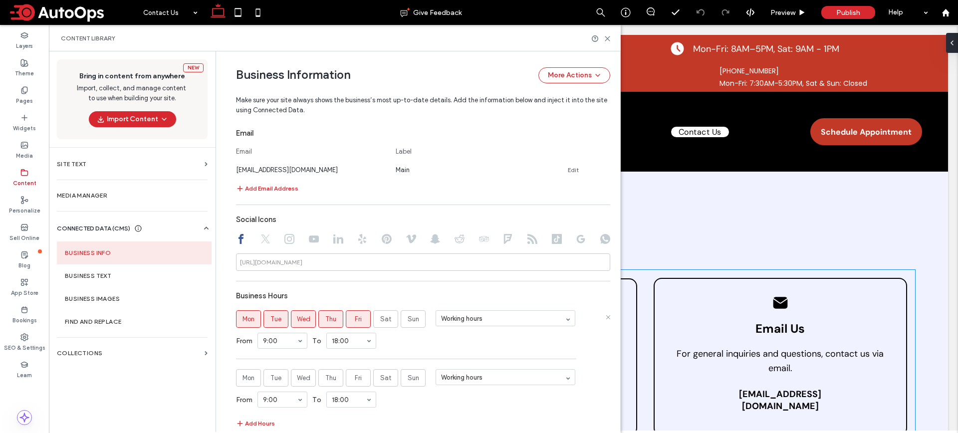
click at [355, 319] on span "Fri" at bounding box center [358, 319] width 7 height 10
click at [349, 377] on label "Fri" at bounding box center [358, 377] width 25 height 17
click at [440, 418] on div "Add Hours" at bounding box center [423, 423] width 374 height 12
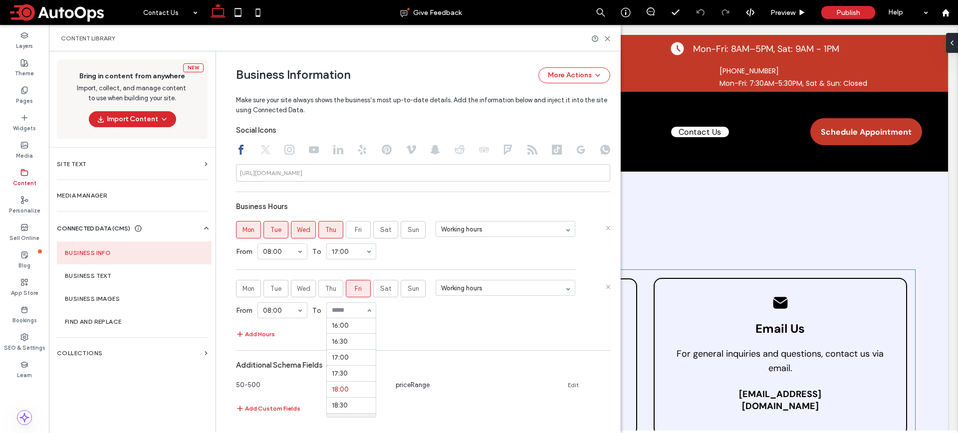
scroll to position [499, 0]
click at [440, 347] on div "**********" at bounding box center [423, 110] width 374 height 617
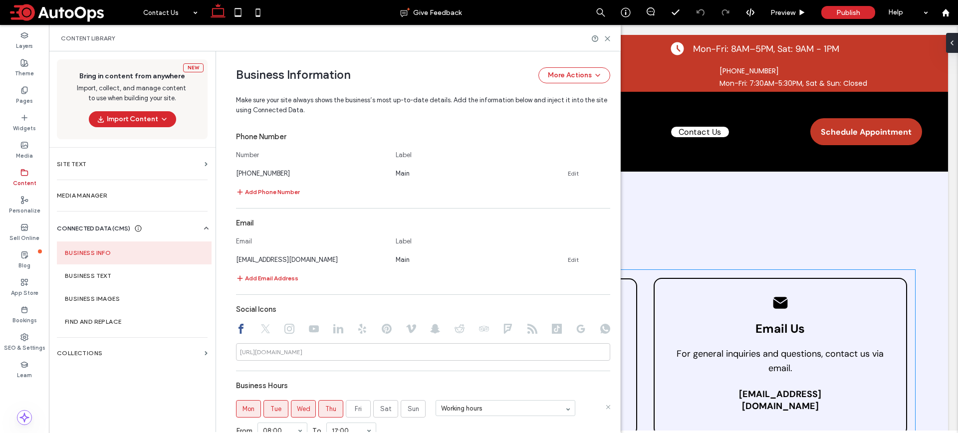
scroll to position [585, 0]
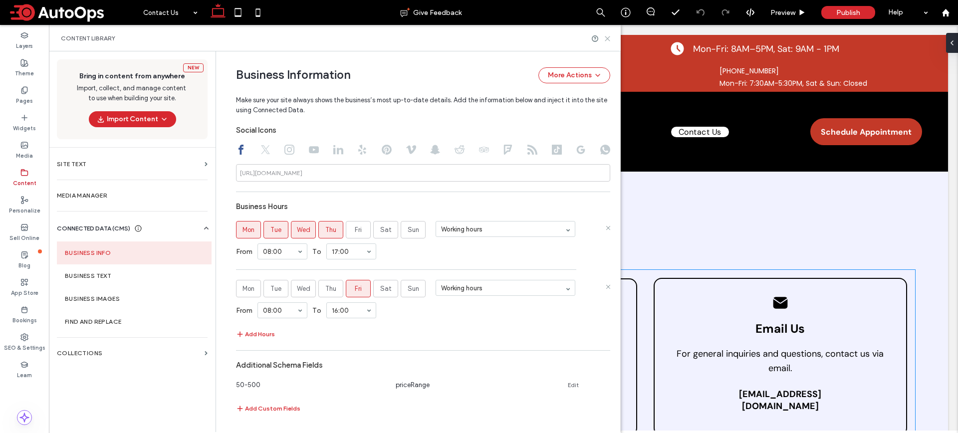
click at [609, 37] on icon at bounding box center [606, 38] width 7 height 7
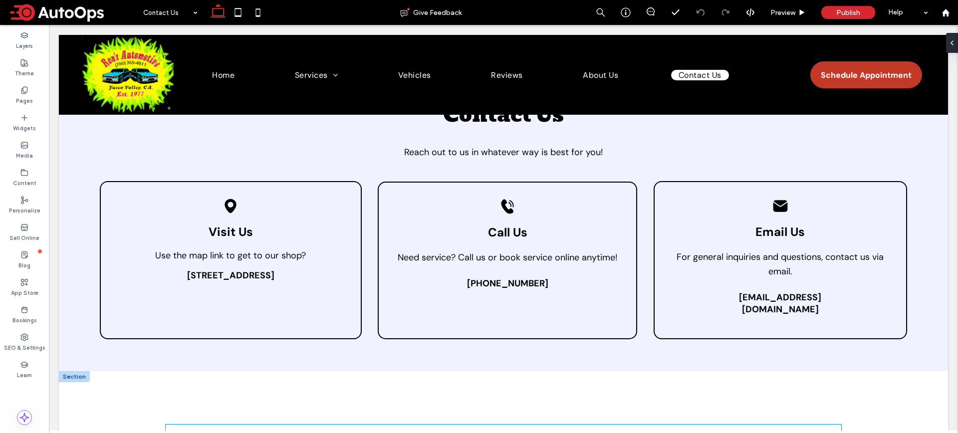
scroll to position [91, 0]
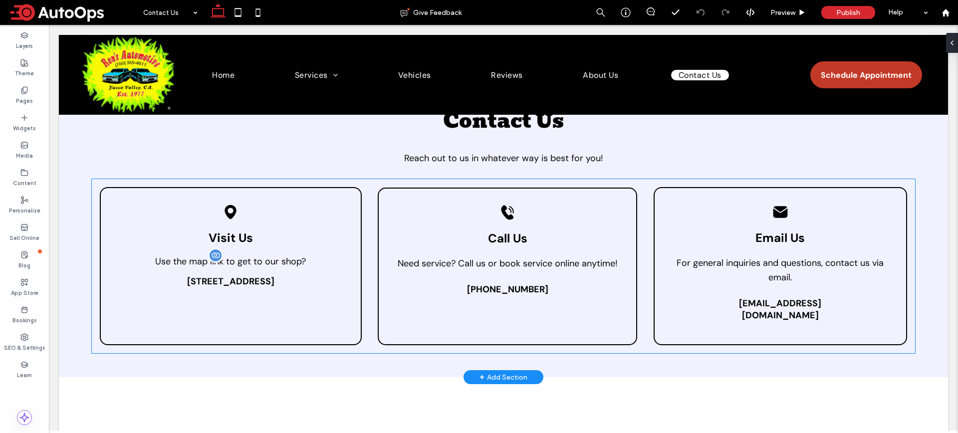
click at [228, 263] on span "Use the map link to get to our shop?" at bounding box center [230, 261] width 151 height 12
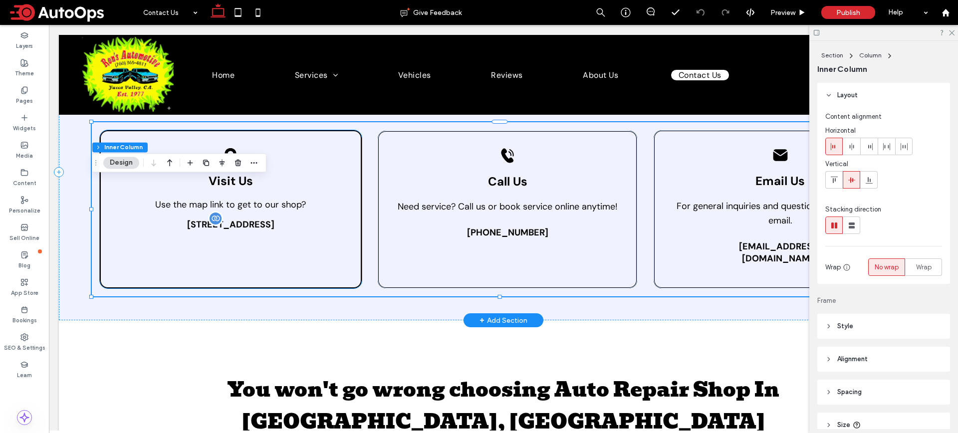
click at [273, 225] on span "[STREET_ADDRESS]" at bounding box center [230, 224] width 87 height 12
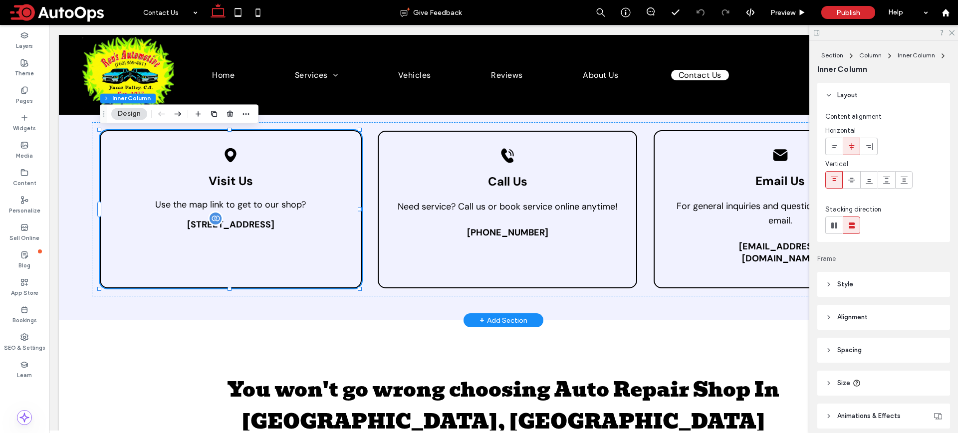
click at [243, 222] on span "[STREET_ADDRESS]" at bounding box center [230, 224] width 87 height 12
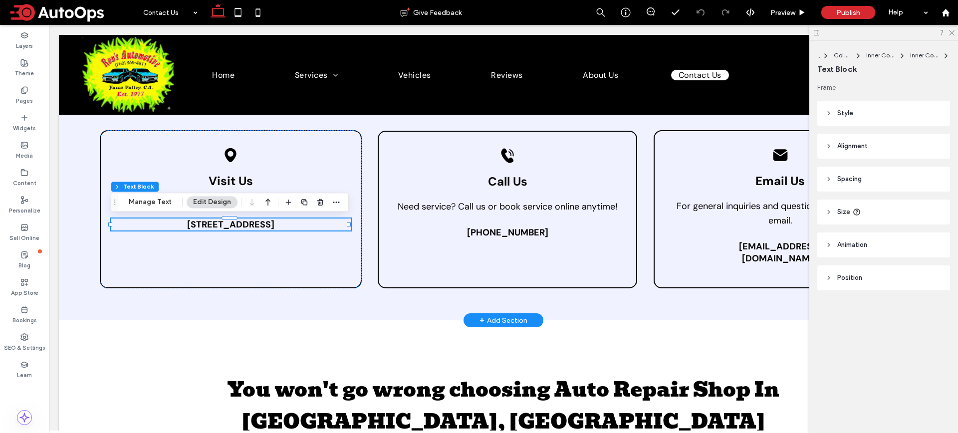
click at [235, 223] on span "[STREET_ADDRESS]" at bounding box center [230, 224] width 87 height 12
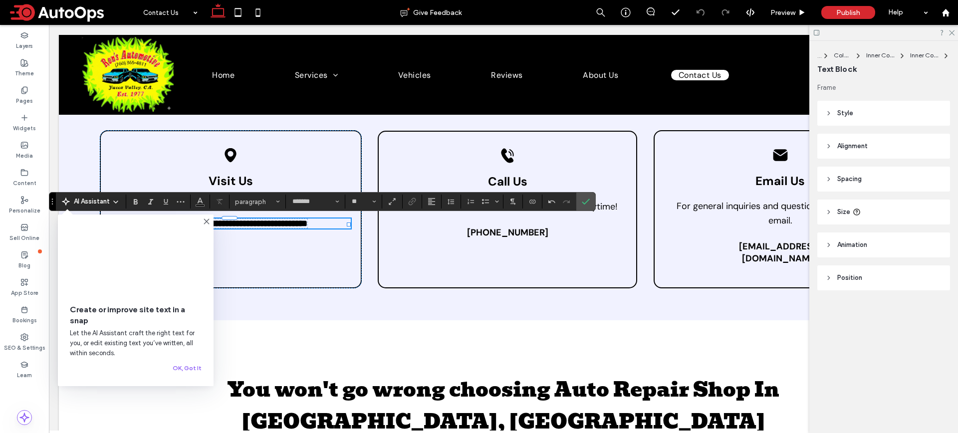
click at [206, 222] on use at bounding box center [206, 221] width 4 height 4
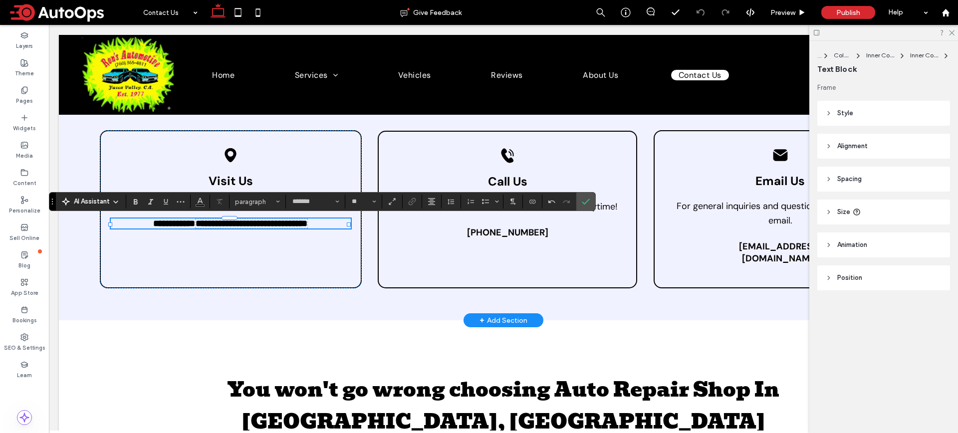
drag, startPoint x: 334, startPoint y: 222, endPoint x: 208, endPoint y: 225, distance: 126.2
click at [208, 225] on p "**********" at bounding box center [231, 223] width 240 height 10
click at [208, 225] on span "**********" at bounding box center [252, 223] width 112 height 9
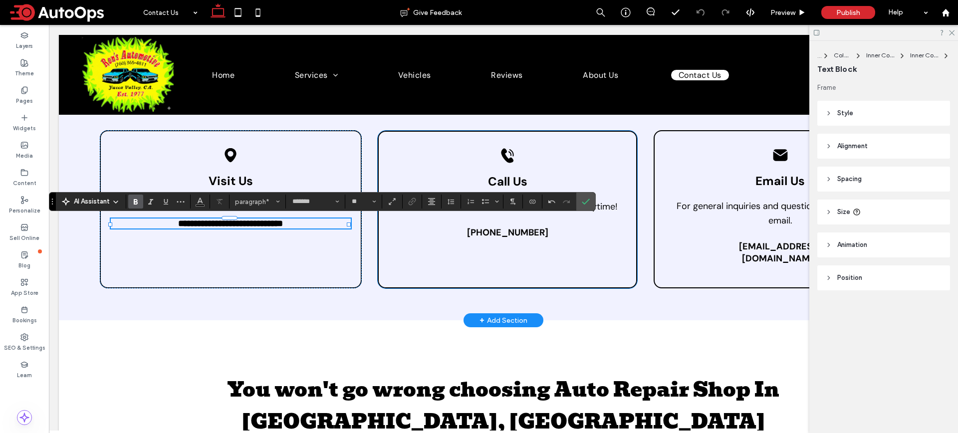
click at [568, 256] on div "Black telephone icon ringing. Call Us Need service? Call us or book service onl…" at bounding box center [507, 210] width 259 height 158
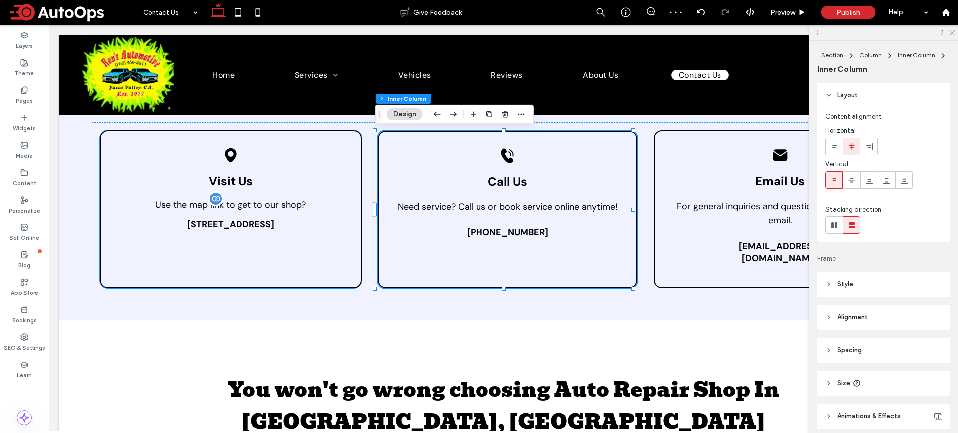
click at [241, 206] on span "Use the map link to get to our shop?" at bounding box center [230, 204] width 151 height 12
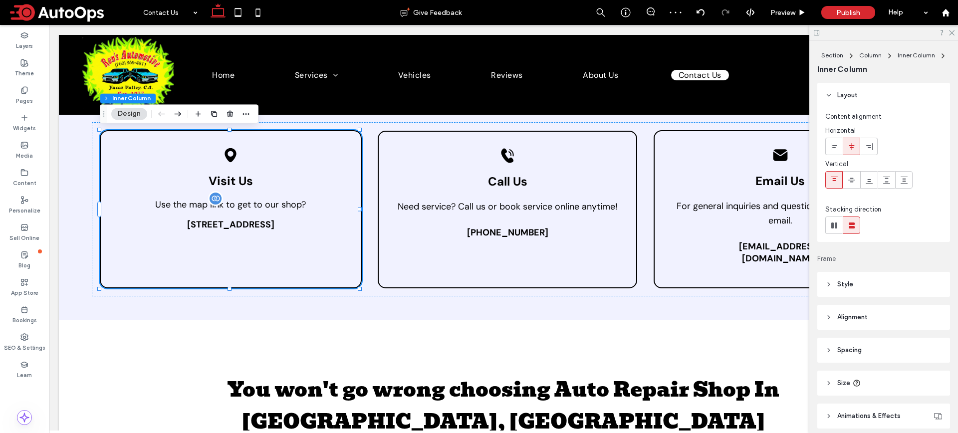
click at [242, 200] on span "Use the map link to get to our shop?" at bounding box center [230, 204] width 151 height 12
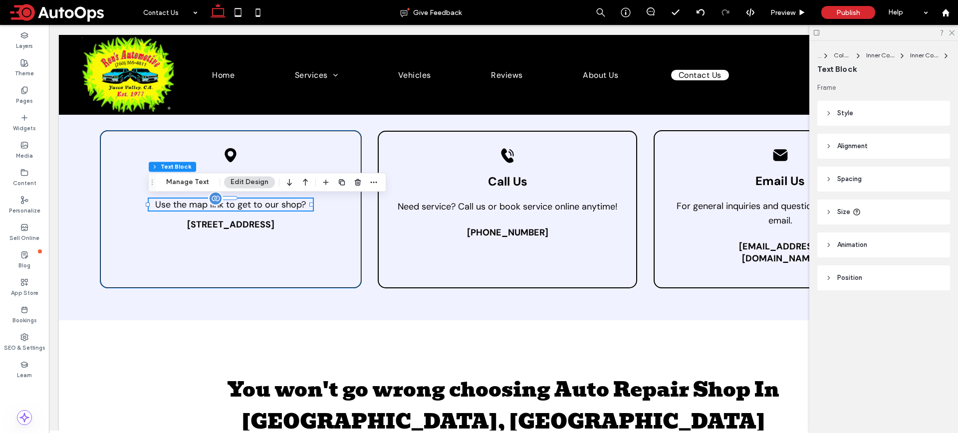
click at [242, 199] on span "Use the map link to get to our shop?" at bounding box center [230, 204] width 151 height 12
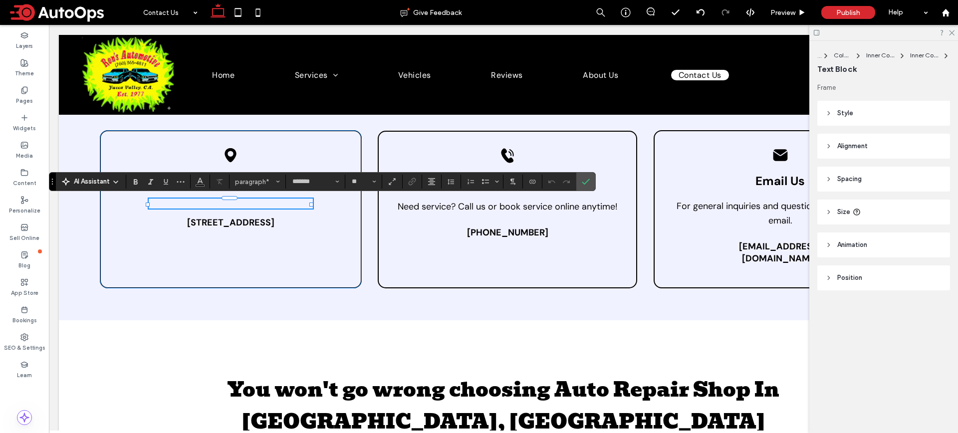
click at [242, 199] on p "﻿" at bounding box center [231, 203] width 164 height 10
click at [283, 266] on div "Black location pin icon. Visit Us ﻿ 7264 Wall St. Yucca Valley, CA" at bounding box center [231, 209] width 262 height 158
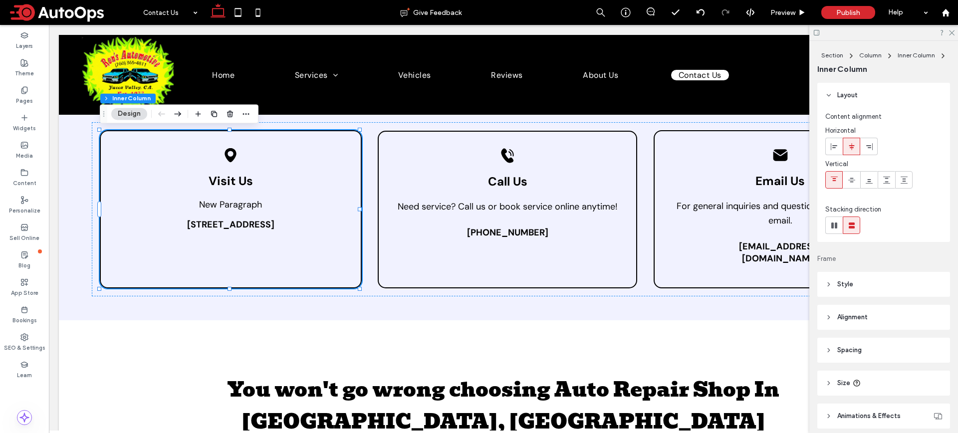
click at [244, 210] on p "New Paragraph" at bounding box center [231, 204] width 164 height 12
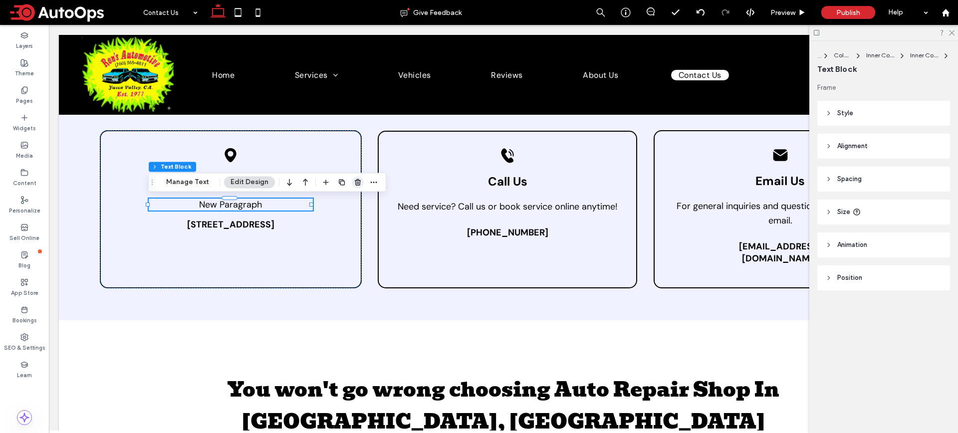
click at [354, 180] on icon "button" at bounding box center [358, 182] width 8 height 8
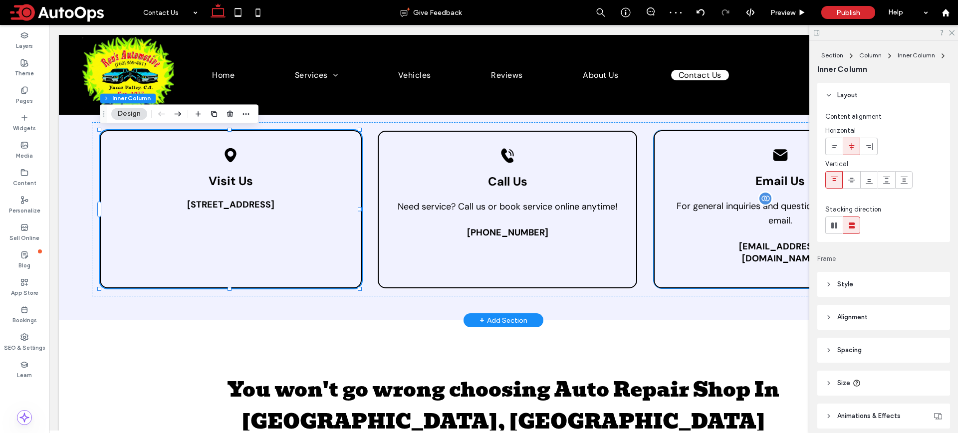
click at [776, 223] on span "For general inquiries and questions, contact us via email." at bounding box center [779, 213] width 207 height 26
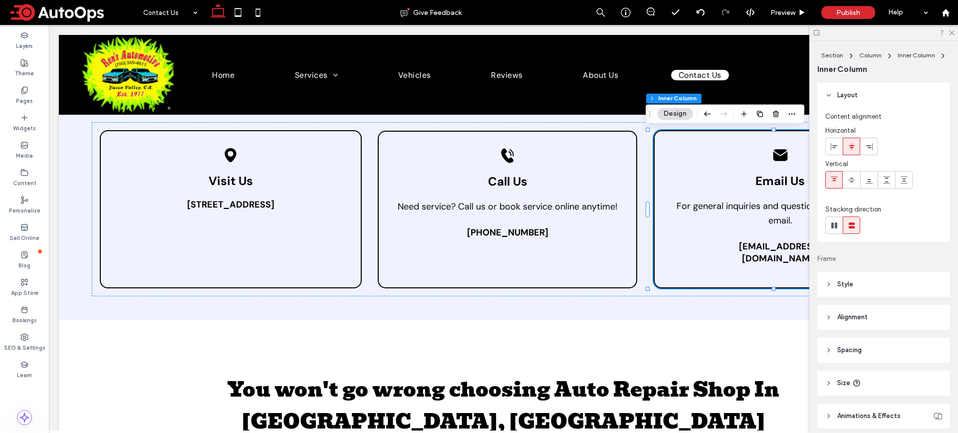
click at [954, 34] on div at bounding box center [883, 32] width 149 height 15
click at [952, 33] on use at bounding box center [951, 32] width 5 height 5
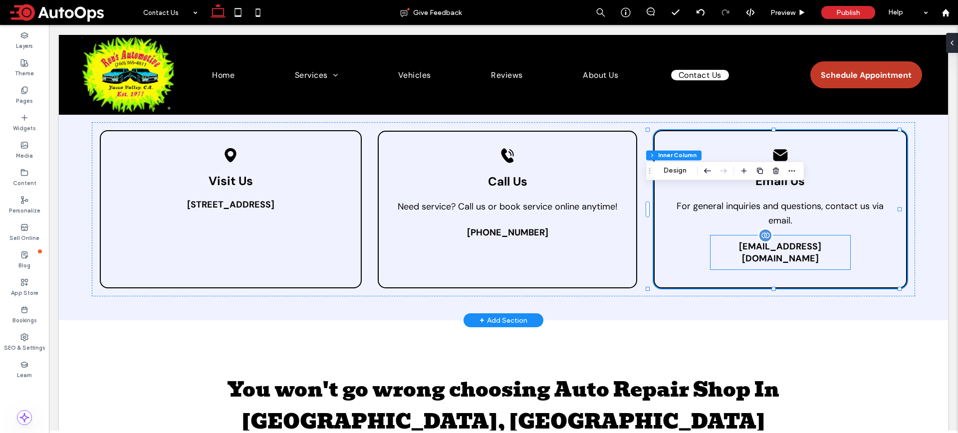
click at [794, 252] on span "[EMAIL_ADDRESS][DOMAIN_NAME]" at bounding box center [780, 252] width 140 height 24
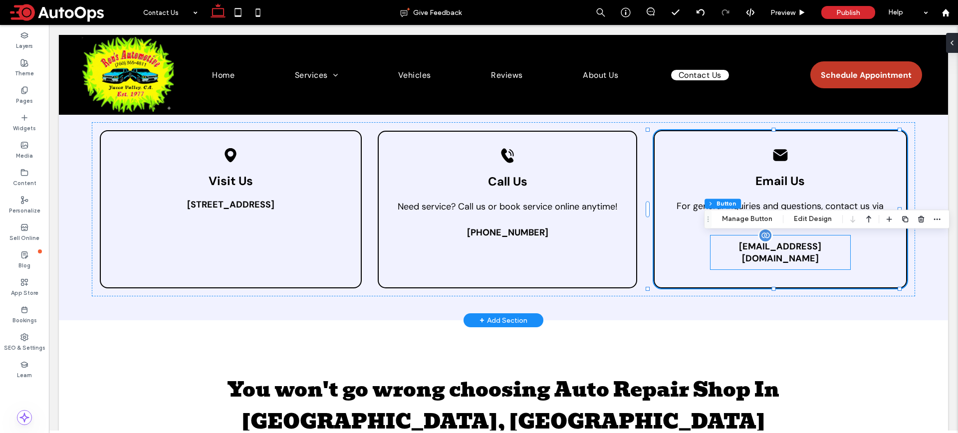
click at [794, 252] on span "[EMAIL_ADDRESS][DOMAIN_NAME]" at bounding box center [780, 252] width 140 height 24
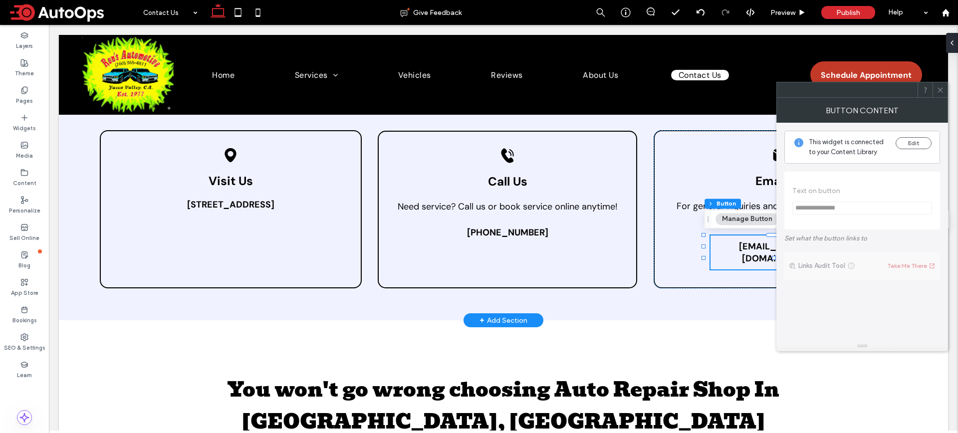
click at [794, 252] on span "Links Audit Tool Take Me There" at bounding box center [862, 351] width 156 height 209
click at [838, 202] on span "**********" at bounding box center [862, 201] width 140 height 48
click at [944, 90] on div at bounding box center [939, 89] width 15 height 15
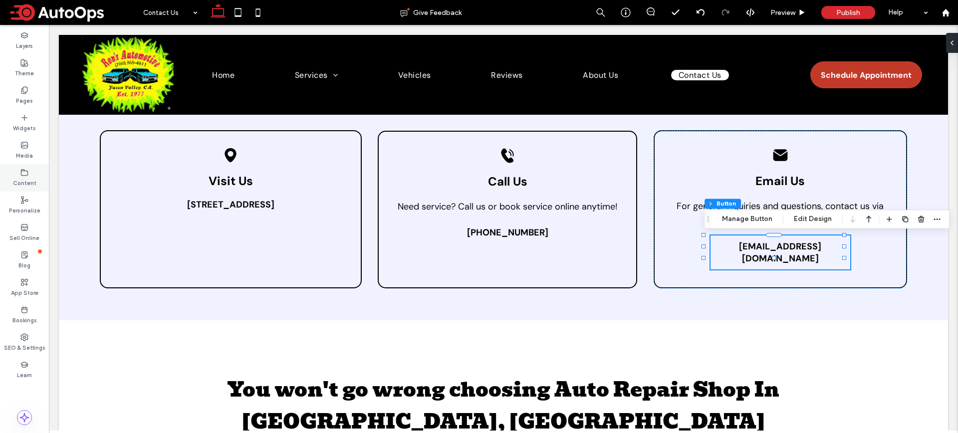
click at [30, 178] on label "Content" at bounding box center [24, 182] width 23 height 11
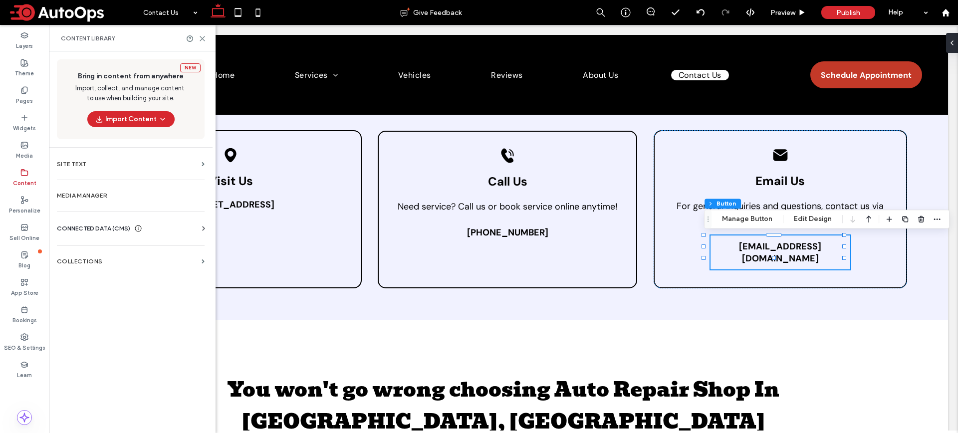
click at [123, 231] on span "CONNECTED DATA (CMS)" at bounding box center [93, 228] width 73 height 10
click at [127, 248] on section "Business Info" at bounding box center [133, 252] width 152 height 23
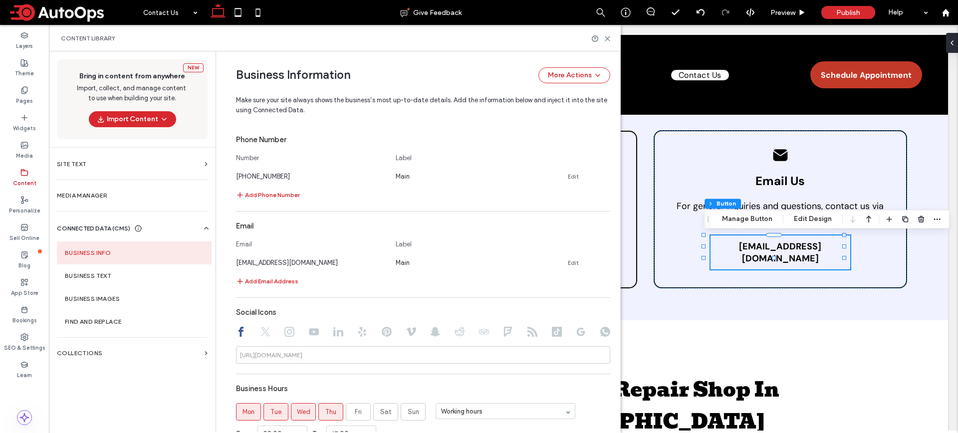
scroll to position [435, 0]
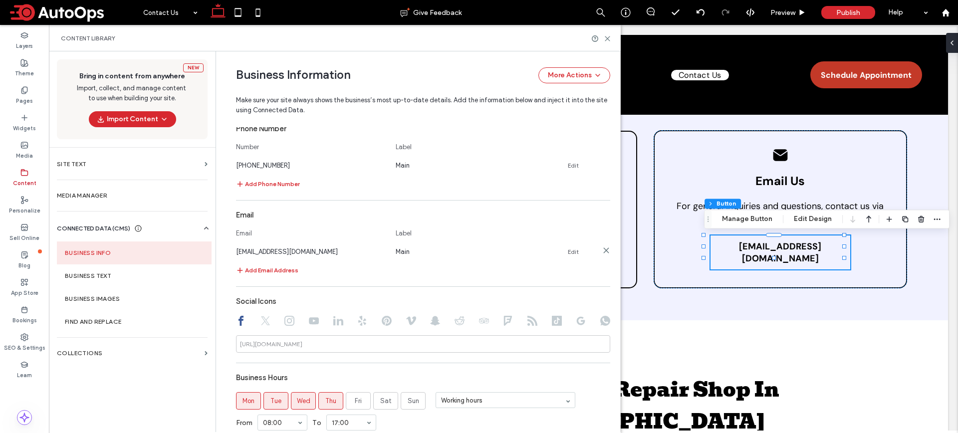
click at [574, 252] on link "Edit" at bounding box center [573, 252] width 11 height 8
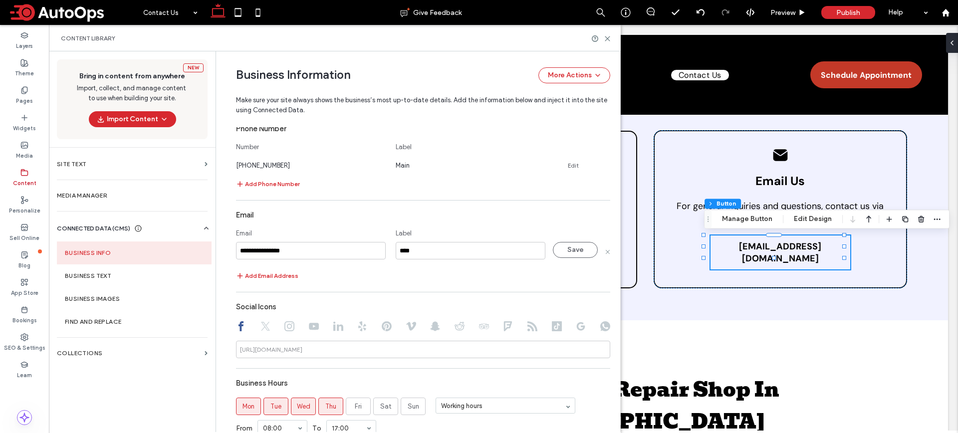
click at [338, 259] on div "**********" at bounding box center [311, 251] width 150 height 18
click at [339, 253] on input "**********" at bounding box center [311, 250] width 150 height 17
paste input "**********"
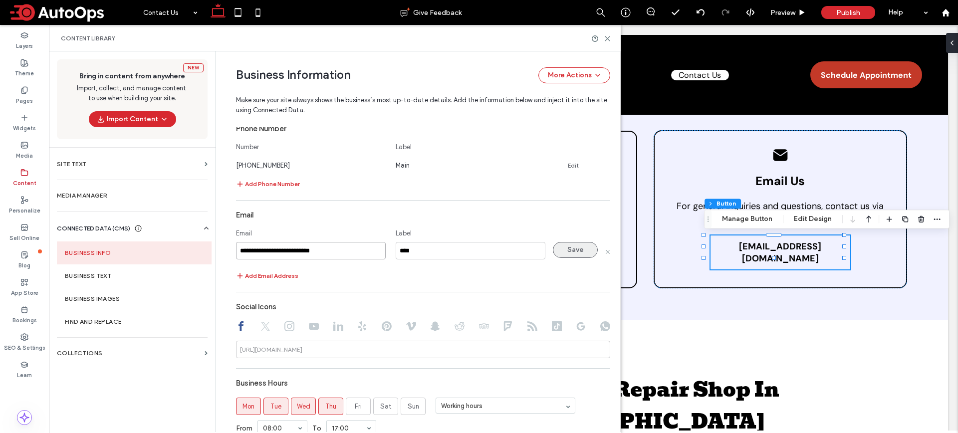
type input "**********"
click at [569, 255] on button "Save" at bounding box center [575, 250] width 45 height 16
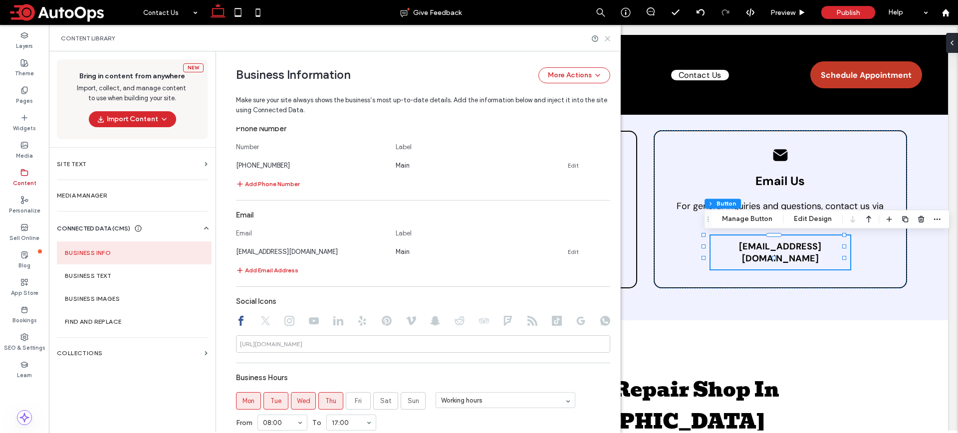
click at [605, 41] on icon at bounding box center [606, 38] width 7 height 7
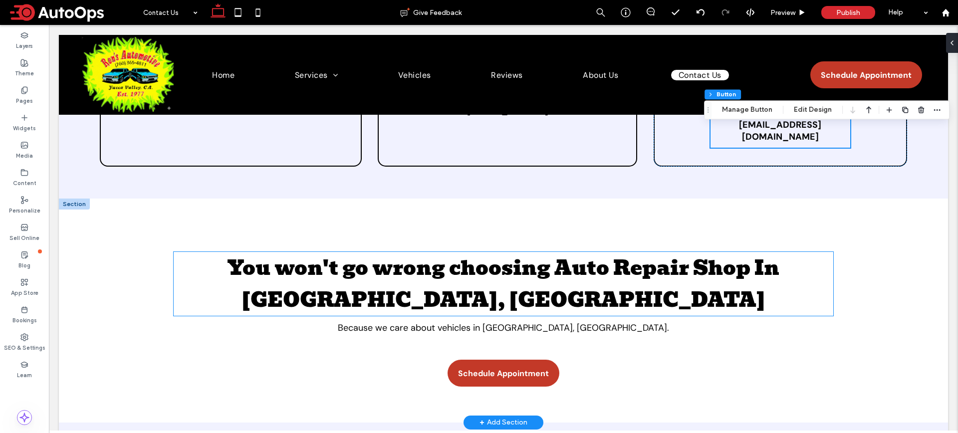
scroll to position [217, 0]
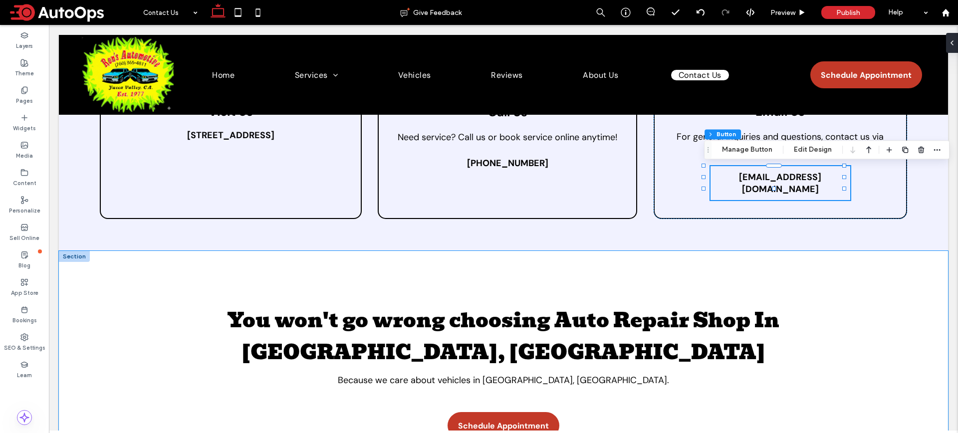
click at [275, 278] on div "You won't go wrong choosing Auto Repair Shop In Anytown, PA Because we care abo…" at bounding box center [503, 362] width 889 height 223
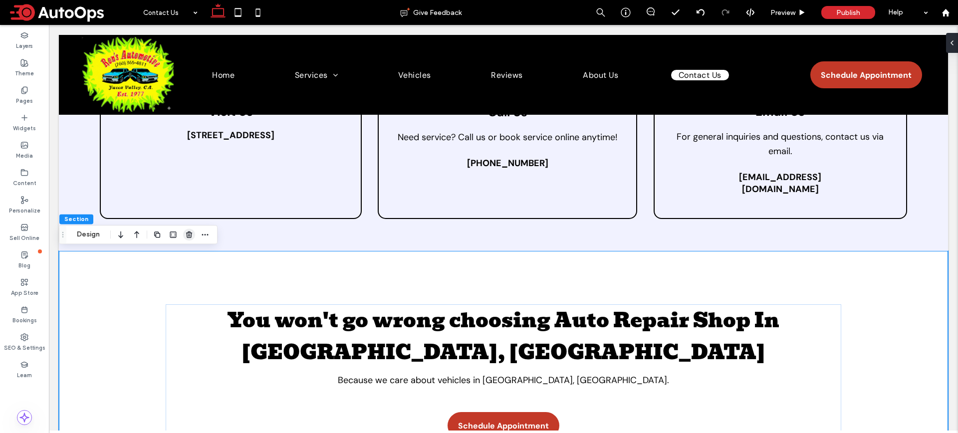
click at [189, 233] on icon "button" at bounding box center [189, 234] width 8 height 8
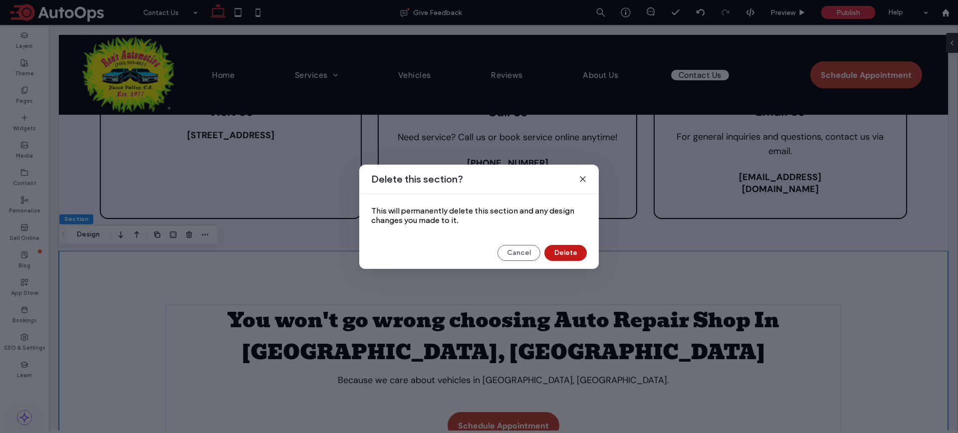
click at [564, 255] on button "Delete" at bounding box center [565, 253] width 42 height 16
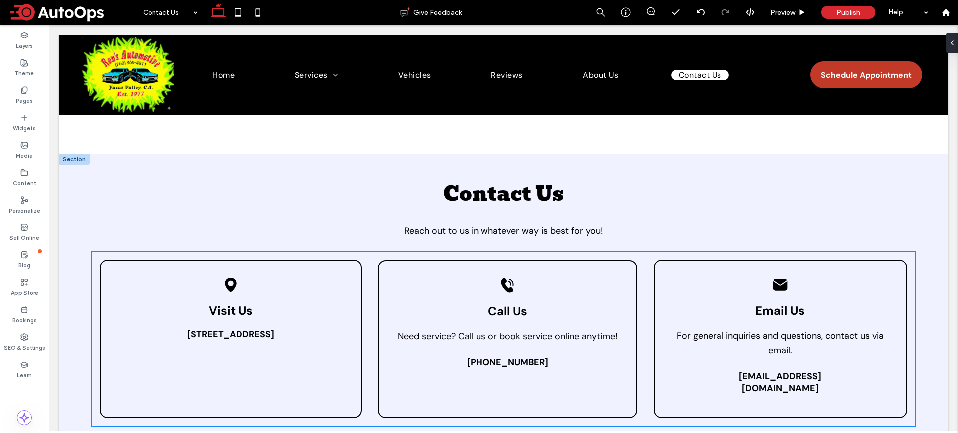
scroll to position [0, 0]
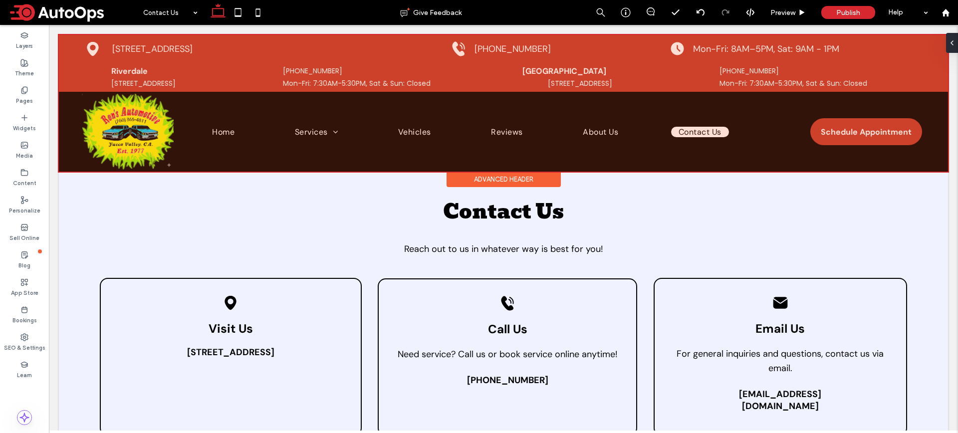
click at [474, 76] on div at bounding box center [503, 103] width 889 height 137
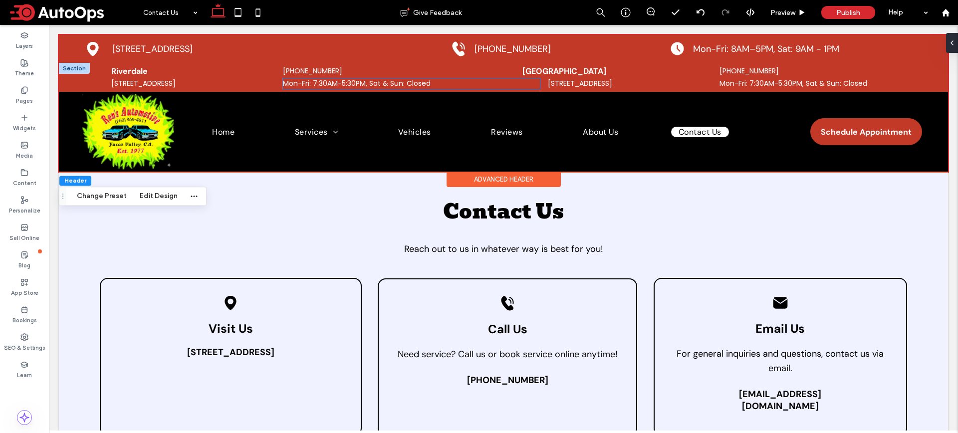
click at [350, 78] on span "Mon-Fri: 7:30AM-5:30PM, Sat & Sun: Closed" at bounding box center [357, 83] width 148 height 10
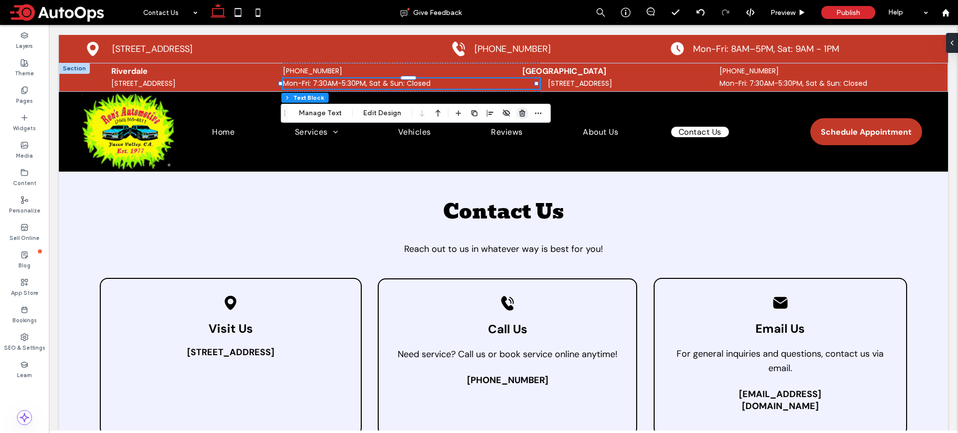
drag, startPoint x: 518, startPoint y: 111, endPoint x: 468, endPoint y: 86, distance: 55.8
click at [519, 111] on use "button" at bounding box center [522, 113] width 6 height 6
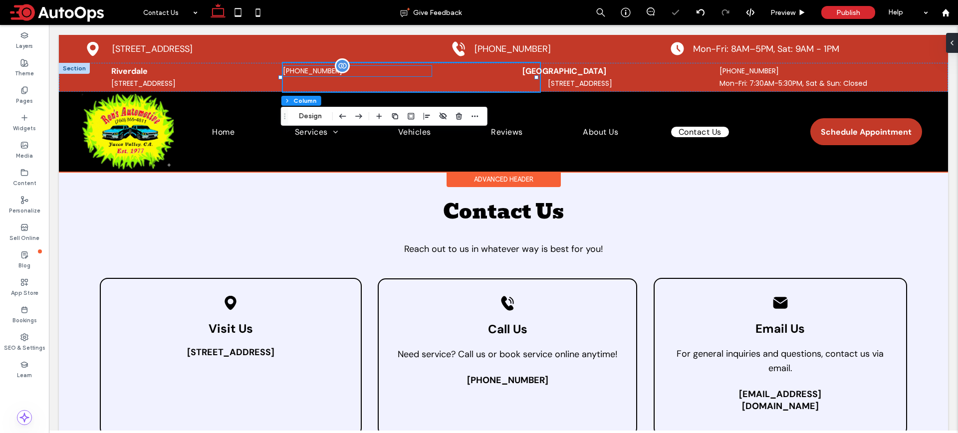
click at [306, 69] on span "[PHONE_NUMBER]" at bounding box center [312, 71] width 59 height 10
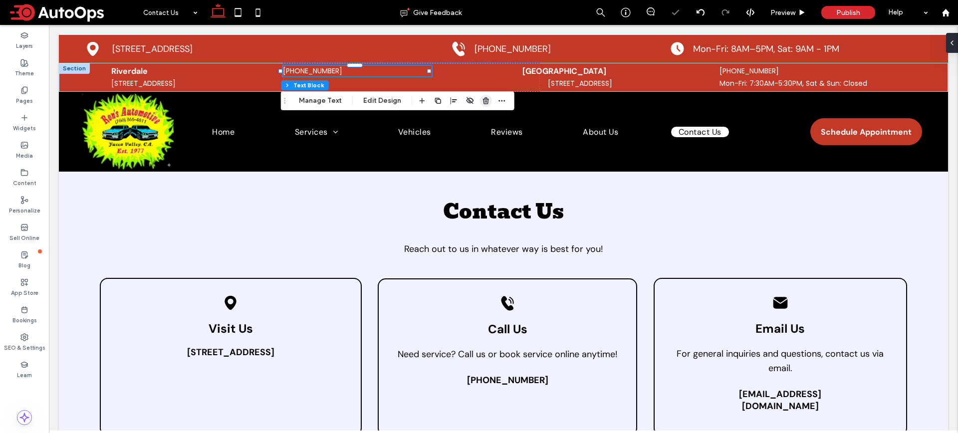
click at [483, 102] on use "button" at bounding box center [486, 100] width 6 height 6
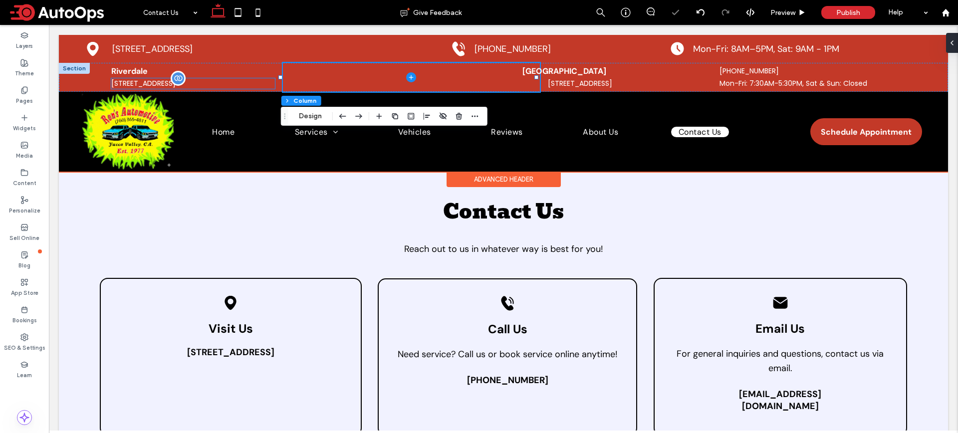
click at [176, 88] on span "[STREET_ADDRESS]" at bounding box center [143, 83] width 64 height 10
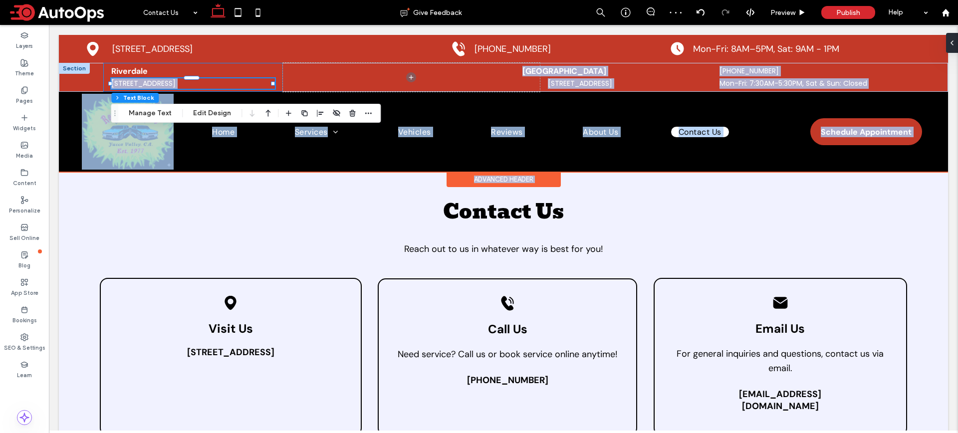
click at [219, 66] on div "Riverdale 51 Goods Rd, Conestoga, PA 17516" at bounding box center [192, 77] width 179 height 29
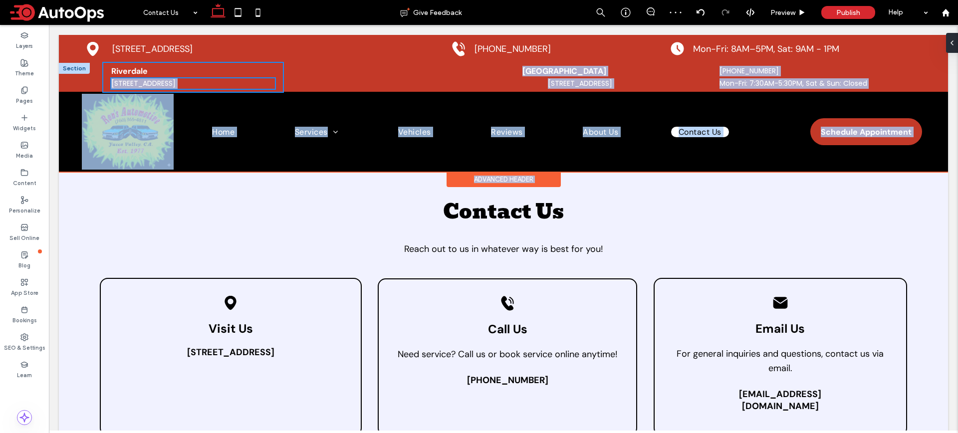
click at [236, 72] on div "Riverdale 51 Goods Rd, Conestoga, PA 17516" at bounding box center [192, 77] width 179 height 29
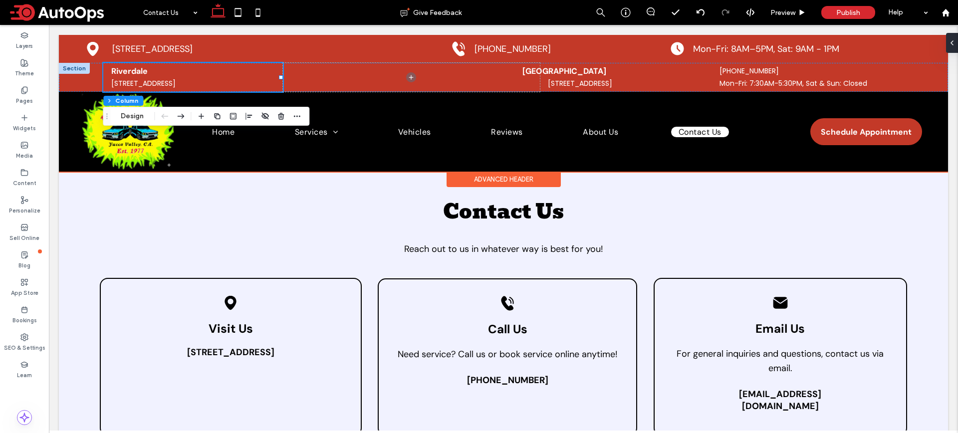
click at [261, 76] on div "Riverdale 51 Goods Rd, Conestoga, PA 17516" at bounding box center [192, 77] width 179 height 29
click at [85, 84] on div "Riverdale 51 Goods Rd, Conestoga, PA 17516 Brighton 51 Goods Rd, Conestoga, PA …" at bounding box center [503, 77] width 889 height 29
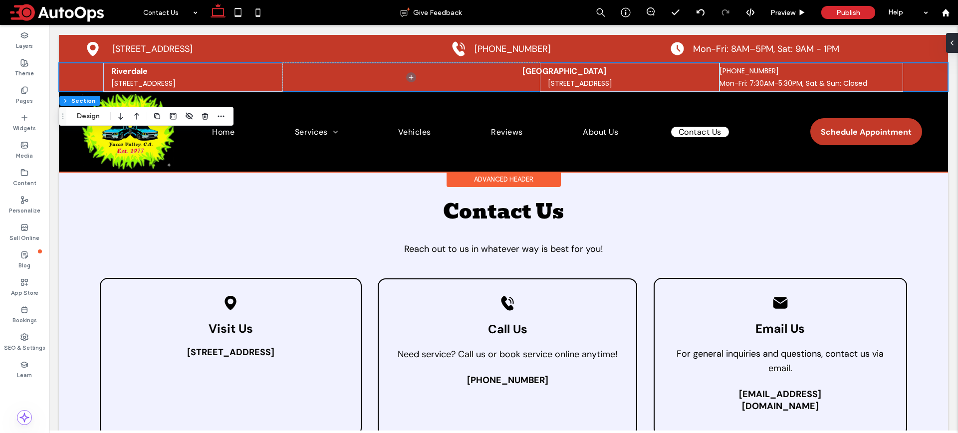
click at [73, 75] on div "Riverdale 51 Goods Rd, Conestoga, PA 17516 Brighton 51 Goods Rd, Conestoga, PA …" at bounding box center [503, 77] width 889 height 29
click at [87, 65] on div "Riverdale 51 Goods Rd, Conestoga, PA 17516 Brighton 51 Goods Rd, Conestoga, PA …" at bounding box center [503, 77] width 889 height 29
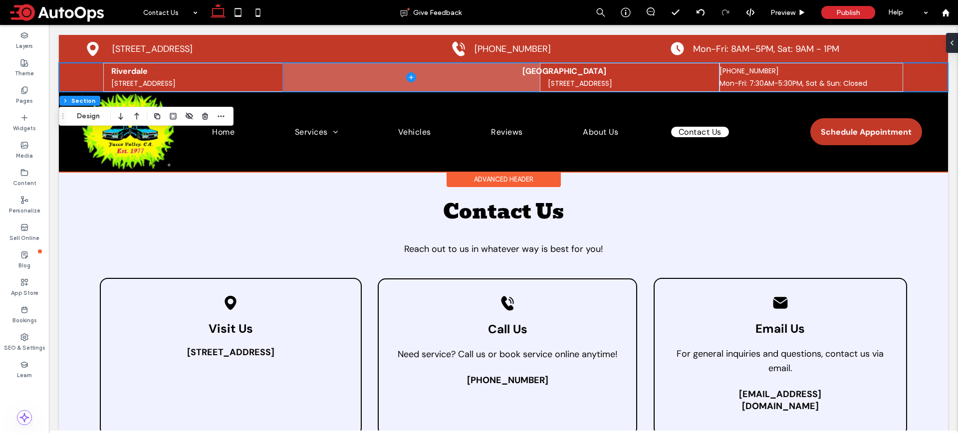
click at [349, 69] on span at bounding box center [411, 77] width 257 height 29
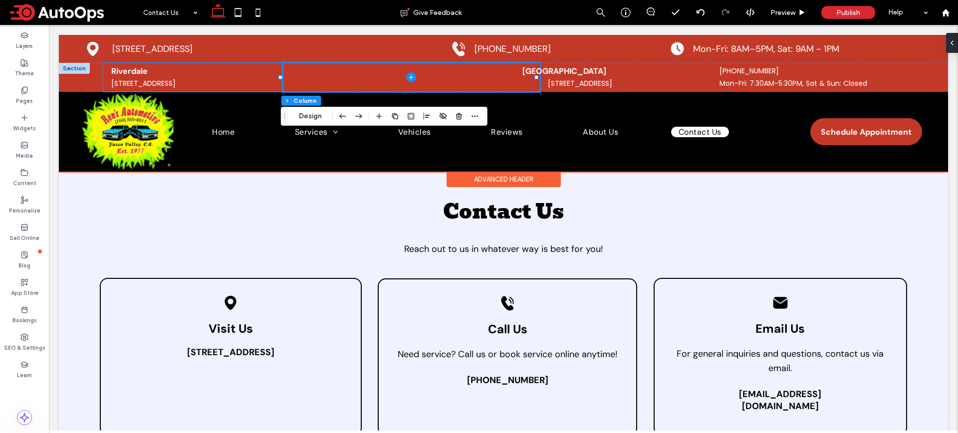
click at [160, 71] on div "Riverdale 51 Goods Rd, Conestoga, PA 17516" at bounding box center [192, 77] width 179 height 29
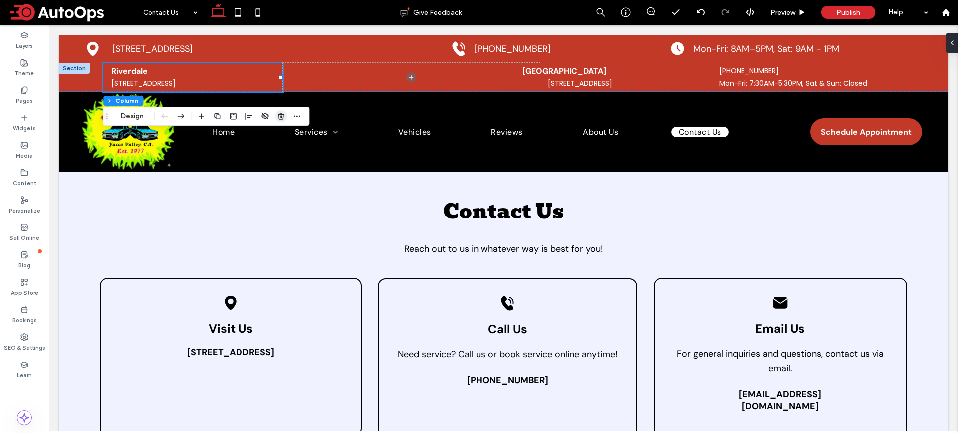
click at [278, 117] on icon "button" at bounding box center [281, 116] width 8 height 8
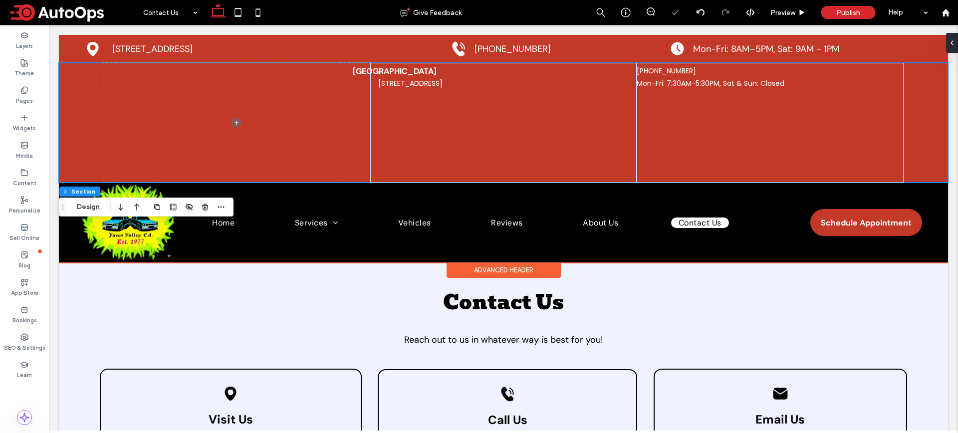
click at [77, 80] on div "Brighton 51 Goods Rd, Conestoga, PA 17516 +1 760-365-4811 Mon-Fri: 7:30AM-5:30P…" at bounding box center [503, 123] width 889 height 120
click at [333, 37] on div "Black location marker. 51 Goods Rd, Conestoga, PA 17516" at bounding box center [260, 49] width 366 height 28
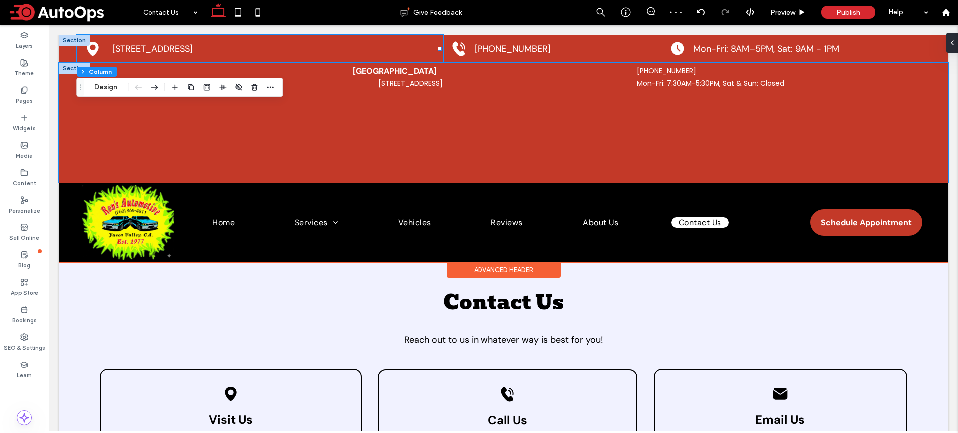
click at [59, 110] on div "Brighton 51 Goods Rd, Conestoga, PA 17516 +1 760-365-4811 Mon-Fri: 7:30AM-5:30P…" at bounding box center [503, 123] width 889 height 120
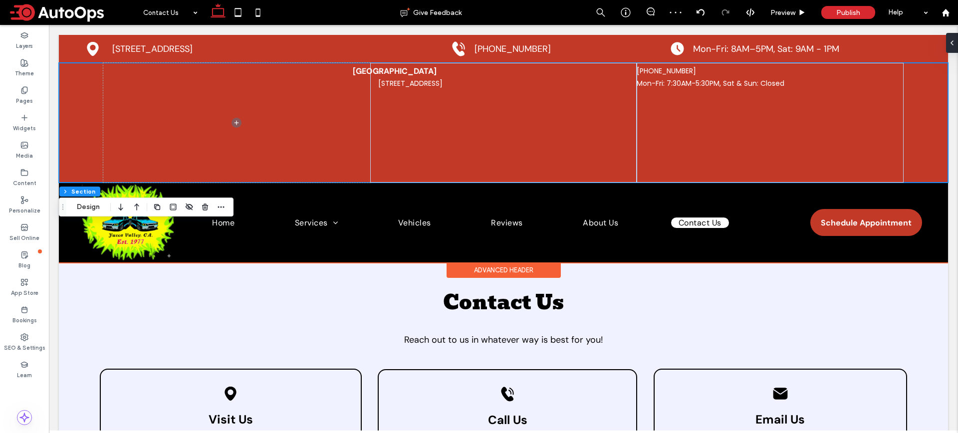
click at [73, 110] on div "Brighton 51 Goods Rd, Conestoga, PA 17516 +1 760-365-4811 Mon-Fri: 7:30AM-5:30P…" at bounding box center [503, 123] width 889 height 120
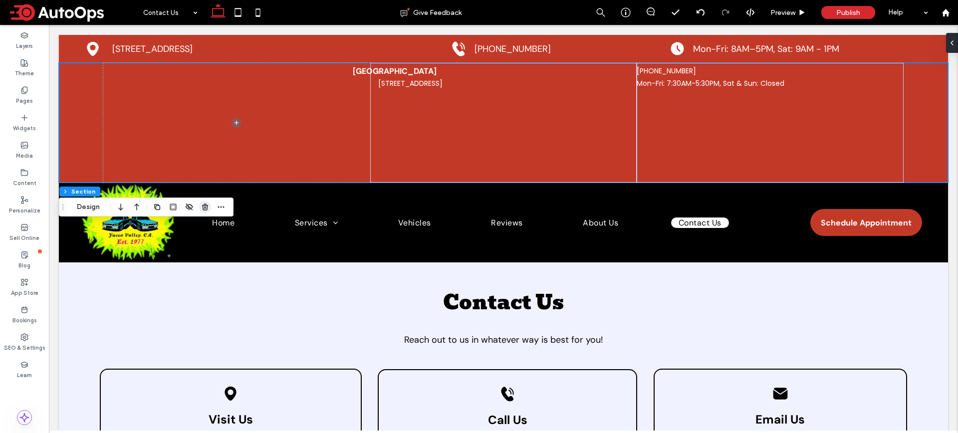
click at [208, 207] on icon "button" at bounding box center [205, 207] width 8 height 8
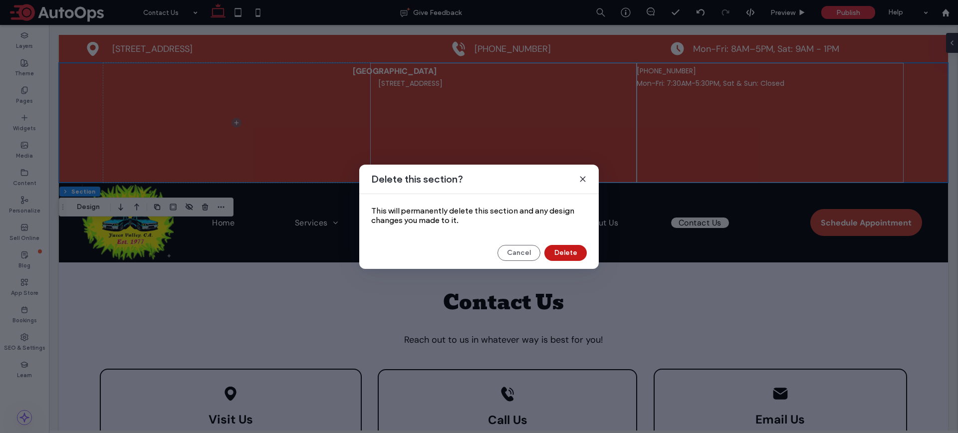
click at [565, 251] on button "Delete" at bounding box center [565, 253] width 42 height 16
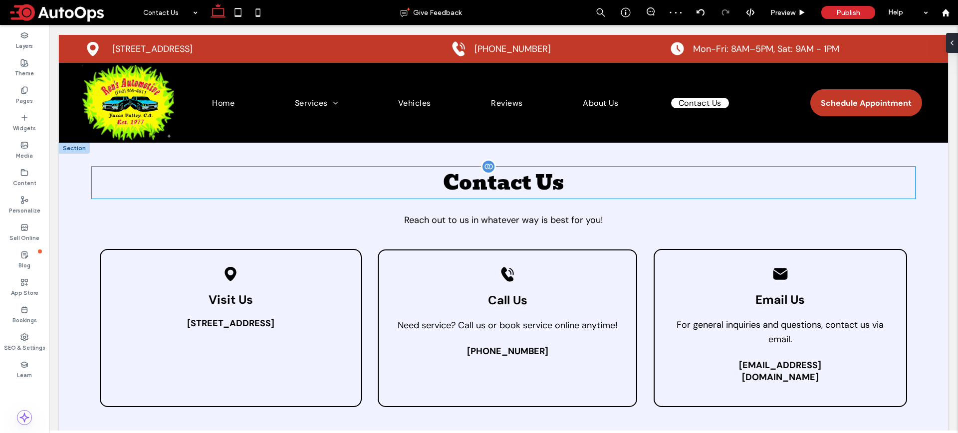
click at [734, 196] on h2 "Contact Us" at bounding box center [503, 183] width 823 height 32
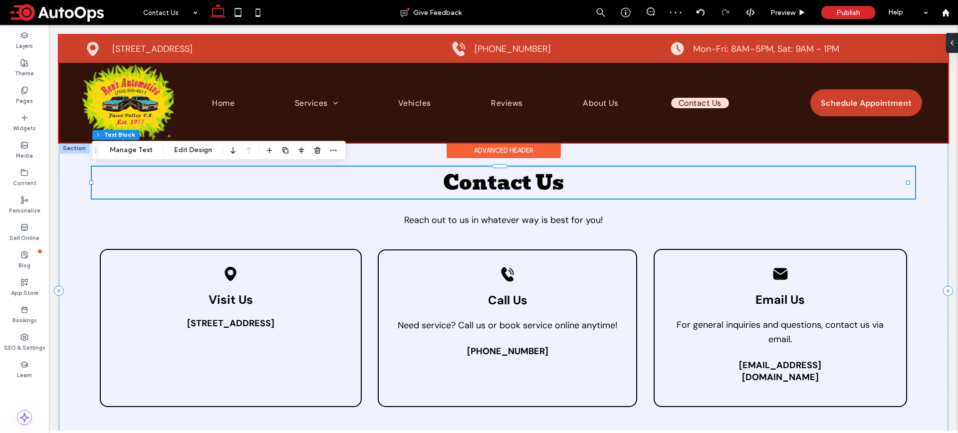
click at [246, 46] on div at bounding box center [503, 89] width 889 height 108
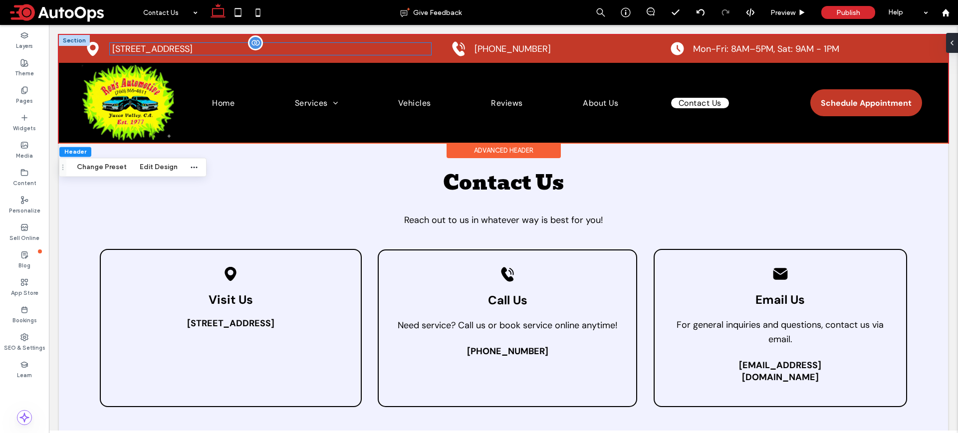
click at [193, 43] on span "[STREET_ADDRESS]" at bounding box center [152, 49] width 80 height 12
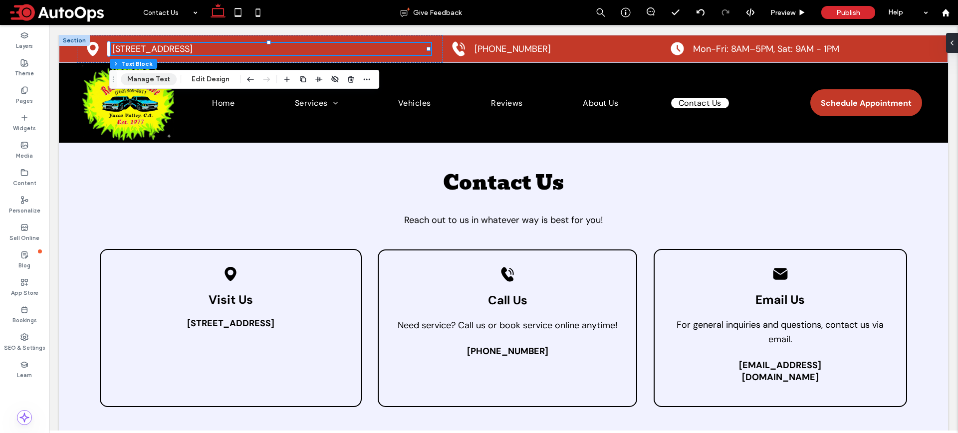
click at [158, 82] on button "Manage Text" at bounding box center [149, 79] width 56 height 12
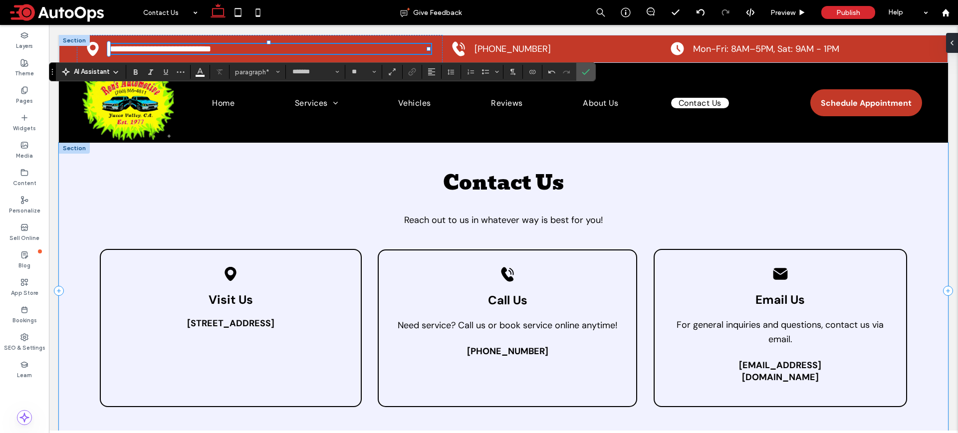
click at [750, 208] on div "Contact Us Reach out to us in whatever way is best for you! Black location pin …" at bounding box center [503, 291] width 889 height 296
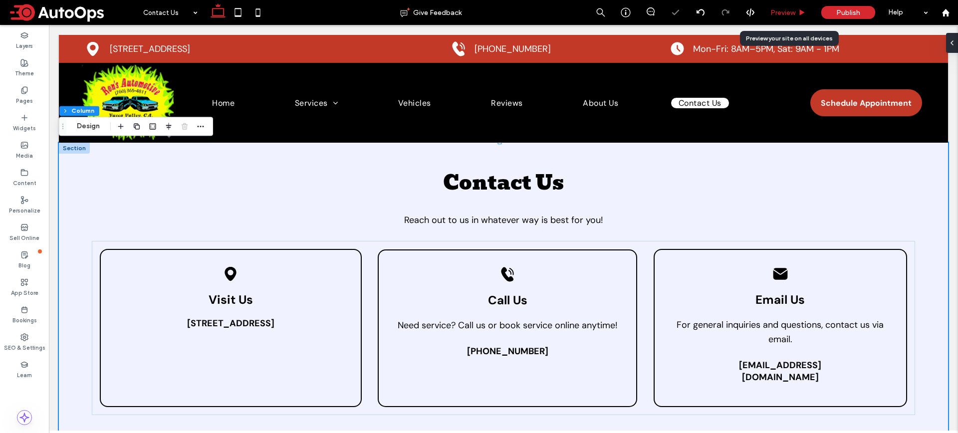
click at [788, 12] on span "Preview" at bounding box center [782, 12] width 25 height 8
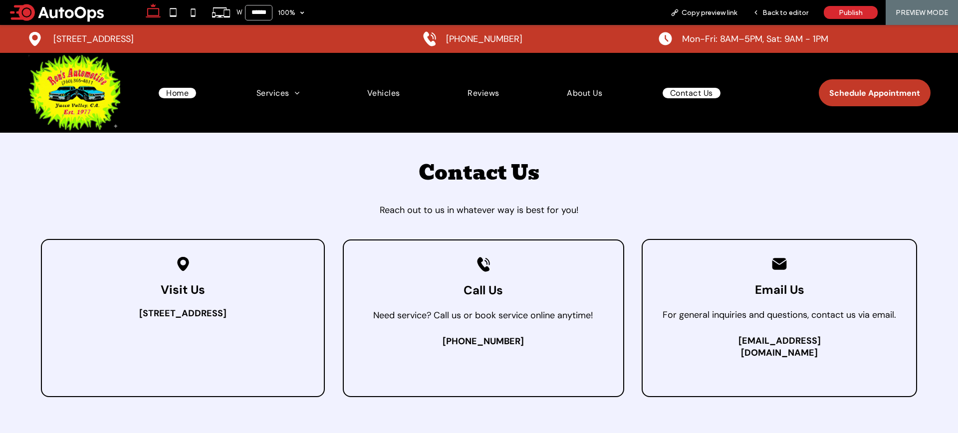
click at [170, 95] on span "Home" at bounding box center [177, 93] width 22 height 10
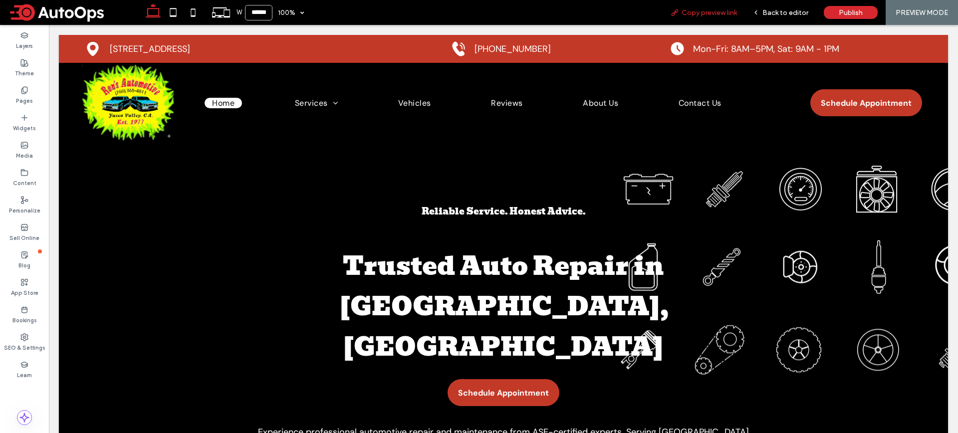
click at [719, 12] on span "Copy preview link" at bounding box center [708, 12] width 55 height 8
